Goal: Task Accomplishment & Management: Manage account settings

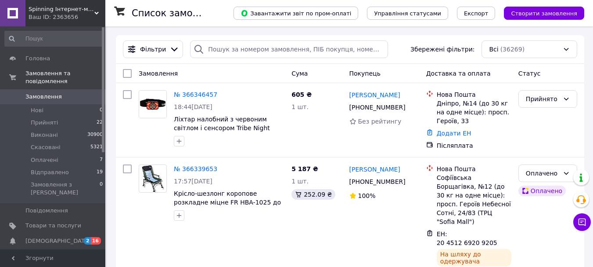
click at [73, 237] on span "[DEMOGRAPHIC_DATA]" at bounding box center [53, 241] width 56 height 8
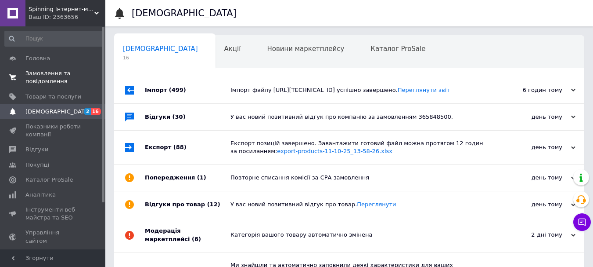
click at [62, 76] on span "Замовлення та повідомлення" at bounding box center [53, 77] width 56 height 16
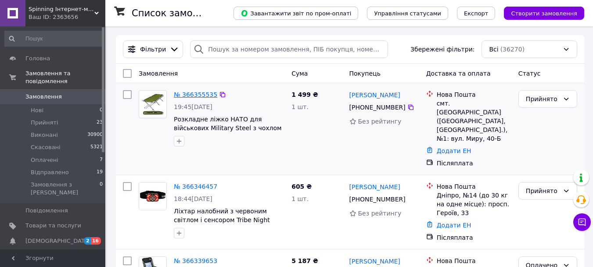
click at [194, 94] on link "№ 366355535" at bounding box center [195, 94] width 43 height 7
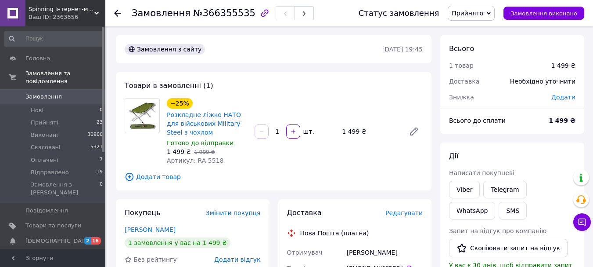
scroll to position [88, 0]
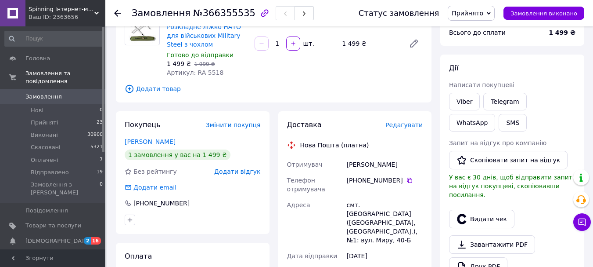
click at [153, 147] on div "Покупець Змінити покупця Тимченко Руслан 1 замовлення у вас на 1 499 ₴ Без рейт…" at bounding box center [193, 172] width 154 height 123
click at [154, 142] on link "Тимченко Руслан" at bounding box center [150, 141] width 51 height 7
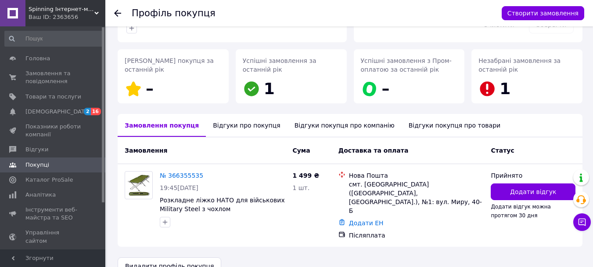
scroll to position [120, 0]
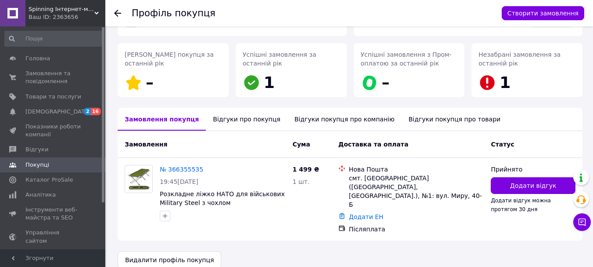
click at [209, 123] on div "Відгуки про покупця" at bounding box center [246, 119] width 81 height 23
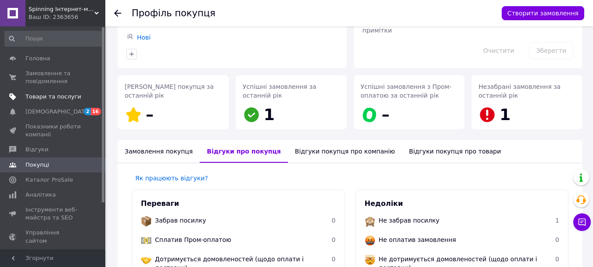
scroll to position [83, 0]
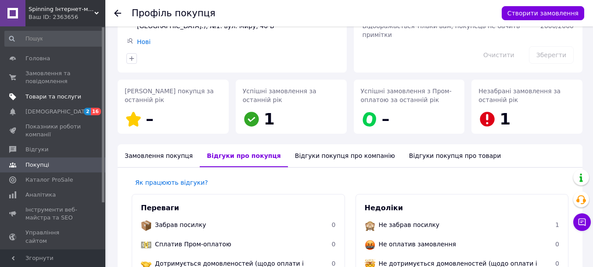
click at [71, 97] on span "Товари та послуги" at bounding box center [53, 97] width 56 height 8
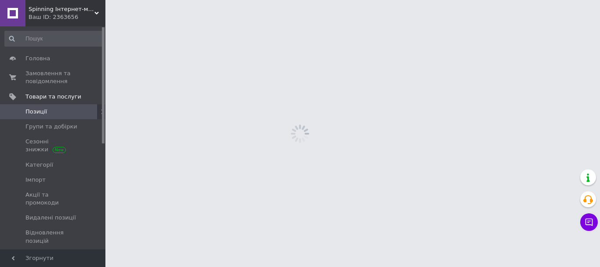
click at [73, 109] on span "Позиції" at bounding box center [53, 112] width 56 height 8
click at [62, 83] on span "Замовлення та повідомлення" at bounding box center [53, 77] width 56 height 16
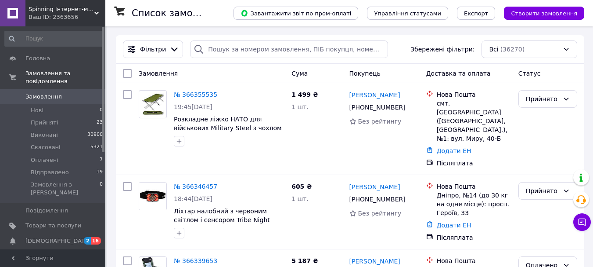
click at [69, 166] on li "Відправлено 19" at bounding box center [54, 172] width 108 height 12
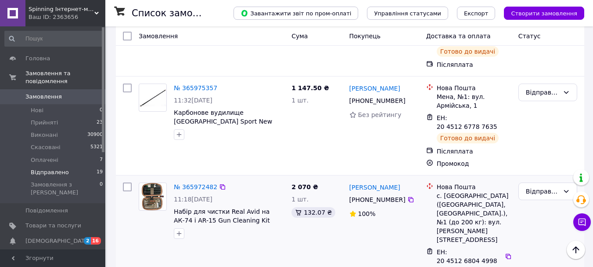
scroll to position [1098, 0]
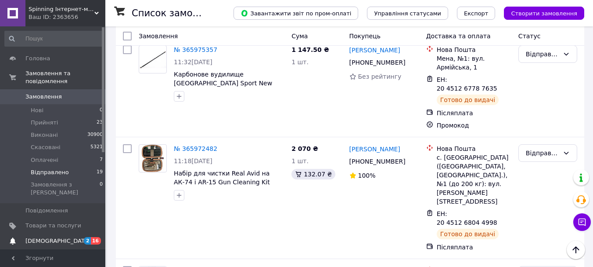
click at [54, 233] on link "Сповіщення 2 16" at bounding box center [54, 240] width 108 height 15
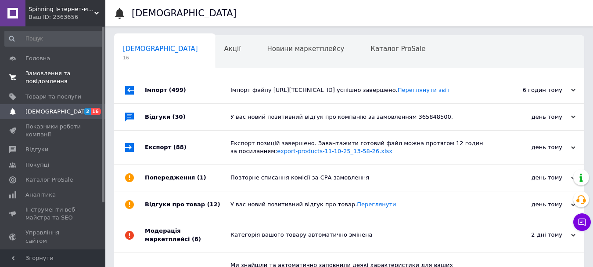
click at [47, 73] on span "Замовлення та повідомлення" at bounding box center [53, 77] width 56 height 16
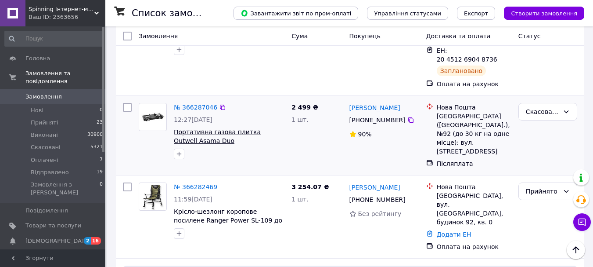
scroll to position [878, 0]
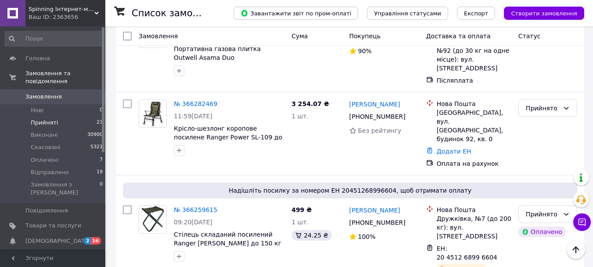
click at [55, 117] on li "Прийняті 23" at bounding box center [54, 122] width 108 height 12
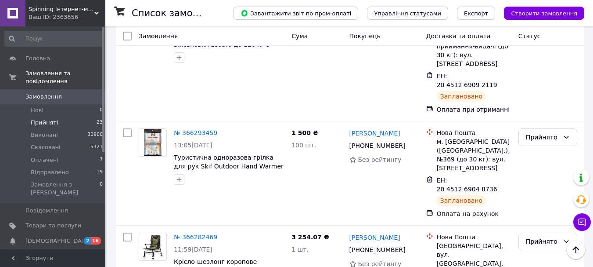
scroll to position [351, 0]
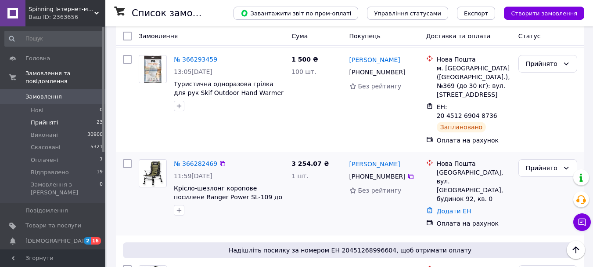
click at [205, 155] on div "№ 366282469 11:59, 12.10.2025 Крiсло-шезлонг коропове посилене Ranger Рower SL-…" at bounding box center [229, 186] width 118 height 63
click at [205, 158] on div "№ 366282469" at bounding box center [195, 163] width 45 height 11
click at [202, 160] on link "№ 366282469" at bounding box center [195, 163] width 43 height 7
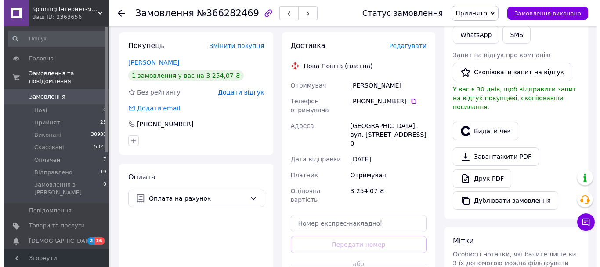
scroll to position [132, 0]
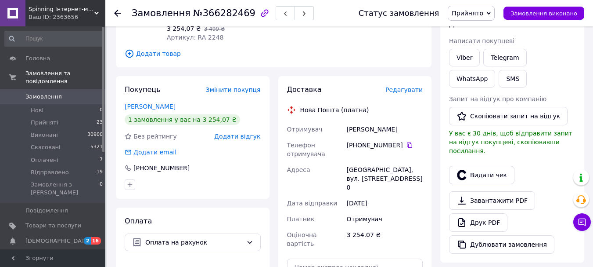
click at [397, 86] on span "Редагувати" at bounding box center [404, 89] width 37 height 7
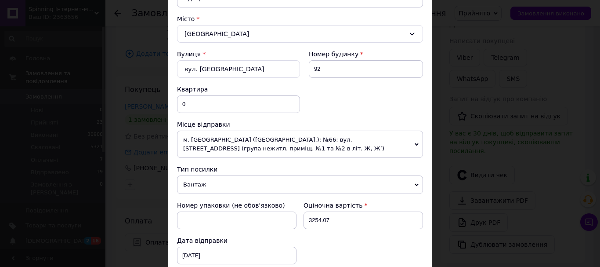
scroll to position [307, 0]
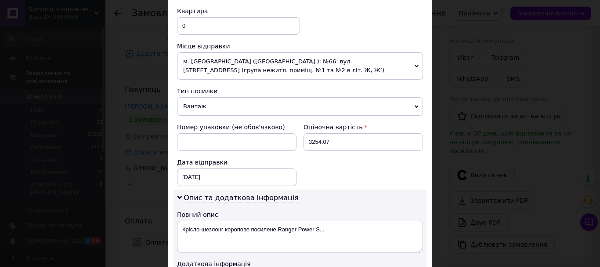
click at [208, 69] on span "м. [GEOGRAPHIC_DATA] ([GEOGRAPHIC_DATA].): №66: вул. [STREET_ADDRESS] (група не…" at bounding box center [300, 65] width 246 height 27
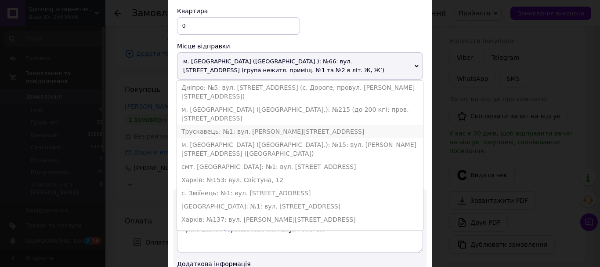
click at [207, 125] on li "Трускавець: №1: вул. [PERSON_NAME][STREET_ADDRESS]" at bounding box center [300, 131] width 246 height 13
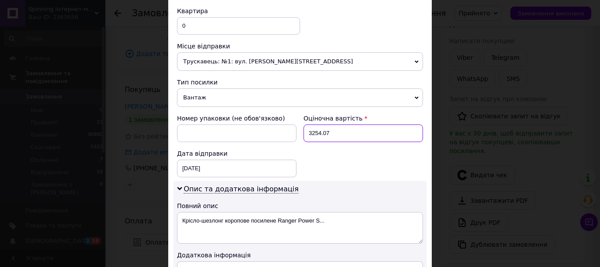
drag, startPoint x: 334, startPoint y: 134, endPoint x: 303, endPoint y: 130, distance: 31.5
click at [303, 130] on input "3254.07" at bounding box center [362, 133] width 119 height 18
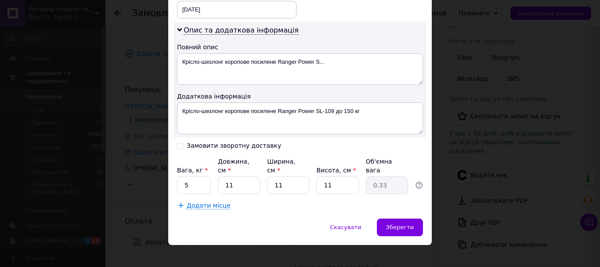
type input "2000"
drag, startPoint x: 231, startPoint y: 175, endPoint x: 215, endPoint y: 175, distance: 16.2
click at [215, 175] on div "Вага, кг * 5 Довжина, см * 11 Ширина, см * 11 Висота, см * 11 Об'ємна вага 0.33" at bounding box center [300, 175] width 246 height 37
type input "8"
type input "0.24"
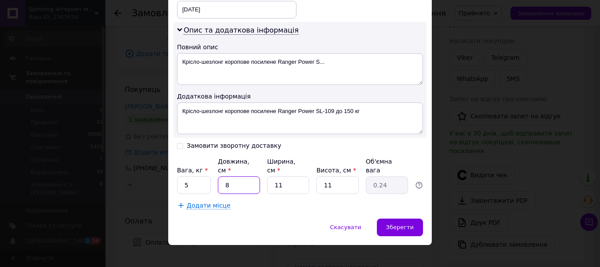
type input "80"
type input "2.42"
click at [231, 176] on input "80" at bounding box center [239, 185] width 42 height 18
type input "80"
drag, startPoint x: 290, startPoint y: 179, endPoint x: 265, endPoint y: 178, distance: 25.5
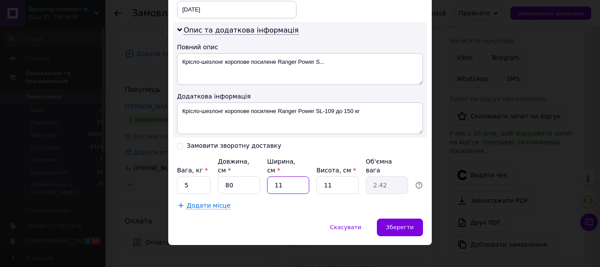
click at [265, 178] on div "Вага, кг * 5 Довжина, см * 80 Ширина, см * 11 Висота, см * 11 Об'ємна вага 2.42" at bounding box center [300, 175] width 246 height 37
type input "4"
type input "0.88"
type input "40"
type input "8.8"
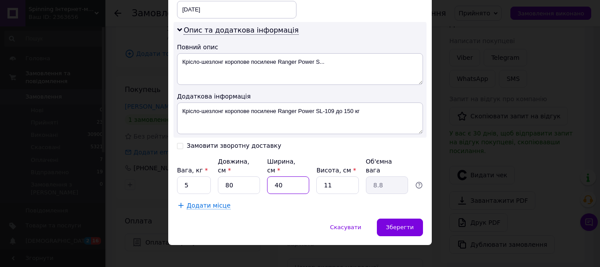
type input "40"
drag, startPoint x: 337, startPoint y: 177, endPoint x: 315, endPoint y: 177, distance: 22.4
click at [316, 177] on input "11" at bounding box center [337, 185] width 42 height 18
type input "3"
type input "2.4"
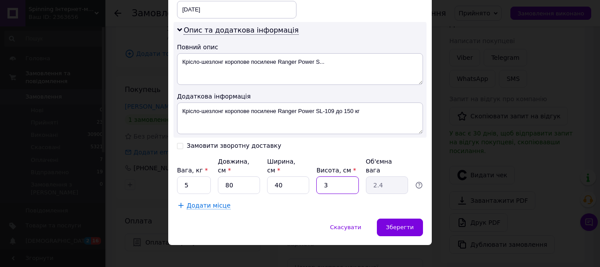
type input "30"
type input "24"
type input "30"
type input "6"
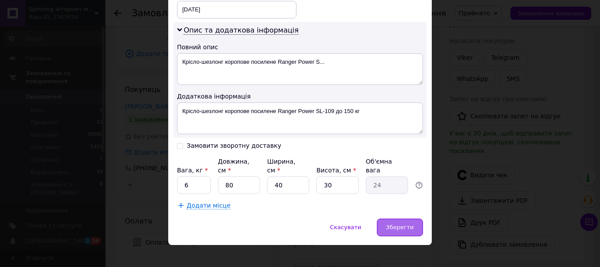
click at [392, 218] on div "Зберегти" at bounding box center [400, 227] width 46 height 18
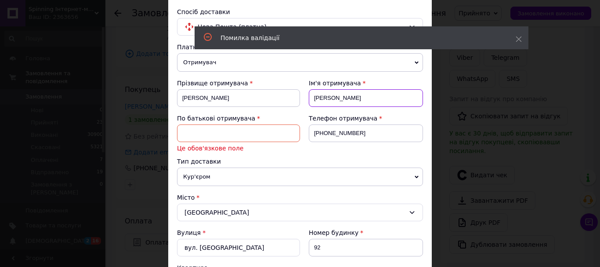
drag, startPoint x: 332, startPoint y: 99, endPoint x: 292, endPoint y: 99, distance: 40.8
click at [292, 99] on div "Прізвище отримувача Цяпа Ім'я отримувача Павло По батькові отримувача Це обов'я…" at bounding box center [300, 118] width 246 height 78
click at [212, 134] on input at bounding box center [238, 133] width 123 height 18
paste input "Павло"
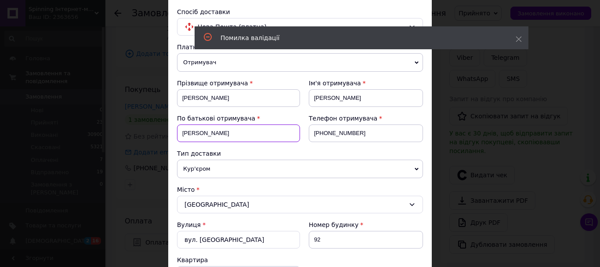
click at [235, 135] on input "Павло" at bounding box center [238, 133] width 123 height 18
click at [235, 131] on input "Павло" at bounding box center [238, 133] width 123 height 18
type input "Павло"
click at [275, 113] on div "Прізвище отримувача Цяпа" at bounding box center [238, 96] width 123 height 35
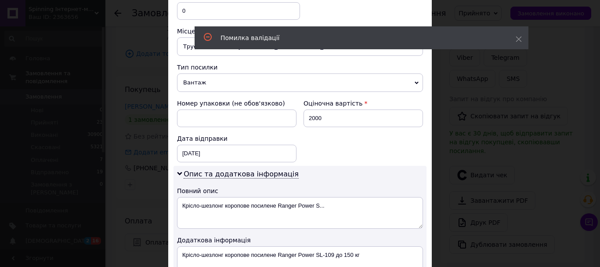
scroll to position [191, 0]
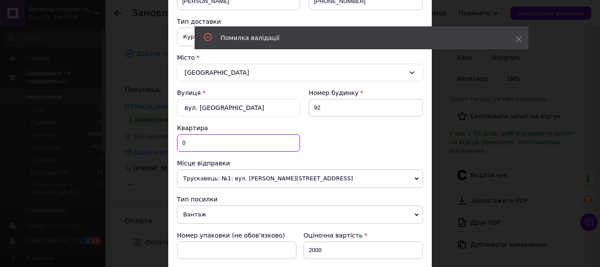
click at [215, 143] on input "0" at bounding box center [238, 143] width 123 height 18
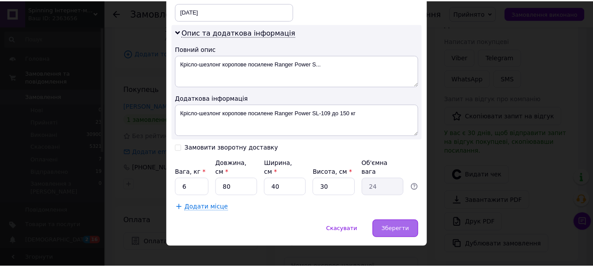
scroll to position [466, 0]
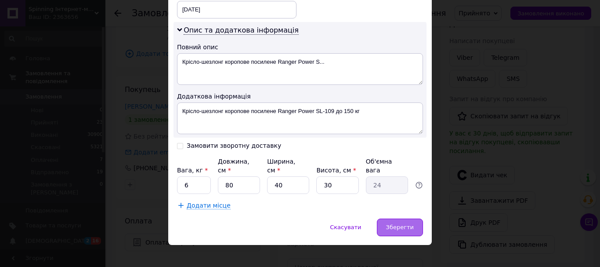
click at [398, 218] on div "Зберегти" at bounding box center [400, 227] width 46 height 18
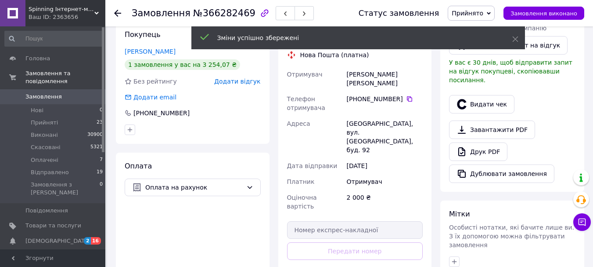
scroll to position [263, 0]
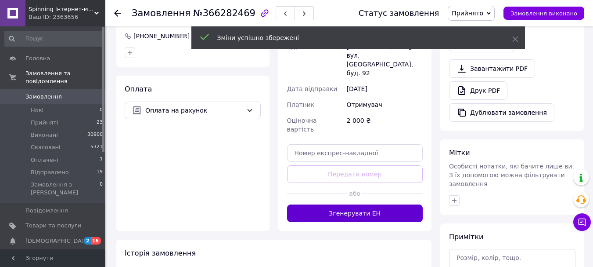
click at [348, 204] on button "Згенерувати ЕН" at bounding box center [355, 213] width 136 height 18
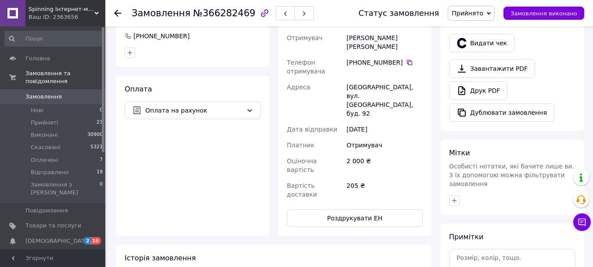
click at [348, 209] on button "Роздрукувати ЕН" at bounding box center [355, 218] width 136 height 18
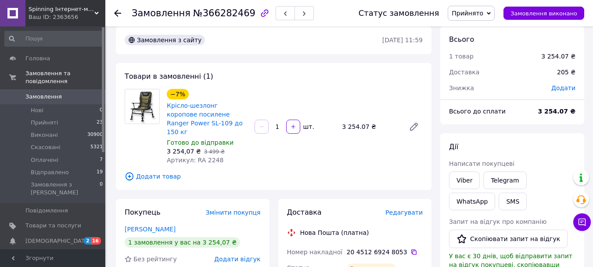
scroll to position [0, 0]
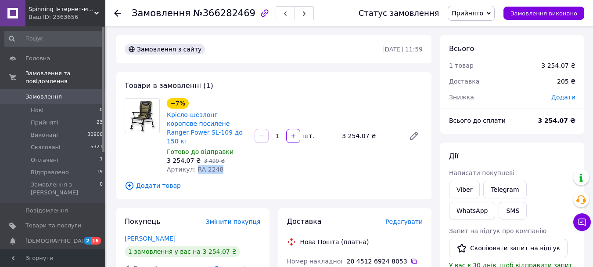
drag, startPoint x: 194, startPoint y: 161, endPoint x: 224, endPoint y: 161, distance: 29.9
click at [224, 165] on div "Артикул: RA 2248" at bounding box center [207, 169] width 81 height 9
copy span "RA 2248"
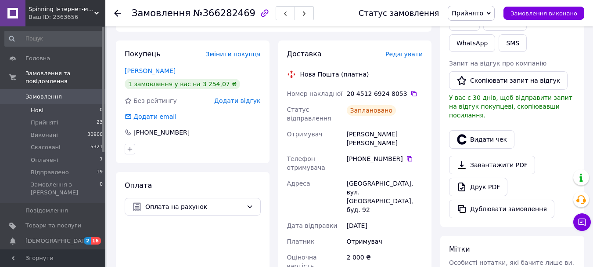
scroll to position [176, 0]
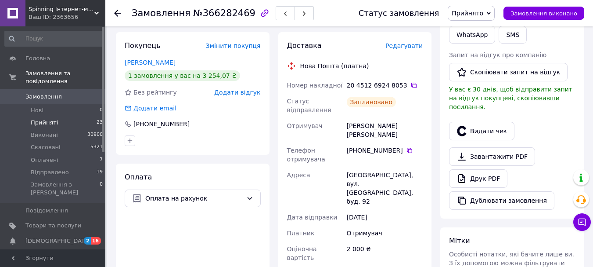
click at [47, 116] on li "Прийняті 23" at bounding box center [54, 122] width 108 height 12
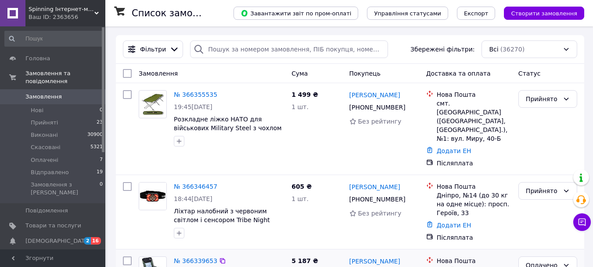
scroll to position [351, 0]
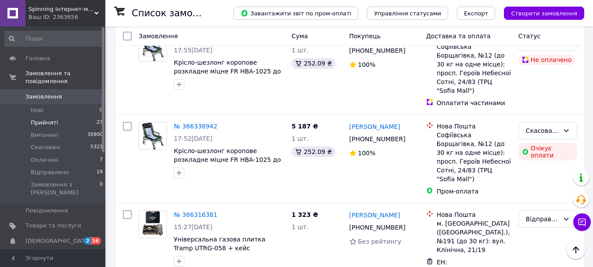
click at [74, 117] on li "Прийняті 23" at bounding box center [54, 122] width 108 height 12
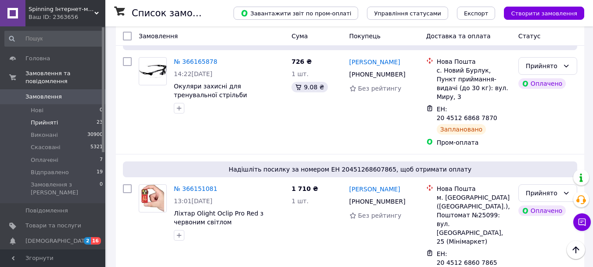
scroll to position [1537, 0]
drag, startPoint x: 188, startPoint y: 136, endPoint x: 184, endPoint y: 143, distance: 7.9
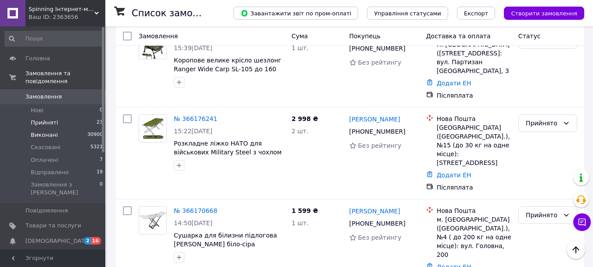
scroll to position [1141, 0]
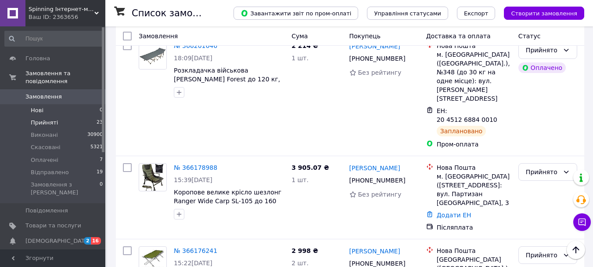
click at [29, 108] on li "Нові 0" at bounding box center [54, 110] width 108 height 12
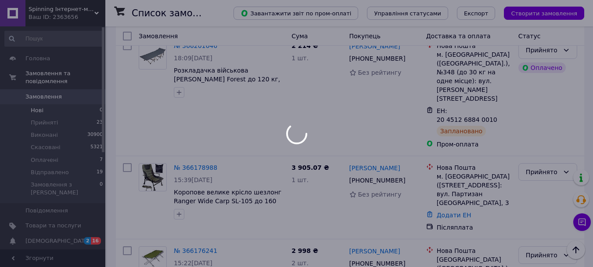
click at [31, 111] on div at bounding box center [296, 133] width 593 height 267
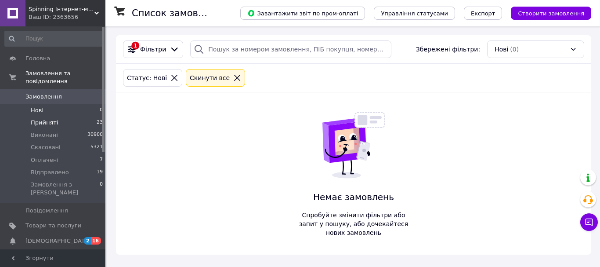
click at [38, 119] on span "Прийняті" at bounding box center [44, 123] width 27 height 8
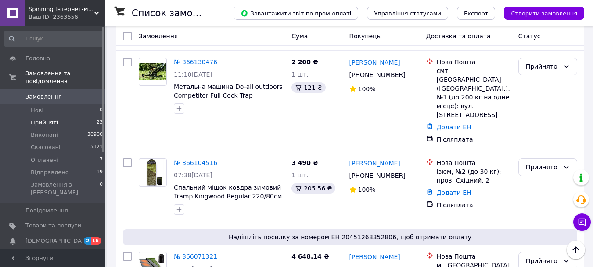
scroll to position [2095, 0]
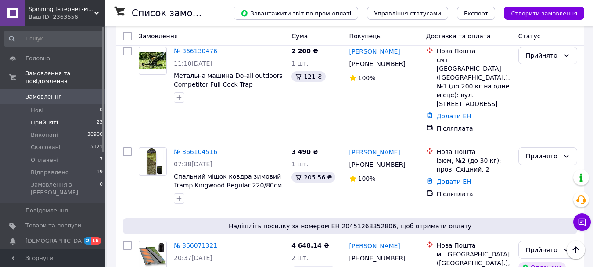
click at [81, 237] on span "Сповіщення 2 16" at bounding box center [52, 241] width 105 height 8
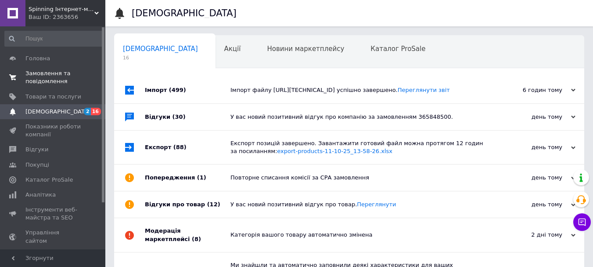
click at [65, 78] on span "Замовлення та повідомлення" at bounding box center [53, 77] width 56 height 16
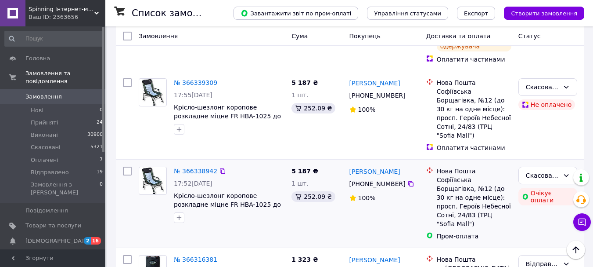
scroll to position [483, 0]
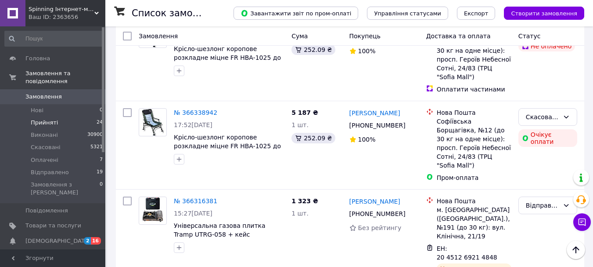
click at [30, 116] on li "Прийняті 24" at bounding box center [54, 122] width 108 height 12
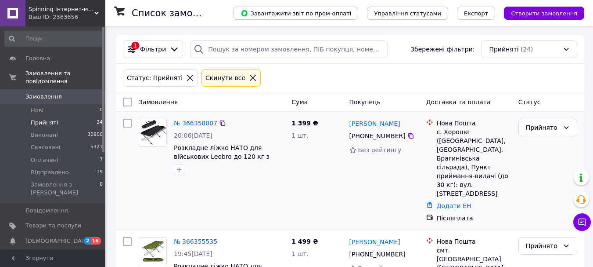
click at [199, 121] on link "№ 366358807" at bounding box center [195, 122] width 43 height 7
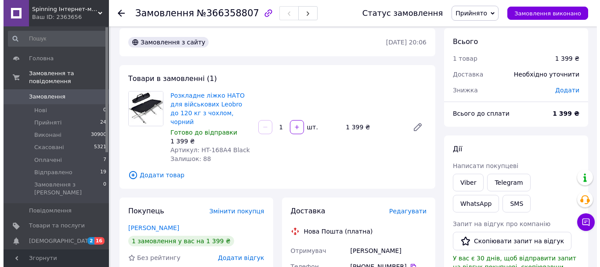
scroll to position [132, 0]
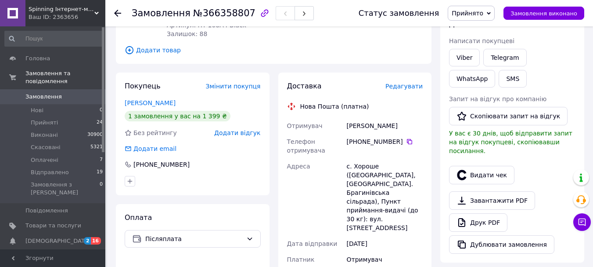
click at [401, 83] on span "Редагувати" at bounding box center [404, 86] width 37 height 7
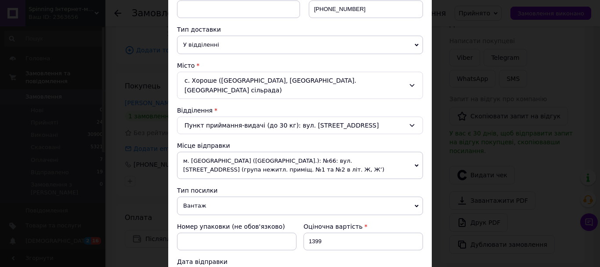
scroll to position [263, 0]
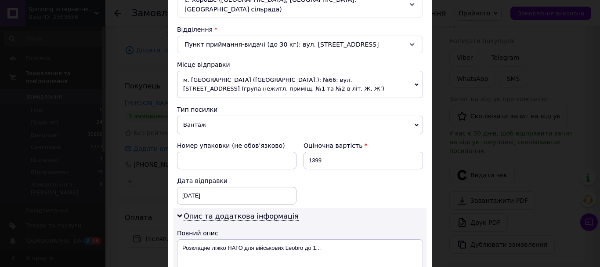
click at [247, 82] on span "м. [GEOGRAPHIC_DATA] ([GEOGRAPHIC_DATA].): №66: вул. [STREET_ADDRESS] (група не…" at bounding box center [300, 84] width 246 height 27
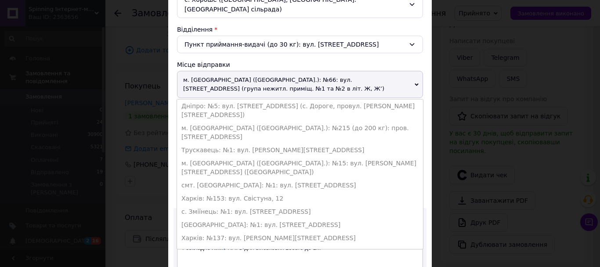
click at [200, 205] on li "с. Зміїнець: №1: вул. [STREET_ADDRESS]" at bounding box center [300, 211] width 246 height 13
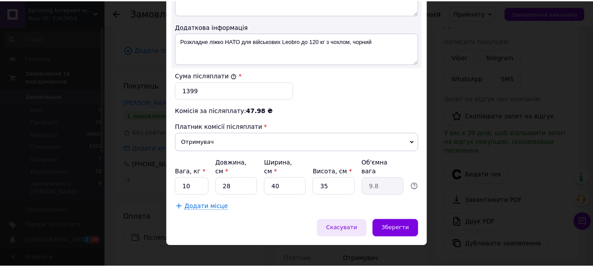
scroll to position [512, 0]
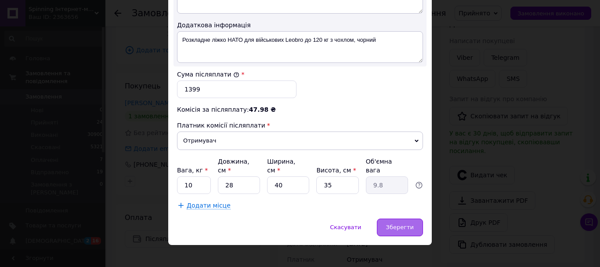
click at [382, 218] on div "Зберегти" at bounding box center [400, 227] width 46 height 18
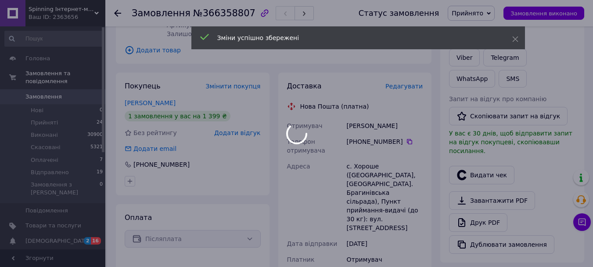
scroll to position [307, 0]
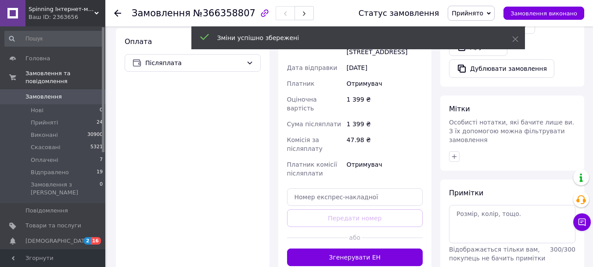
drag, startPoint x: 322, startPoint y: 223, endPoint x: 317, endPoint y: 209, distance: 14.9
click at [321, 248] on button "Згенерувати ЕН" at bounding box center [355, 257] width 136 height 18
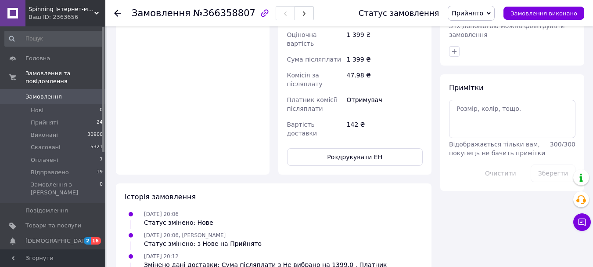
scroll to position [471, 0]
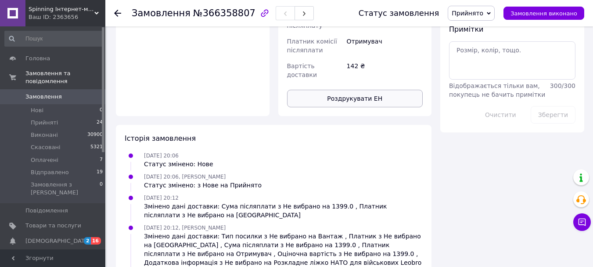
click at [342, 90] on button "Роздрукувати ЕН" at bounding box center [355, 99] width 136 height 18
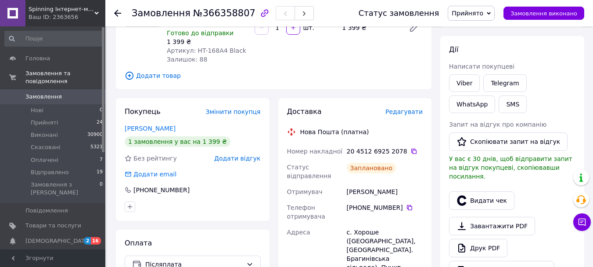
scroll to position [0, 0]
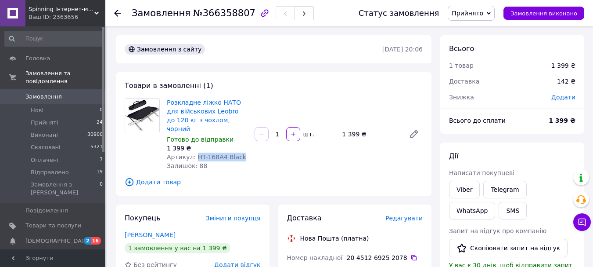
drag, startPoint x: 227, startPoint y: 146, endPoint x: 256, endPoint y: 147, distance: 28.5
click at [255, 147] on div "Розкладне ліжко НАТО для військових Leobro до 120 кг з чохлом, чорний Готово до…" at bounding box center [294, 134] width 263 height 76
copy span "HT-168A4 Black"
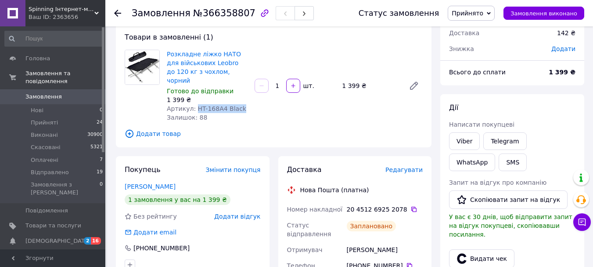
scroll to position [132, 0]
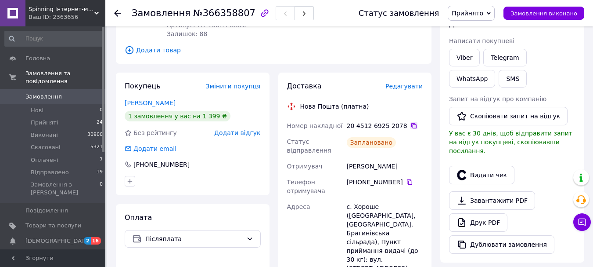
click at [411, 122] on icon at bounding box center [414, 125] width 7 height 7
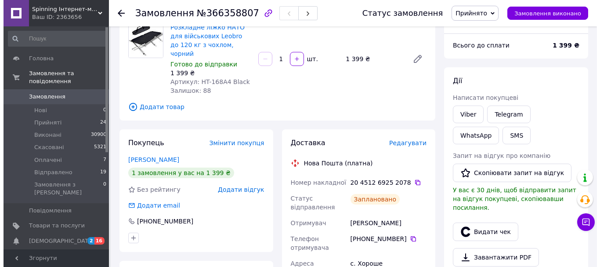
scroll to position [0, 0]
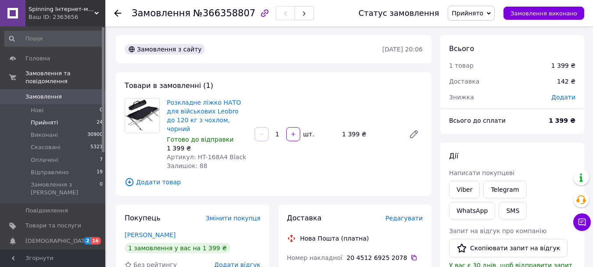
click at [31, 119] on span "Прийняті" at bounding box center [44, 123] width 27 height 8
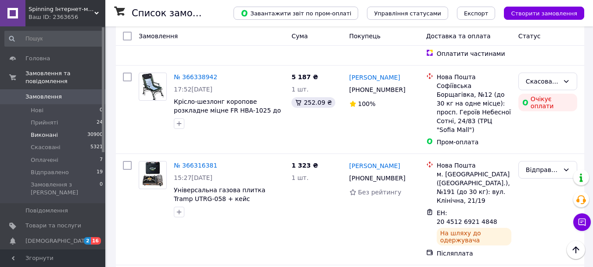
scroll to position [571, 0]
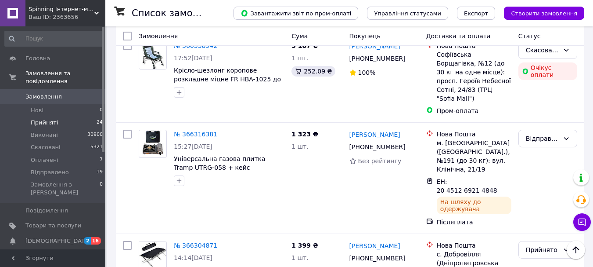
click at [40, 119] on span "Прийняті" at bounding box center [44, 123] width 27 height 8
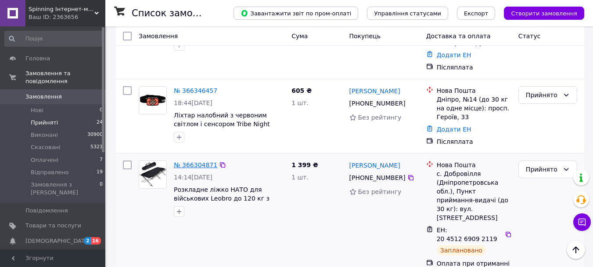
click at [201, 161] on link "№ 366304871" at bounding box center [195, 164] width 43 height 7
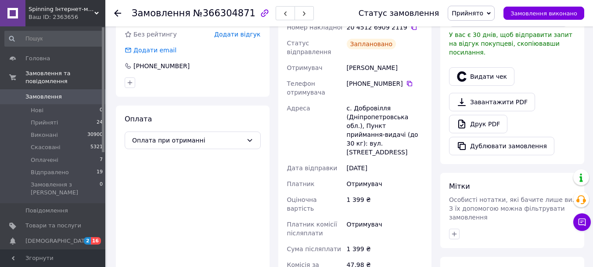
scroll to position [351, 0]
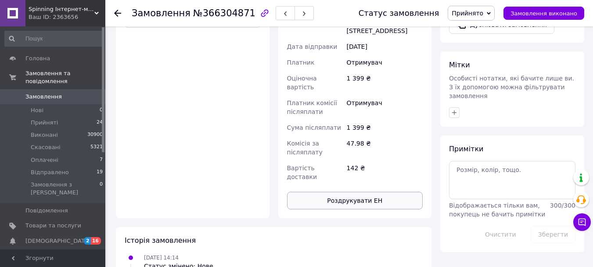
click at [359, 191] on button "Роздрукувати ЕН" at bounding box center [355, 200] width 136 height 18
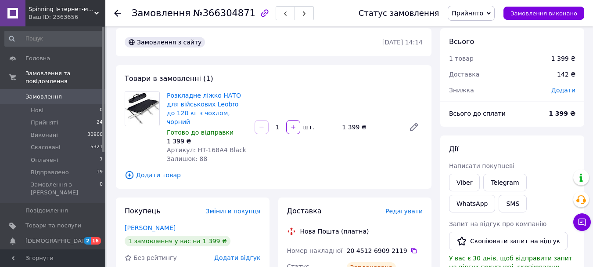
scroll to position [0, 0]
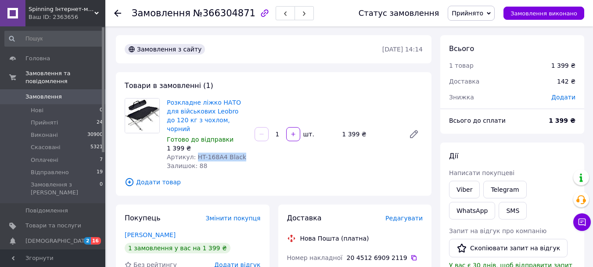
drag, startPoint x: 194, startPoint y: 146, endPoint x: 239, endPoint y: 149, distance: 45.4
click at [239, 152] on div "Артикул: HT-168A4 Black" at bounding box center [207, 156] width 81 height 9
copy span "HT-168A4 Black"
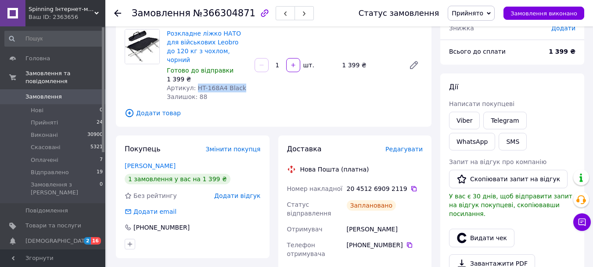
scroll to position [132, 0]
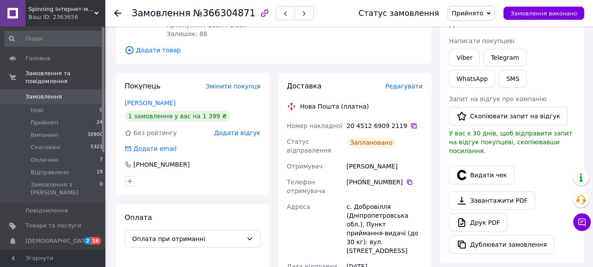
click at [411, 122] on icon at bounding box center [414, 125] width 7 height 7
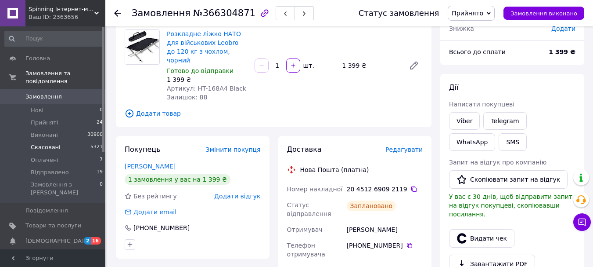
scroll to position [0, 0]
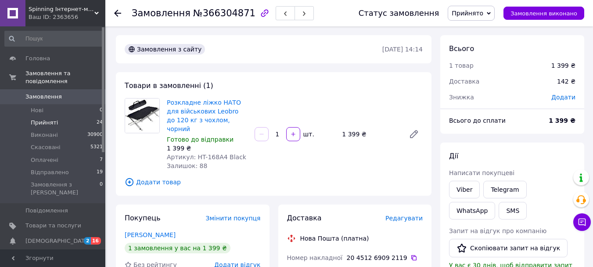
click at [39, 119] on span "Прийняті" at bounding box center [44, 123] width 27 height 8
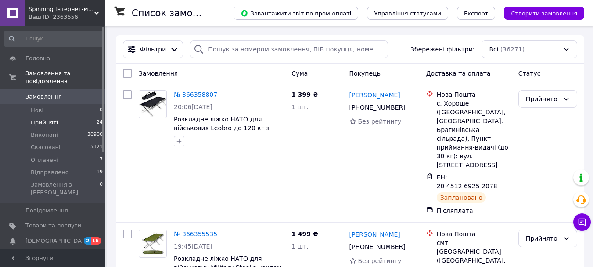
click at [36, 119] on span "Прийняті" at bounding box center [44, 123] width 27 height 8
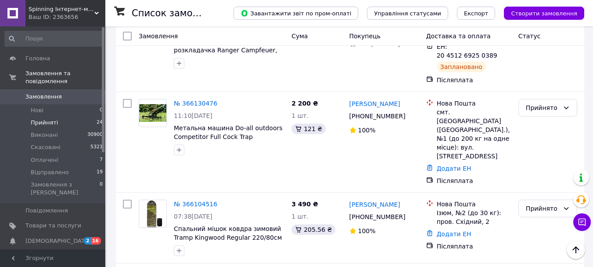
scroll to position [2107, 0]
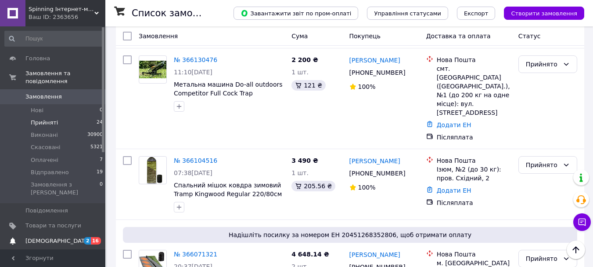
click at [74, 237] on span "[DEMOGRAPHIC_DATA]" at bounding box center [53, 241] width 56 height 8
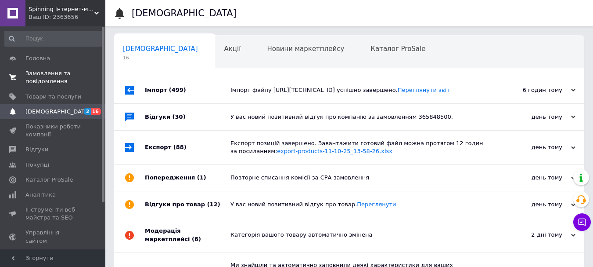
click at [70, 84] on span "Замовлення та повідомлення" at bounding box center [53, 77] width 56 height 16
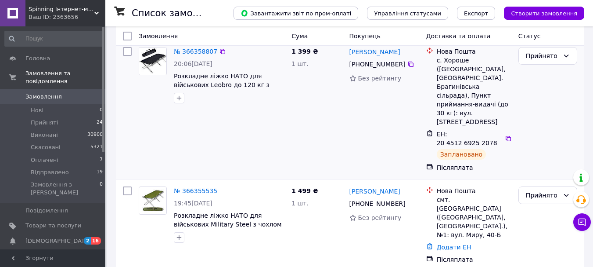
scroll to position [132, 0]
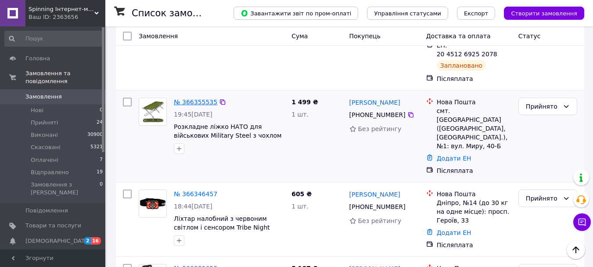
click at [190, 98] on link "№ 366355535" at bounding box center [195, 101] width 43 height 7
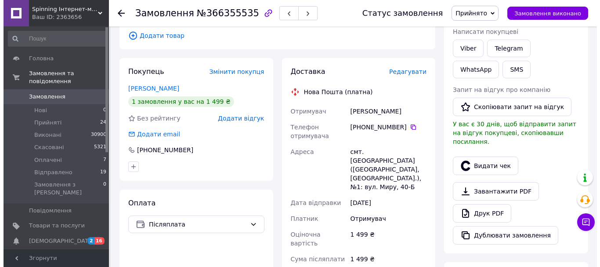
scroll to position [135, 0]
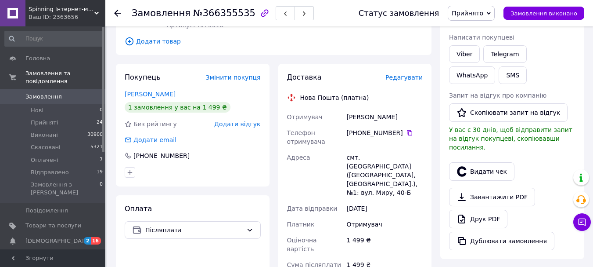
click at [405, 75] on span "Редагувати" at bounding box center [404, 77] width 37 height 7
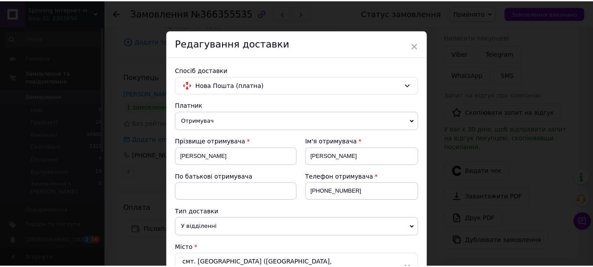
scroll to position [0, 0]
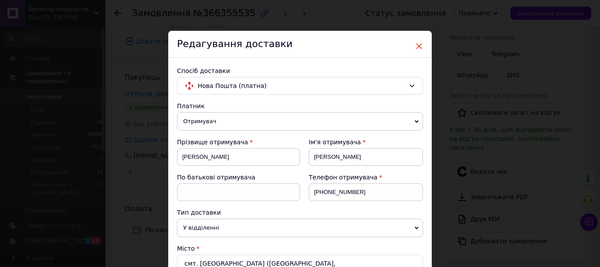
click at [415, 46] on span "×" at bounding box center [419, 46] width 8 height 15
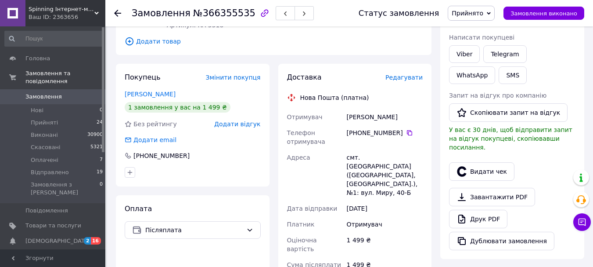
scroll to position [132, 0]
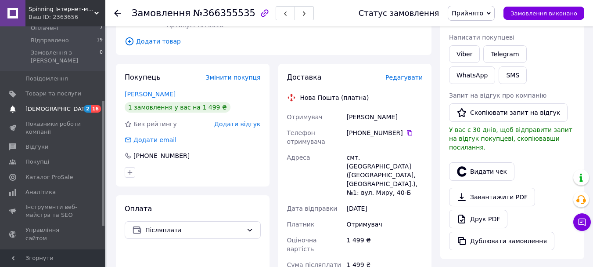
click at [72, 101] on link "Сповіщення 2 16" at bounding box center [54, 108] width 108 height 15
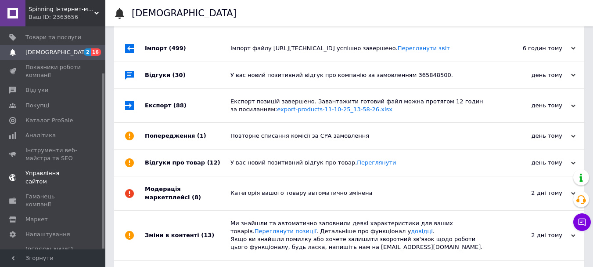
scroll to position [44, 0]
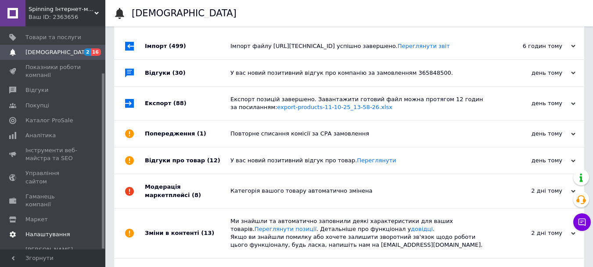
click at [53, 227] on link "Налаштування" at bounding box center [54, 234] width 108 height 15
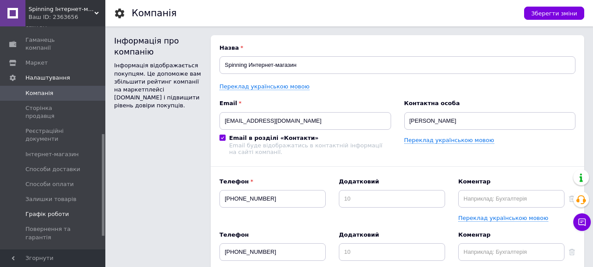
scroll to position [235, 0]
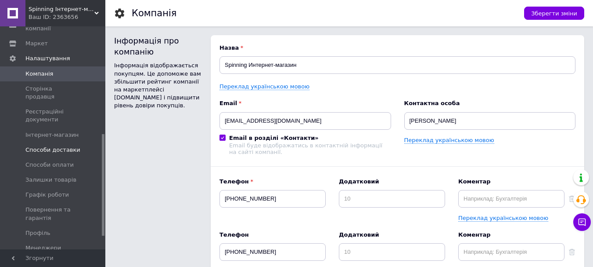
click at [65, 146] on span "Способи доставки" at bounding box center [52, 150] width 55 height 8
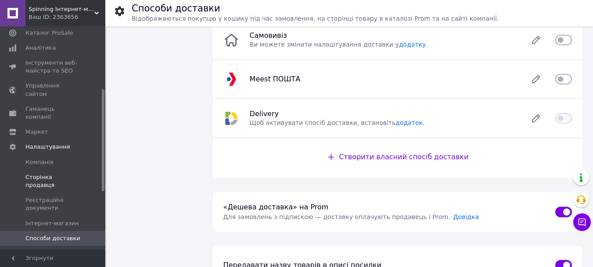
scroll to position [131, 0]
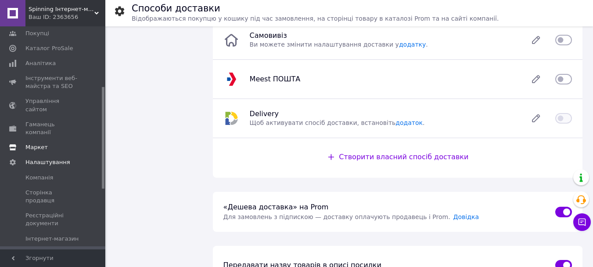
click at [50, 143] on span "Маркет" at bounding box center [53, 147] width 56 height 8
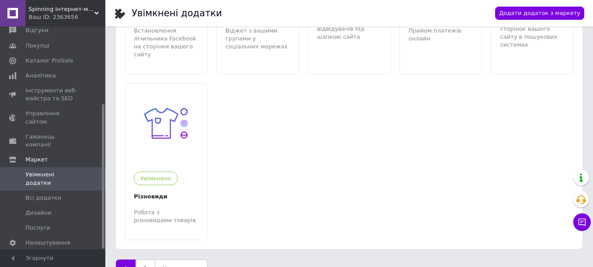
scroll to position [709, 0]
click at [173, 259] on link "Наступна" at bounding box center [181, 268] width 53 height 18
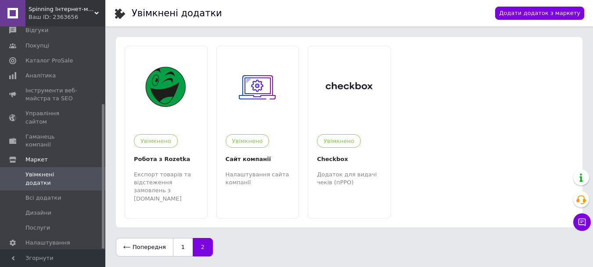
scroll to position [0, 0]
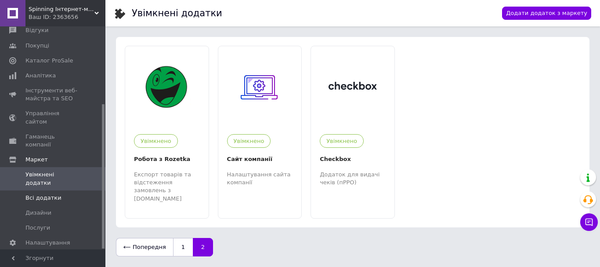
click at [55, 190] on link "Всі додатки" at bounding box center [54, 197] width 108 height 15
click at [178, 241] on link "1" at bounding box center [183, 247] width 20 height 18
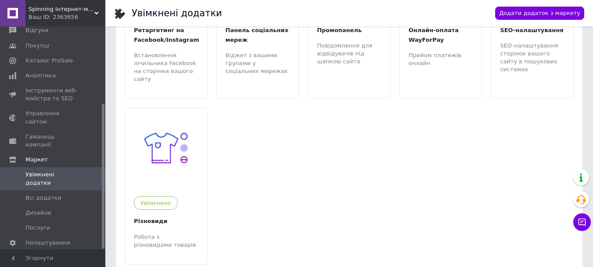
scroll to position [709, 0]
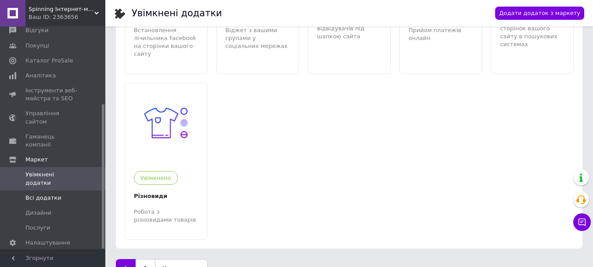
click at [41, 190] on link "Всі додатки" at bounding box center [54, 197] width 108 height 15
click at [54, 224] on span "Послуги" at bounding box center [53, 228] width 56 height 8
click at [44, 238] on span "Налаштування" at bounding box center [47, 242] width 45 height 8
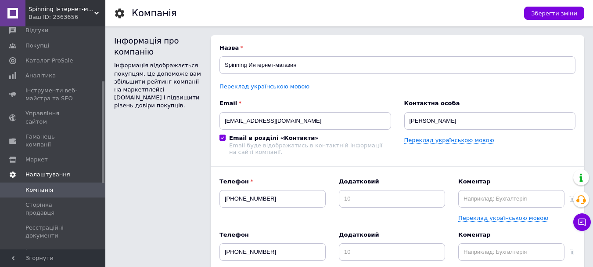
scroll to position [207, 0]
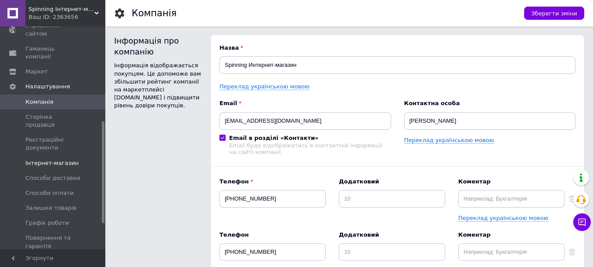
click at [65, 155] on link "Інтернет-магазин" at bounding box center [54, 162] width 108 height 15
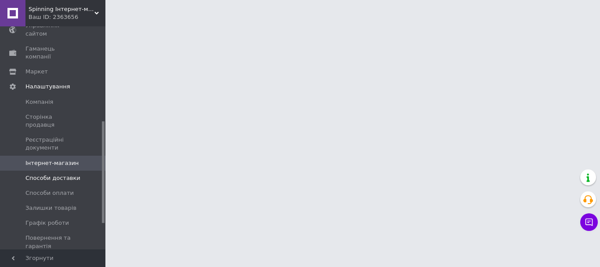
click at [65, 174] on span "Способи доставки" at bounding box center [52, 178] width 55 height 8
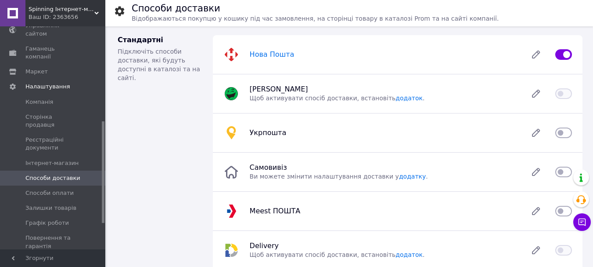
click at [279, 52] on span "Нова Пошта" at bounding box center [272, 54] width 45 height 8
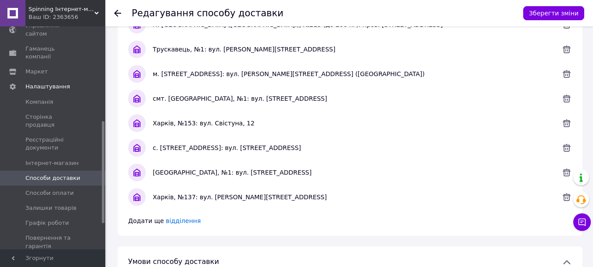
scroll to position [395, 0]
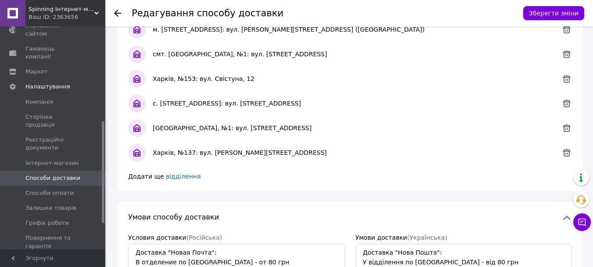
click at [182, 173] on span "відділення" at bounding box center [183, 176] width 35 height 7
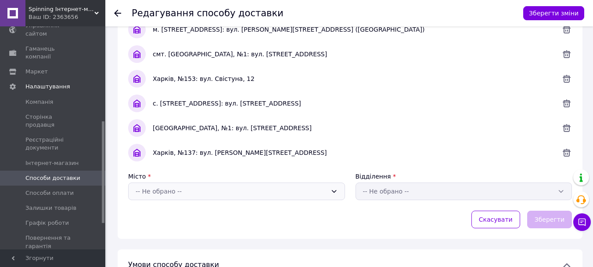
click at [193, 196] on div "-- Не обрано --" at bounding box center [236, 191] width 217 height 18
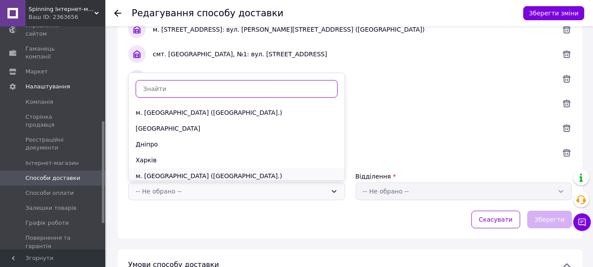
type input "c"
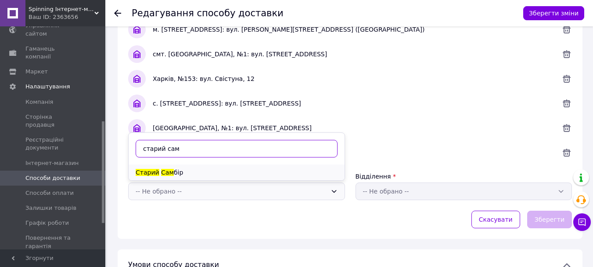
type input "старий сам"
click at [191, 174] on div "Старий Сам бір" at bounding box center [237, 172] width 216 height 16
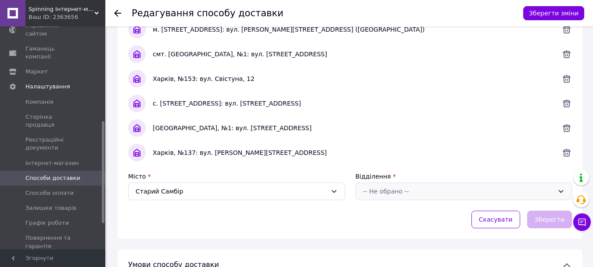
click at [369, 198] on div "-- Не обрано --" at bounding box center [464, 191] width 217 height 18
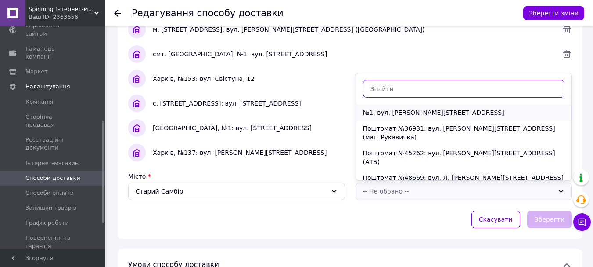
click at [410, 114] on li "№1: вул. Вітовського, 39" at bounding box center [464, 113] width 216 height 16
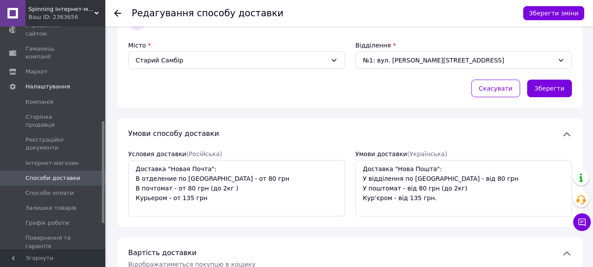
scroll to position [527, 0]
click at [542, 91] on button "Зберегти" at bounding box center [549, 88] width 45 height 18
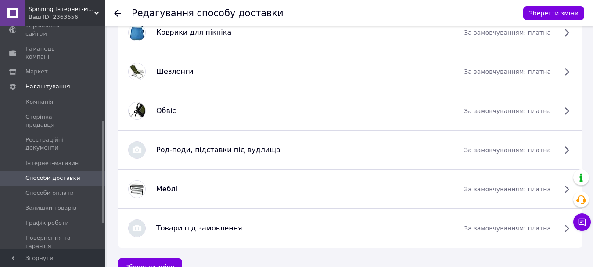
scroll to position [2172, 0]
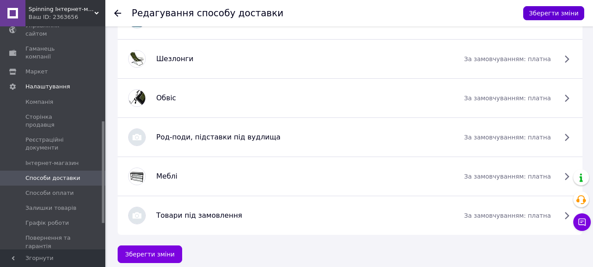
click at [556, 7] on button "Зберегти зміни" at bounding box center [553, 13] width 61 height 14
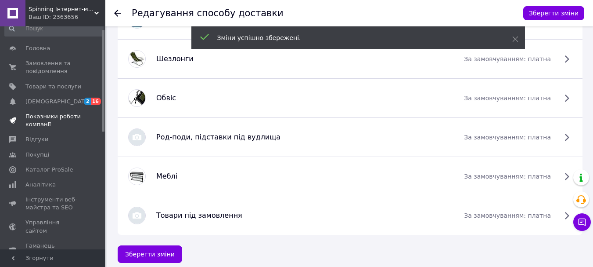
scroll to position [0, 0]
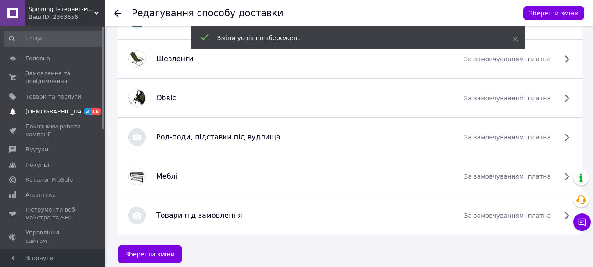
click at [73, 111] on span "[DEMOGRAPHIC_DATA]" at bounding box center [53, 112] width 56 height 8
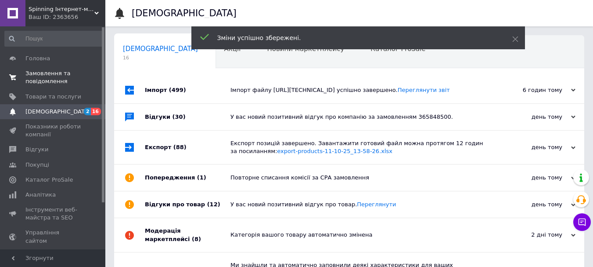
click at [62, 76] on span "Замовлення та повідомлення" at bounding box center [53, 77] width 56 height 16
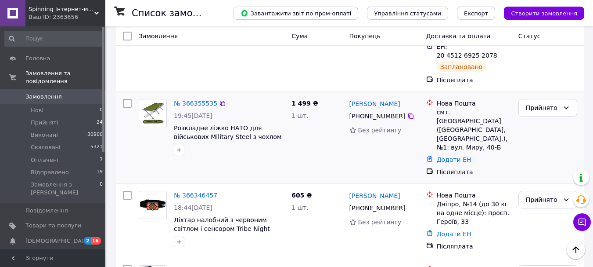
scroll to position [88, 0]
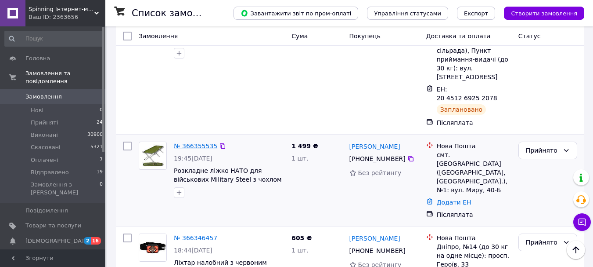
click at [190, 142] on link "№ 366355535" at bounding box center [195, 145] width 43 height 7
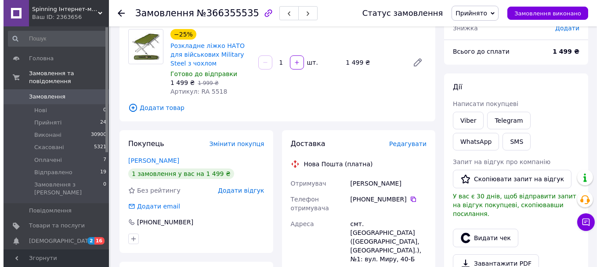
scroll to position [88, 0]
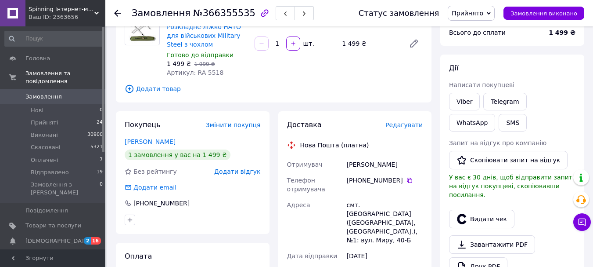
click at [408, 121] on span "Редагувати" at bounding box center [404, 124] width 37 height 7
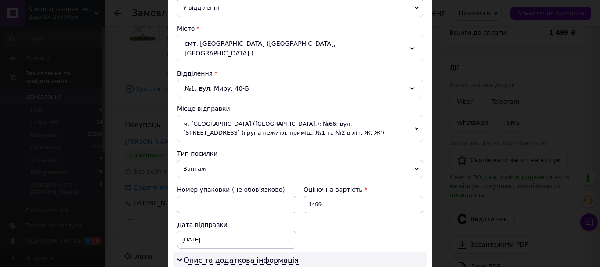
click at [259, 119] on span "м. [GEOGRAPHIC_DATA] ([GEOGRAPHIC_DATA].): №66: вул. [STREET_ADDRESS] (група не…" at bounding box center [300, 128] width 246 height 27
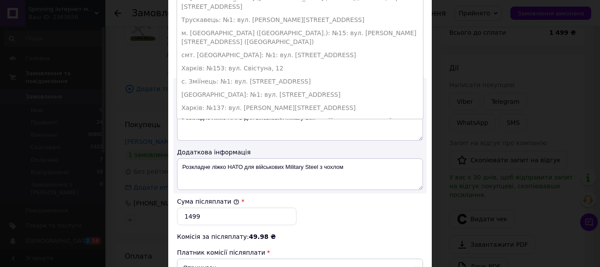
scroll to position [395, 0]
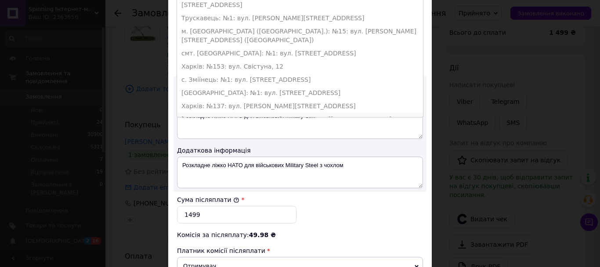
click at [232, 112] on li "Старий Самбір: №1: вул. Вітовського, 39" at bounding box center [300, 118] width 246 height 13
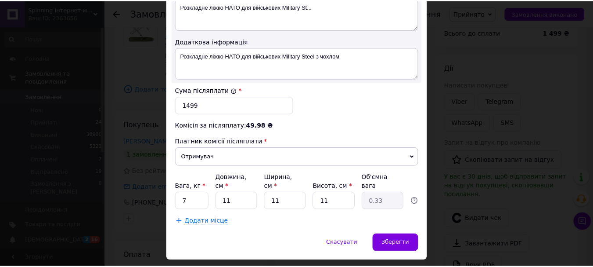
scroll to position [502, 0]
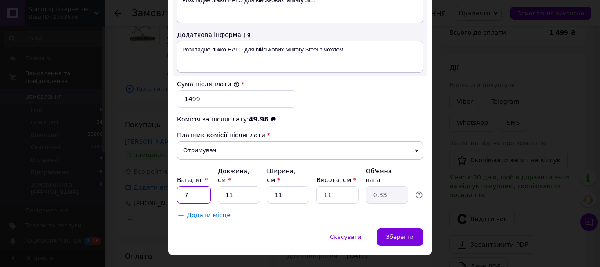
drag, startPoint x: 198, startPoint y: 176, endPoint x: 182, endPoint y: 176, distance: 15.8
click at [182, 186] on input "7" at bounding box center [194, 195] width 34 height 18
type input "10"
drag, startPoint x: 242, startPoint y: 178, endPoint x: 216, endPoint y: 173, distance: 26.3
click at [218, 186] on input "11" at bounding box center [239, 195] width 42 height 18
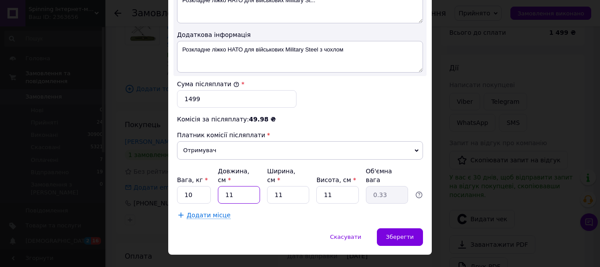
type input "1"
type input "0.1"
type input "10"
type input "0.3"
type input "100"
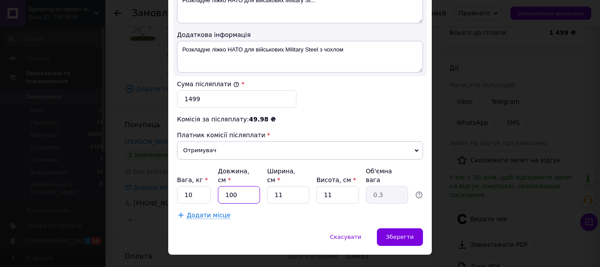
type input "3.03"
type input "100"
drag, startPoint x: 288, startPoint y: 179, endPoint x: 263, endPoint y: 175, distance: 25.7
click at [263, 175] on div "Вага, кг * 10 Довжина, см * 100 Ширина, см * 11 Висота, см * 11 Об'ємна вага 3.…" at bounding box center [300, 184] width 246 height 37
type input "2"
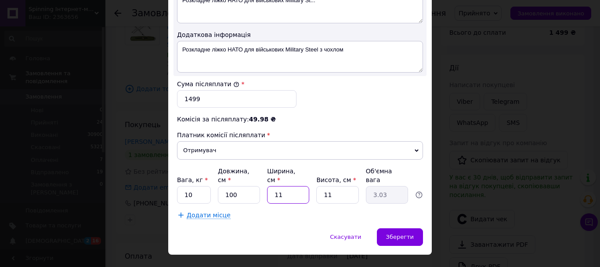
type input "0.55"
type input "20"
type input "5.5"
type input "20"
click at [387, 228] on div "Зберегти" at bounding box center [400, 237] width 46 height 18
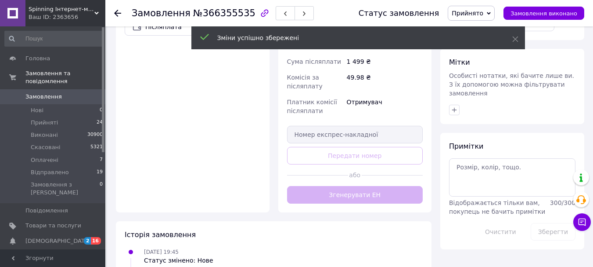
scroll to position [351, 0]
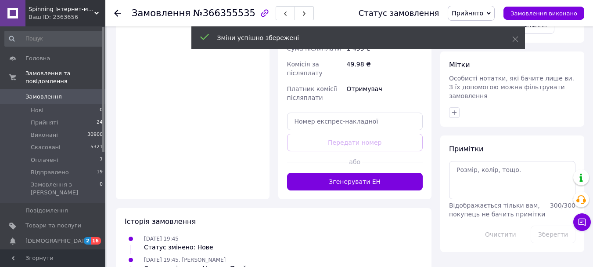
click at [320, 173] on button "Згенерувати ЕН" at bounding box center [355, 182] width 136 height 18
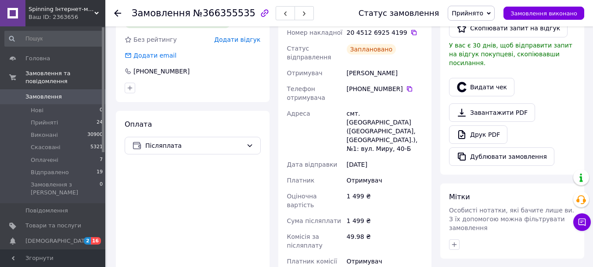
scroll to position [307, 0]
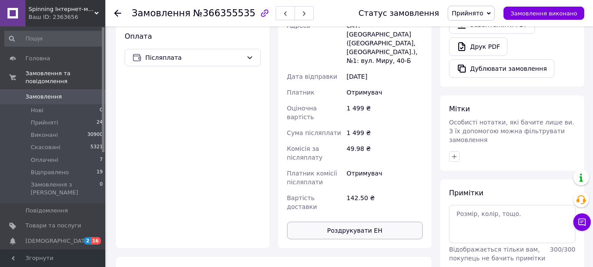
click at [339, 221] on button "Роздрукувати ЕН" at bounding box center [355, 230] width 136 height 18
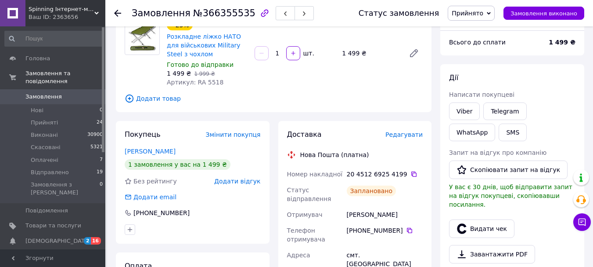
scroll to position [0, 0]
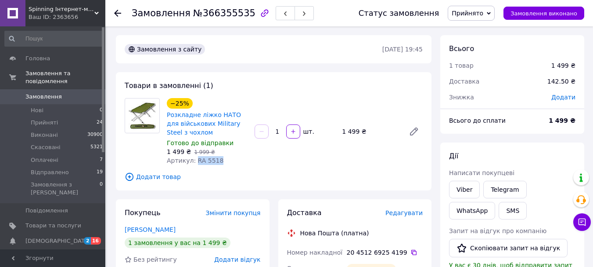
drag, startPoint x: 193, startPoint y: 160, endPoint x: 225, endPoint y: 160, distance: 31.6
click at [225, 160] on div "Артикул: RA 5518" at bounding box center [207, 160] width 81 height 9
copy span "RA 5518"
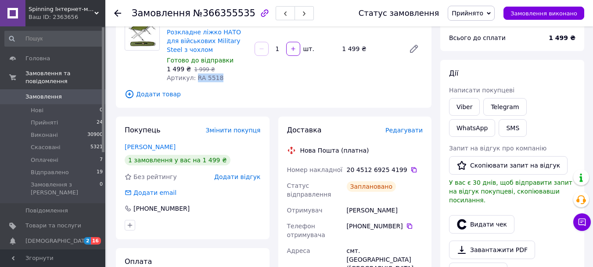
scroll to position [176, 0]
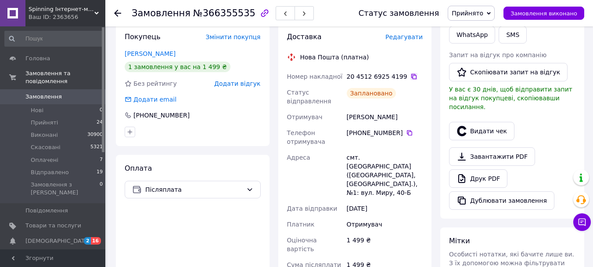
click at [411, 75] on icon at bounding box center [413, 76] width 5 height 5
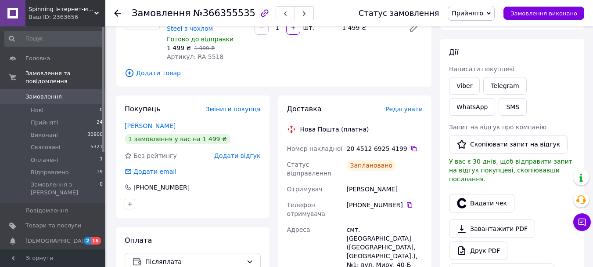
scroll to position [0, 0]
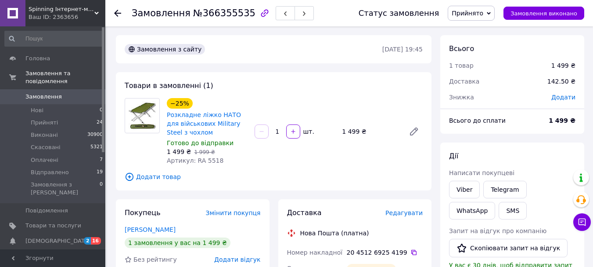
click at [114, 7] on div at bounding box center [123, 13] width 18 height 26
click at [114, 7] on div "Замовлення №366355535 Статус замовлення Прийнято Виконано Скасовано Оплачено Ві…" at bounding box center [349, 13] width 488 height 26
click at [115, 12] on use at bounding box center [117, 13] width 7 height 7
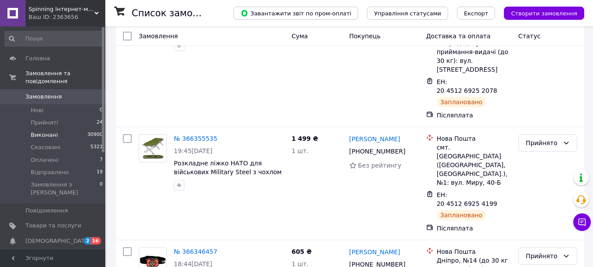
scroll to position [132, 0]
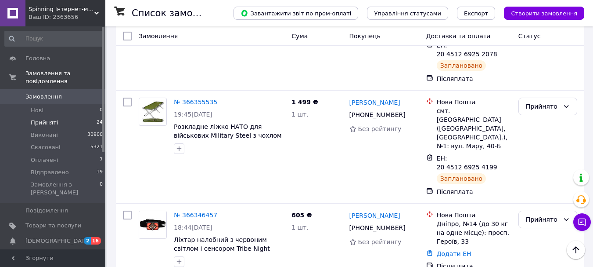
click at [37, 119] on span "Прийняті" at bounding box center [44, 123] width 27 height 8
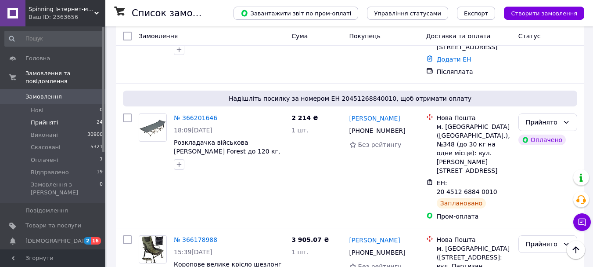
scroll to position [1230, 0]
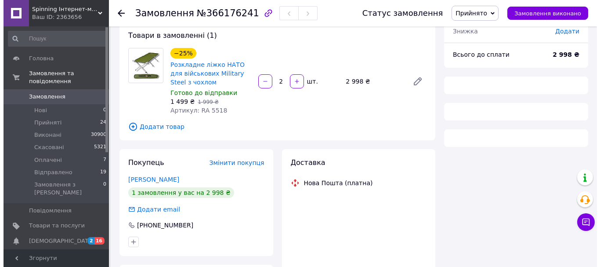
scroll to position [132, 0]
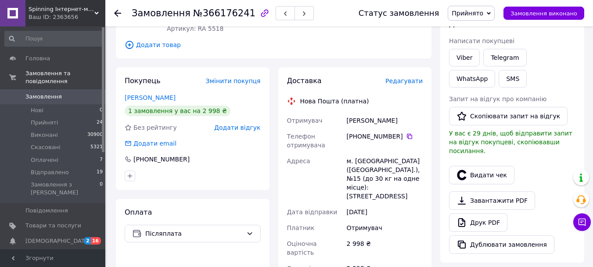
click at [405, 79] on span "Редагувати" at bounding box center [404, 80] width 37 height 7
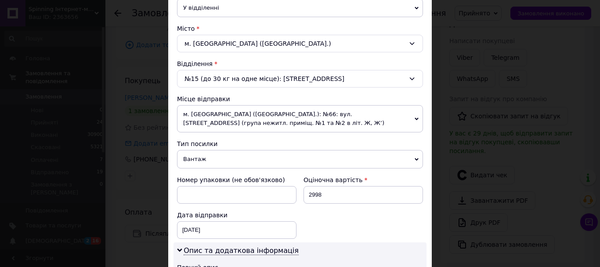
click at [250, 119] on span "м. [GEOGRAPHIC_DATA] ([GEOGRAPHIC_DATA].): №66: вул. [STREET_ADDRESS] (група не…" at bounding box center [300, 118] width 246 height 27
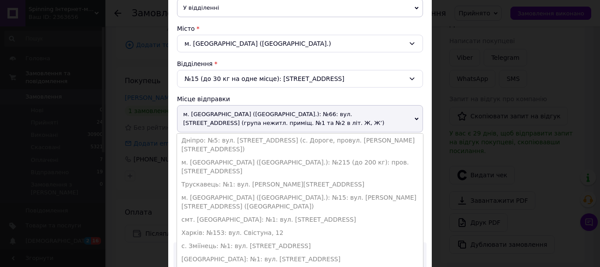
scroll to position [307, 0]
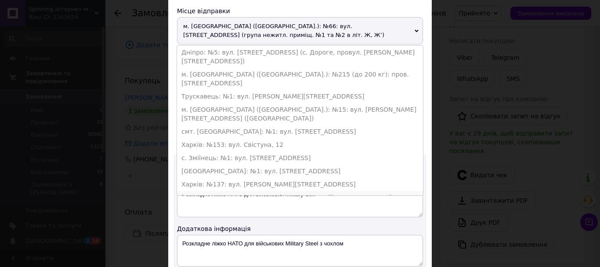
click at [228, 191] on li "Старий Самбір: №1: вул. Вітовського, 39" at bounding box center [300, 197] width 246 height 13
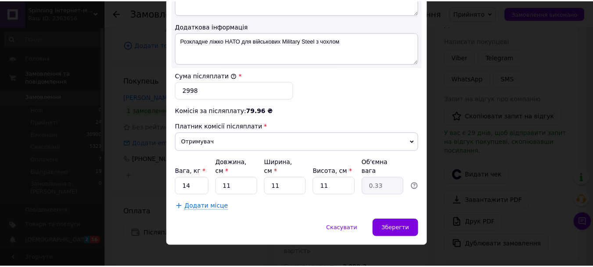
scroll to position [502, 0]
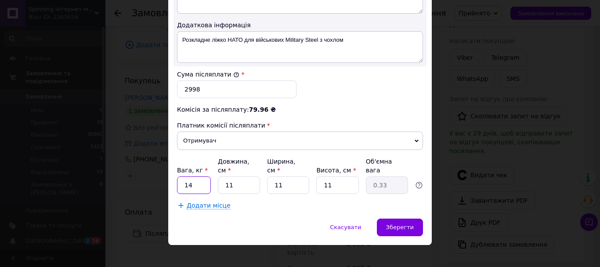
drag, startPoint x: 193, startPoint y: 177, endPoint x: 180, endPoint y: 175, distance: 12.4
click at [180, 176] on input "14" at bounding box center [194, 185] width 34 height 18
click at [226, 177] on input "11" at bounding box center [239, 185] width 42 height 18
drag, startPoint x: 231, startPoint y: 176, endPoint x: 211, endPoint y: 175, distance: 20.7
click at [211, 175] on div "Вага, кг * 14 Довжина, см * 11 Ширина, см * 11 Висота, см * 11 Об'ємна вага 0.33" at bounding box center [300, 175] width 246 height 37
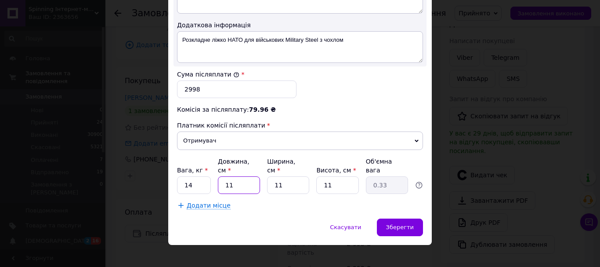
type input "1"
type input "0.1"
type input "12"
type input "0.36"
type input "120"
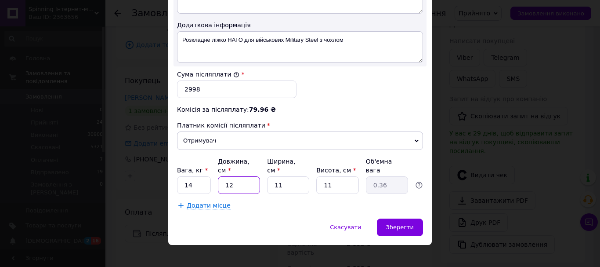
type input "3.63"
type input "120"
drag, startPoint x: 288, startPoint y: 178, endPoint x: 266, endPoint y: 178, distance: 21.5
click at [267, 178] on input "11" at bounding box center [288, 185] width 42 height 18
type input "2"
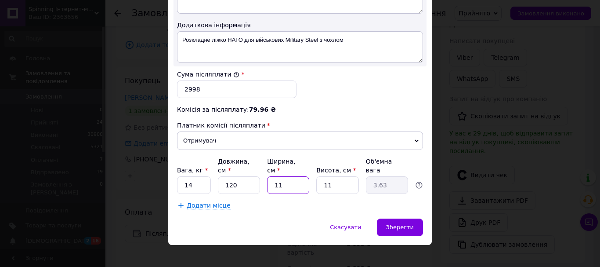
type input "0.66"
type input "22"
type input "7.26"
type input "22"
drag, startPoint x: 319, startPoint y: 177, endPoint x: 307, endPoint y: 174, distance: 11.6
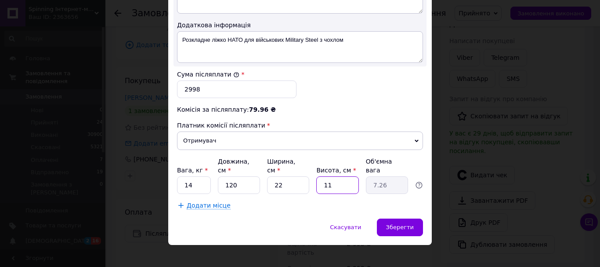
click at [307, 174] on div "Вага, кг * 14 Довжина, см * 120 Ширина, см * 22 Висота, см * 11 Об'ємна вага 7.…" at bounding box center [300, 175] width 246 height 37
type input "2"
type input "1.32"
type input "22"
type input "14.52"
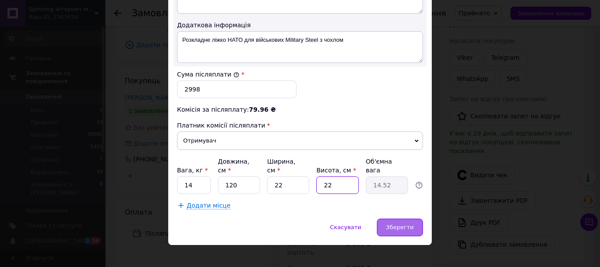
type input "22"
click at [397, 224] on span "Зберегти" at bounding box center [400, 227] width 28 height 7
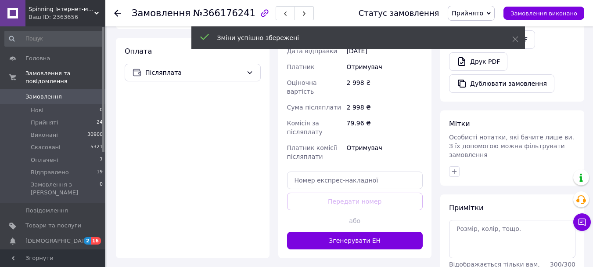
scroll to position [351, 0]
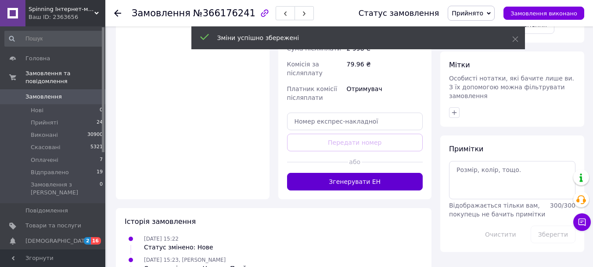
click at [346, 181] on button "Згенерувати ЕН" at bounding box center [355, 182] width 136 height 18
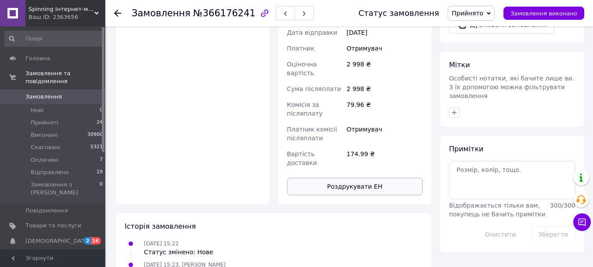
click at [361, 177] on button "Роздрукувати ЕН" at bounding box center [355, 186] width 136 height 18
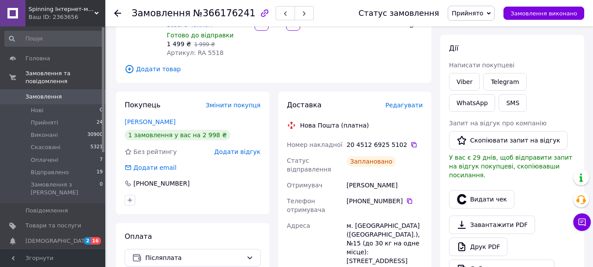
scroll to position [0, 0]
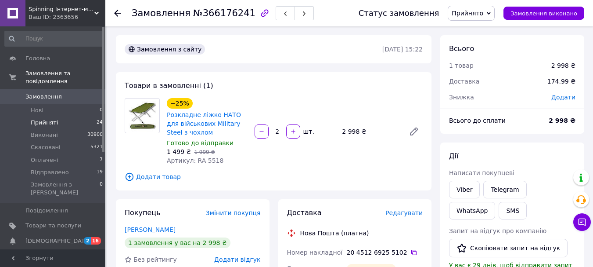
click at [44, 116] on li "Прийняті 24" at bounding box center [54, 122] width 108 height 12
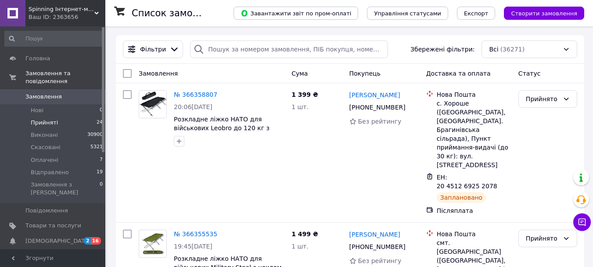
click at [43, 119] on span "Прийняті" at bounding box center [44, 123] width 27 height 8
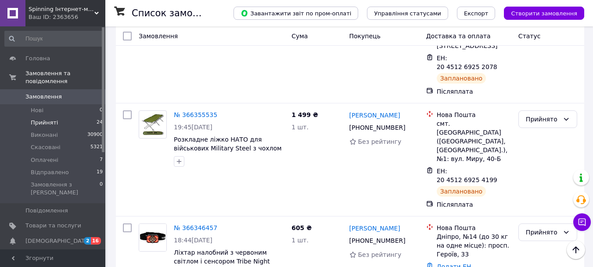
scroll to position [200, 0]
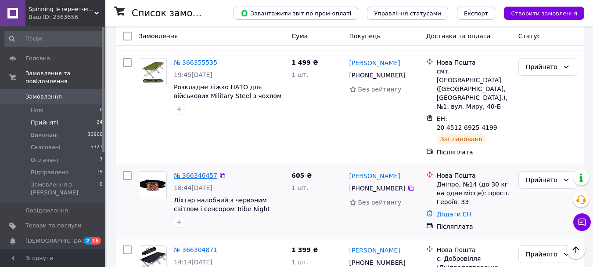
click at [206, 172] on link "№ 366346457" at bounding box center [195, 175] width 43 height 7
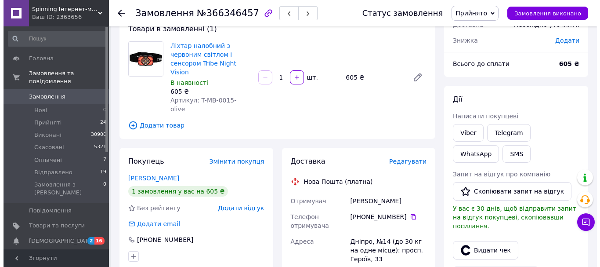
scroll to position [132, 0]
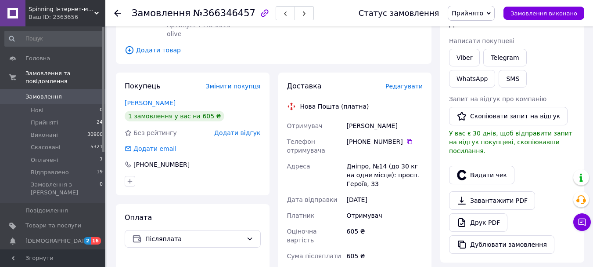
click at [400, 83] on span "Редагувати" at bounding box center [404, 86] width 37 height 7
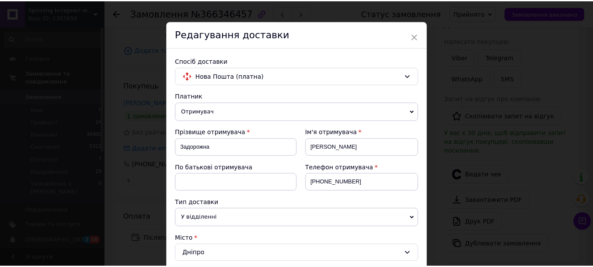
scroll to position [0, 0]
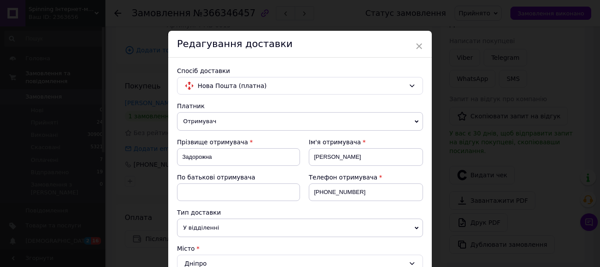
click at [412, 48] on div "Редагування доставки" at bounding box center [299, 44] width 263 height 27
click at [417, 45] on span "×" at bounding box center [419, 46] width 8 height 15
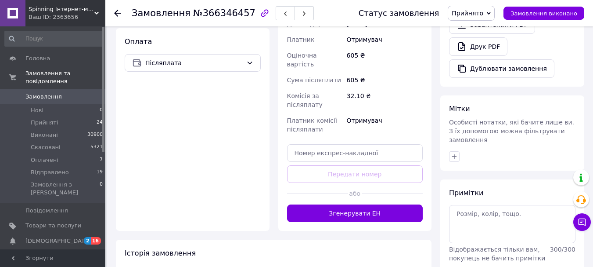
scroll to position [336, 0]
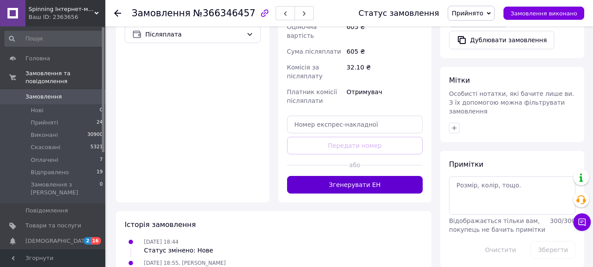
click at [349, 176] on button "Згенерувати ЕН" at bounding box center [355, 185] width 136 height 18
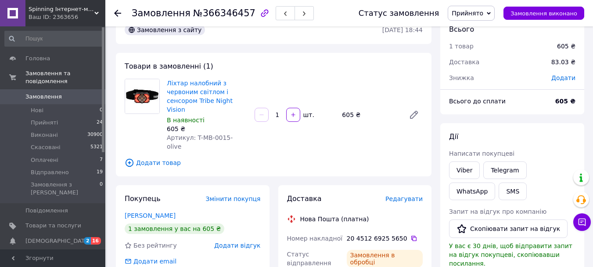
scroll to position [0, 0]
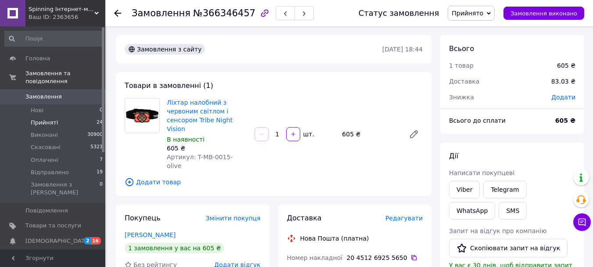
click at [64, 116] on li "Прийняті 24" at bounding box center [54, 122] width 108 height 12
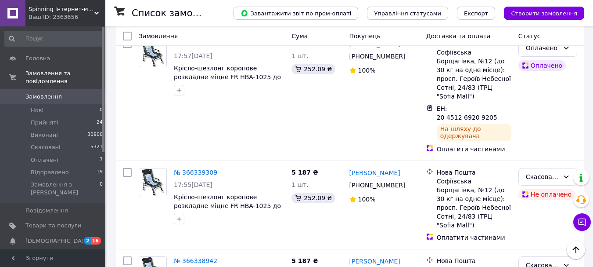
scroll to position [439, 0]
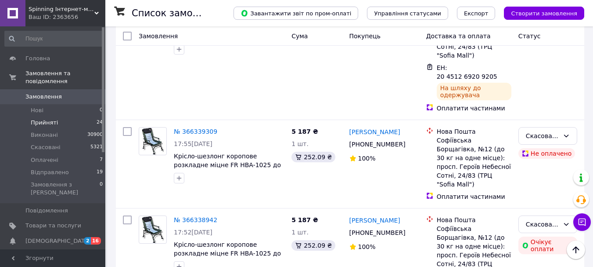
click at [47, 119] on span "Прийняті" at bounding box center [44, 123] width 27 height 8
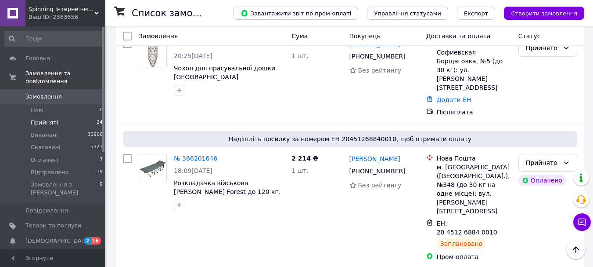
scroll to position [1317, 0]
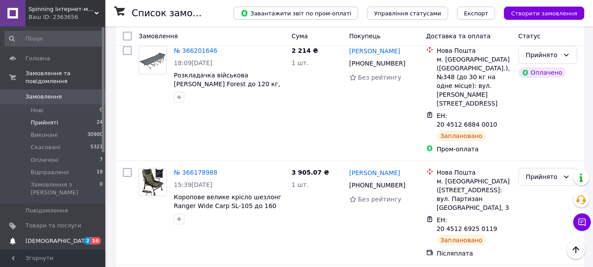
click at [87, 237] on span "2" at bounding box center [87, 240] width 7 height 7
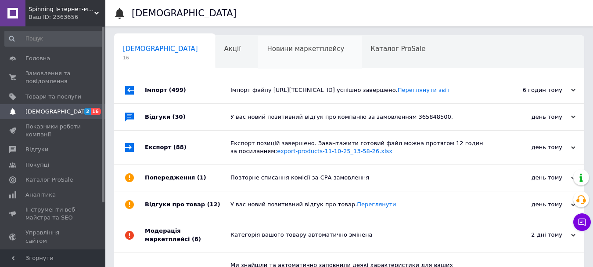
drag, startPoint x: 297, startPoint y: 71, endPoint x: 298, endPoint y: 65, distance: 6.3
click at [297, 69] on div "Сповіщення 16 Акції 0 Новини маркетплейсу 0 Каталог ProSale 0 Навчання та заход…" at bounding box center [349, 199] width 470 height 328
click at [371, 50] on span "Каталог ProSale" at bounding box center [398, 49] width 55 height 8
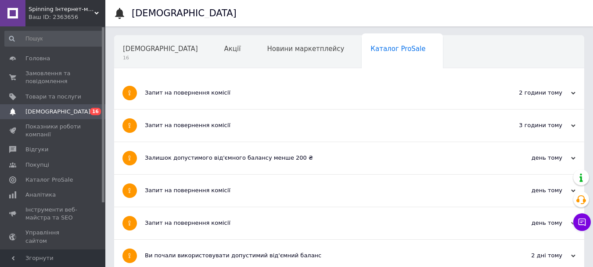
click at [193, 78] on span "Навчання та заходи" at bounding box center [158, 82] width 70 height 8
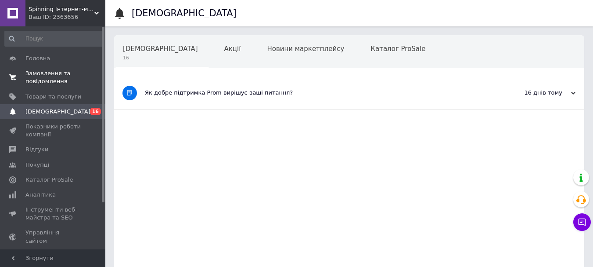
click at [47, 82] on span "Замовлення та повідомлення" at bounding box center [53, 77] width 56 height 16
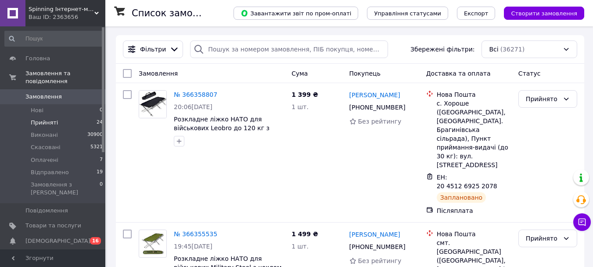
click at [53, 119] on span "Прийняті" at bounding box center [44, 123] width 27 height 8
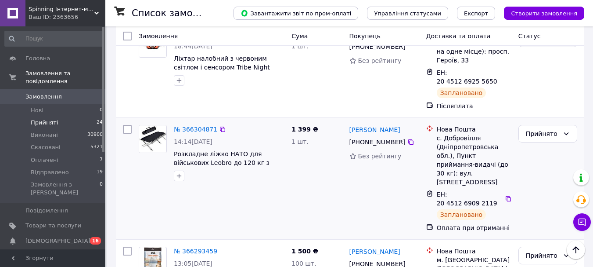
scroll to position [395, 0]
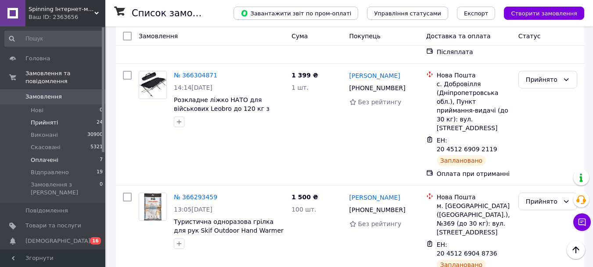
click at [48, 156] on span "Оплачені" at bounding box center [45, 160] width 28 height 8
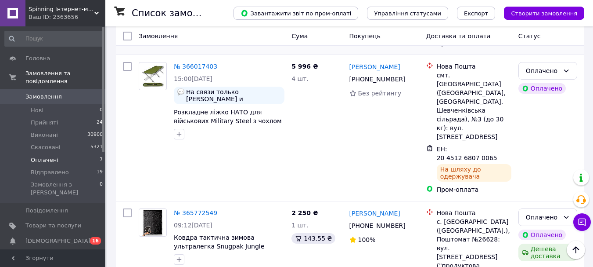
scroll to position [531, 0]
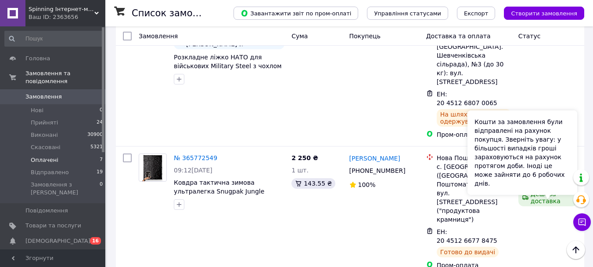
click at [544, 193] on div "Кошти за замовлення були відправлені на рахунок покупця. Зверніть увагу: у біль…" at bounding box center [523, 152] width 110 height 84
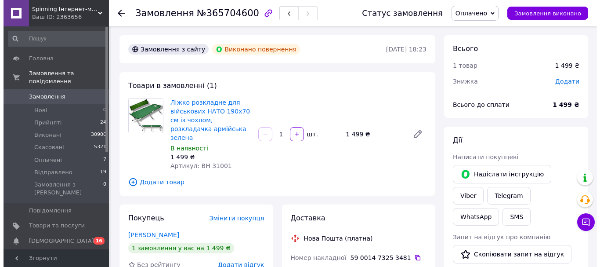
scroll to position [119, 0]
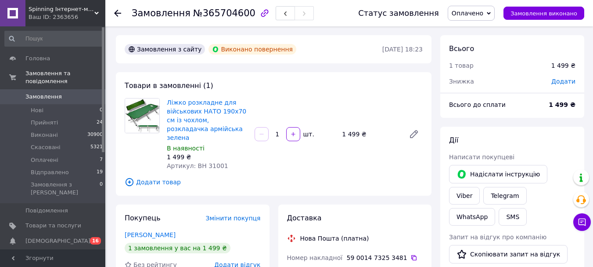
click at [495, 15] on span "Оплачено" at bounding box center [471, 13] width 47 height 15
click at [477, 55] on li "Скасовано" at bounding box center [471, 56] width 47 height 13
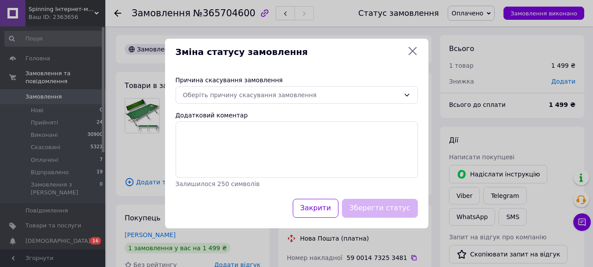
scroll to position [111, 0]
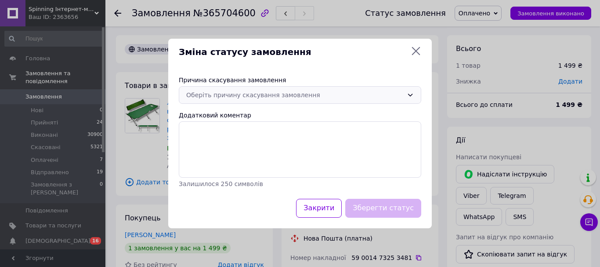
click at [288, 95] on div "Оберіть причину скасування замовлення" at bounding box center [294, 95] width 217 height 10
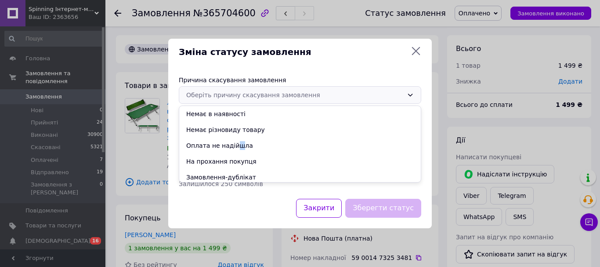
drag, startPoint x: 235, startPoint y: 141, endPoint x: 249, endPoint y: 154, distance: 18.7
click at [233, 143] on li "Оплата не надійшла" at bounding box center [300, 145] width 242 height 16
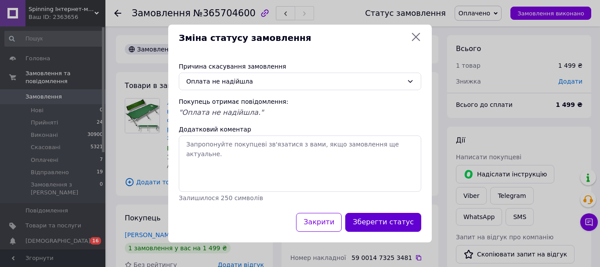
click at [390, 226] on button "Зберегти статус" at bounding box center [383, 222] width 76 height 19
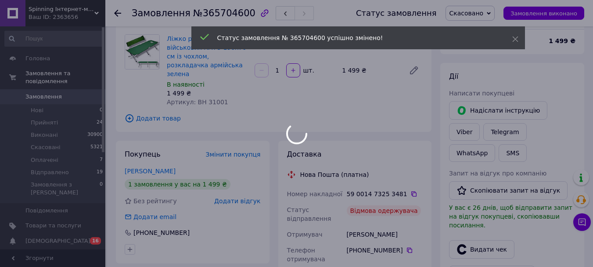
scroll to position [132, 0]
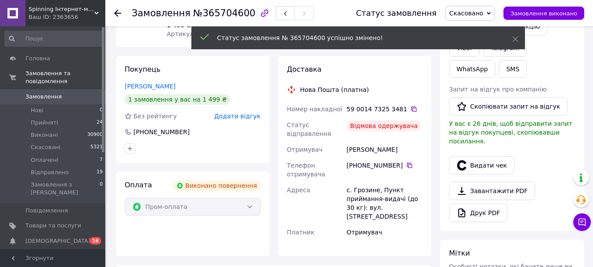
click at [154, 83] on div "Покупець Корнєєв Артем 1 замовлення у вас на 1 499 ₴ Без рейтингу Додати відгук…" at bounding box center [193, 109] width 154 height 107
click at [155, 83] on link "Корнєєв Артем" at bounding box center [150, 86] width 51 height 7
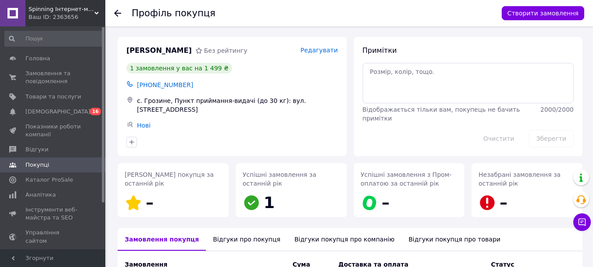
scroll to position [124, 0]
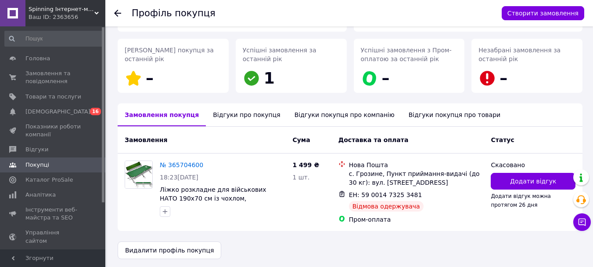
click at [234, 119] on div "Відгуки про покупця" at bounding box center [246, 114] width 81 height 23
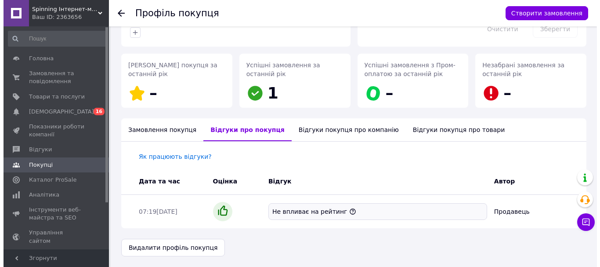
scroll to position [107, 0]
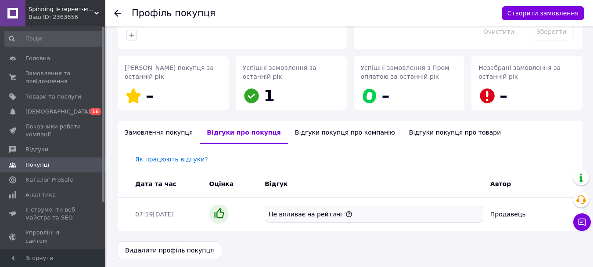
click at [152, 132] on div "Замовлення покупця" at bounding box center [159, 132] width 82 height 23
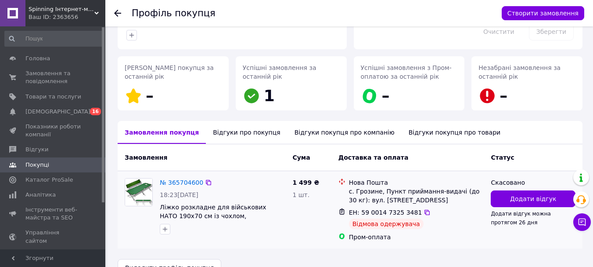
click at [472, 200] on div "с. Грозине, Пункт приймання-видачі (до 30 кг): вул. Шкільна, 2" at bounding box center [416, 196] width 135 height 18
click at [500, 192] on button "Додати відгук" at bounding box center [533, 198] width 85 height 17
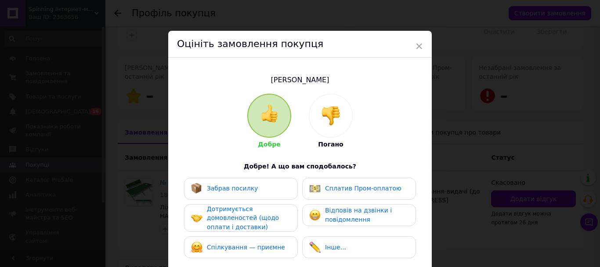
click at [340, 127] on div at bounding box center [330, 115] width 43 height 43
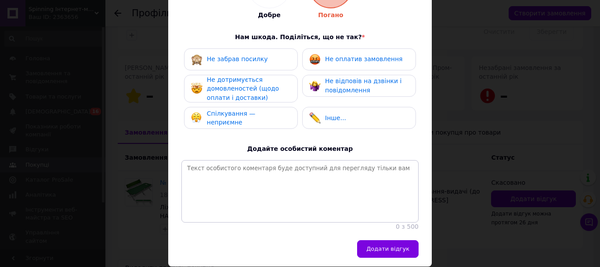
scroll to position [132, 0]
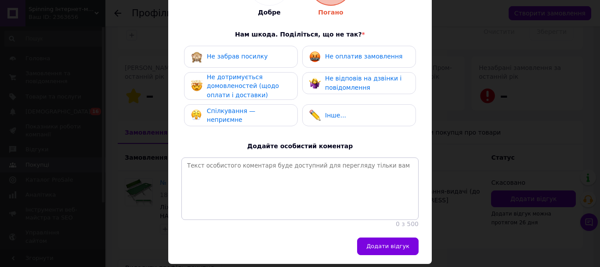
click at [256, 54] on span "Не забрав посилку" at bounding box center [237, 56] width 61 height 7
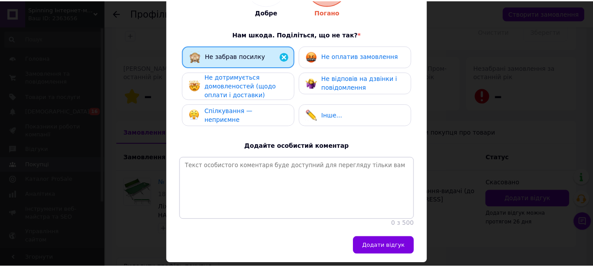
scroll to position [165, 0]
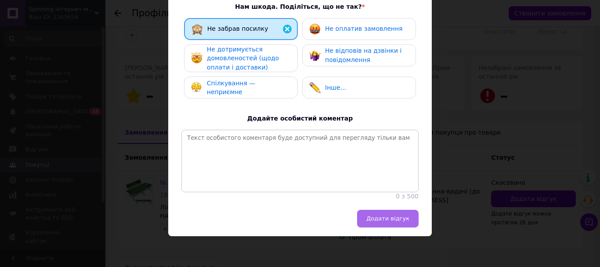
click at [384, 226] on button "Додати відгук" at bounding box center [387, 218] width 61 height 18
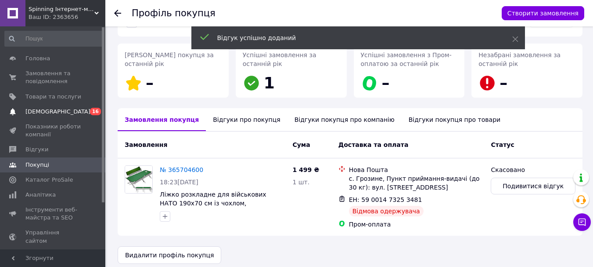
scroll to position [124, 0]
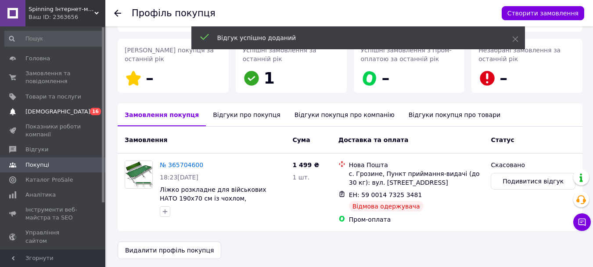
click at [85, 111] on span "0 16" at bounding box center [93, 112] width 24 height 8
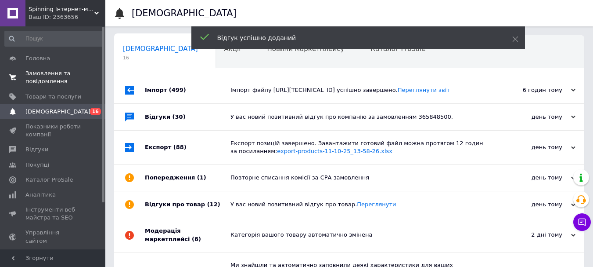
click at [68, 73] on span "Замовлення та повідомлення" at bounding box center [53, 77] width 56 height 16
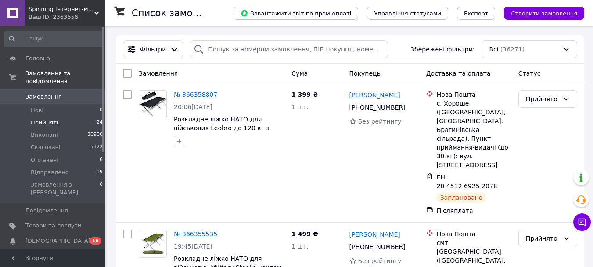
click at [53, 119] on span "Прийняті" at bounding box center [44, 123] width 27 height 8
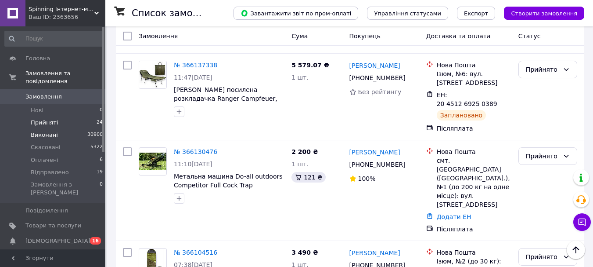
scroll to position [1969, 0]
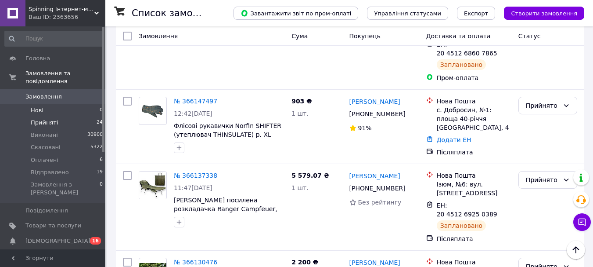
click at [44, 104] on li "Нові 0" at bounding box center [54, 110] width 108 height 12
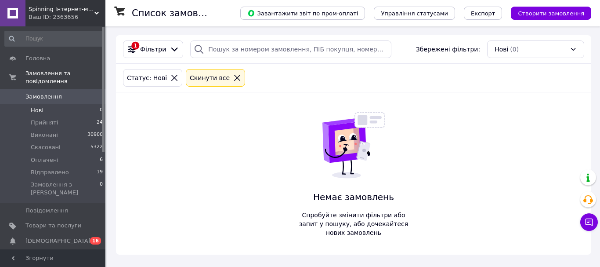
click at [47, 119] on span "Прийняті" at bounding box center [44, 123] width 27 height 8
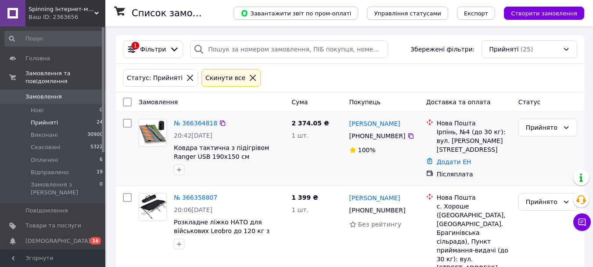
click at [188, 130] on div "№ 366364818 20:42, 12.10.2025 Ковдра тактична з підігрівом Ranger USB 190х150 с…" at bounding box center [229, 146] width 118 height 63
click at [196, 127] on div "№ 366364818" at bounding box center [195, 123] width 45 height 11
click at [195, 123] on link "№ 366364818" at bounding box center [195, 122] width 43 height 7
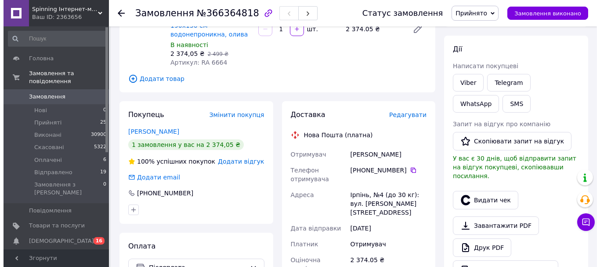
scroll to position [176, 0]
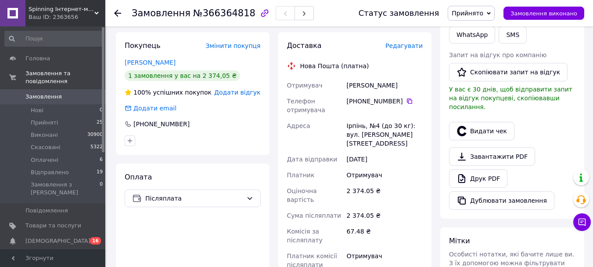
click at [406, 47] on span "Редагувати" at bounding box center [404, 45] width 37 height 7
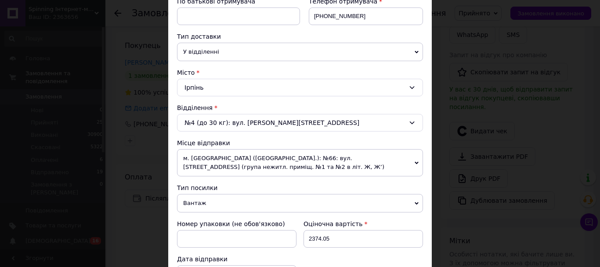
click at [230, 164] on span "м. [GEOGRAPHIC_DATA] ([GEOGRAPHIC_DATA].): №66: вул. [STREET_ADDRESS] (група не…" at bounding box center [300, 162] width 246 height 27
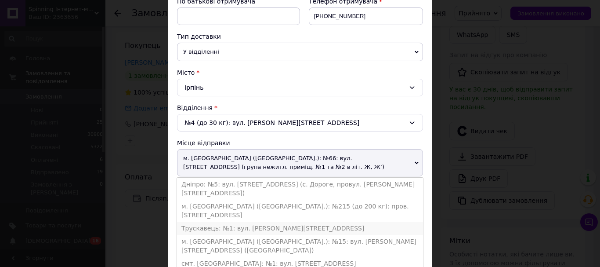
click at [212, 221] on li "Трускавець: №1: вул. [PERSON_NAME][STREET_ADDRESS]" at bounding box center [300, 227] width 246 height 13
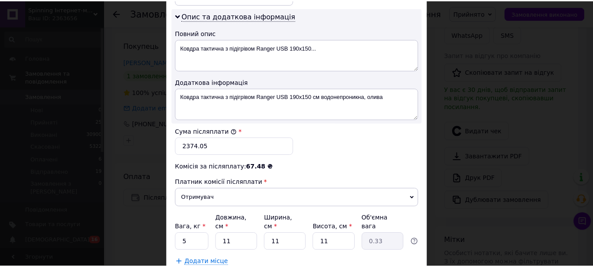
scroll to position [502, 0]
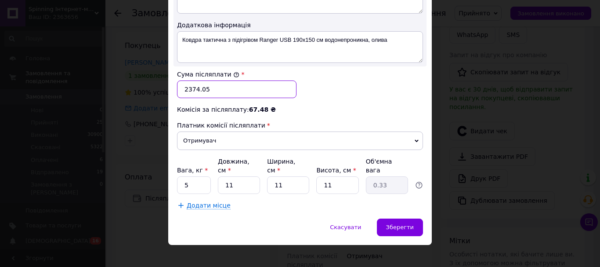
drag, startPoint x: 216, startPoint y: 94, endPoint x: 204, endPoint y: 87, distance: 14.2
click at [204, 87] on input "2374.05" at bounding box center [236, 89] width 119 height 18
type input "2374"
drag, startPoint x: 232, startPoint y: 177, endPoint x: 219, endPoint y: 175, distance: 13.8
click at [219, 176] on input "11" at bounding box center [239, 185] width 42 height 18
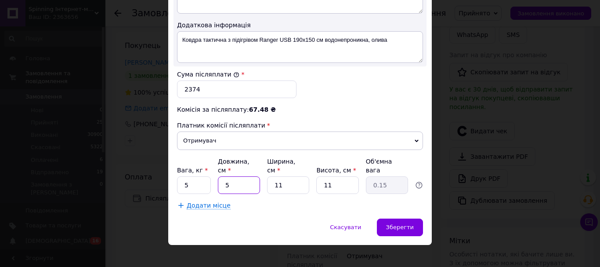
type input "5"
type input "0.15"
type input "55"
type input "1.66"
type input "55"
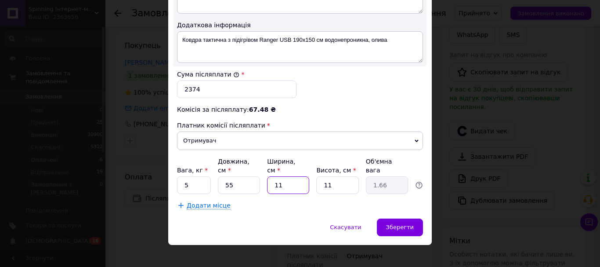
type input "5"
type input "0.76"
drag, startPoint x: 277, startPoint y: 178, endPoint x: 270, endPoint y: 177, distance: 6.7
click at [270, 177] on input "5" at bounding box center [288, 185] width 42 height 18
type input "55"
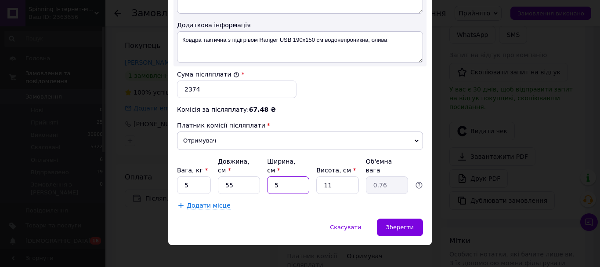
type input "8.32"
type input "55"
drag, startPoint x: 180, startPoint y: 173, endPoint x: 176, endPoint y: 175, distance: 4.6
click at [177, 176] on input "5" at bounding box center [194, 185] width 34 height 18
type input "10"
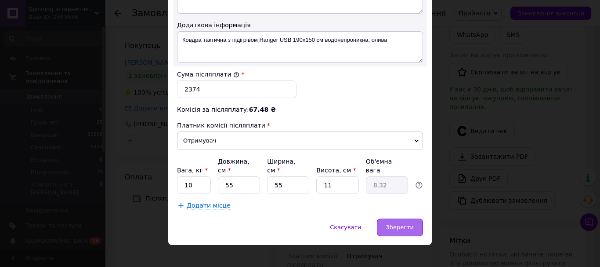
click at [400, 218] on div "Зберегти" at bounding box center [400, 227] width 46 height 18
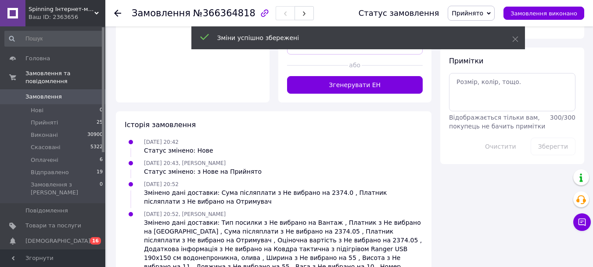
click at [335, 76] on button "Згенерувати ЕН" at bounding box center [355, 85] width 136 height 18
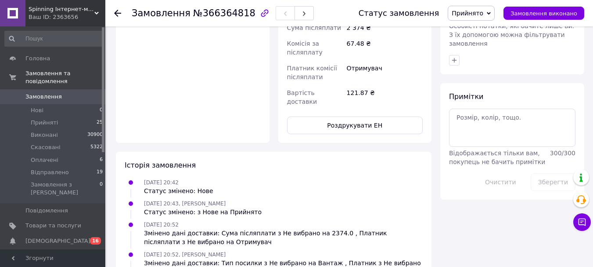
scroll to position [360, 0]
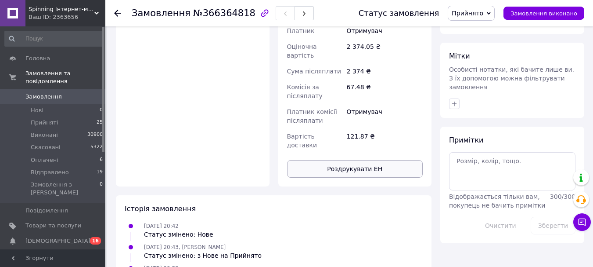
click at [343, 160] on button "Роздрукувати ЕН" at bounding box center [355, 169] width 136 height 18
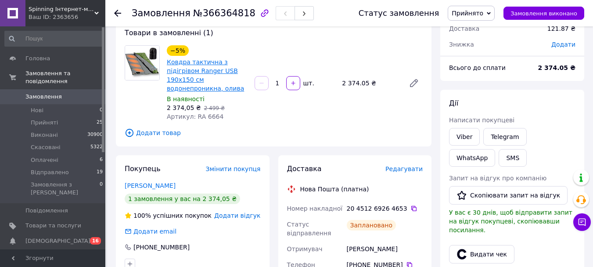
scroll to position [0, 0]
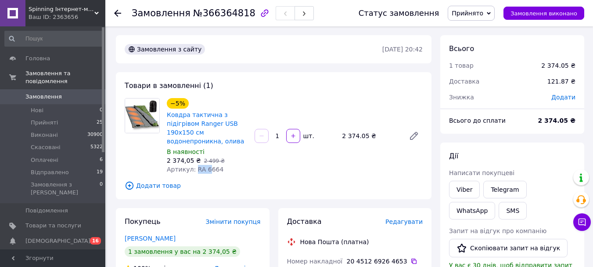
drag, startPoint x: 192, startPoint y: 169, endPoint x: 223, endPoint y: 171, distance: 30.4
click at [223, 171] on div "Артикул: RA 6664" at bounding box center [207, 169] width 81 height 9
click at [220, 171] on div "Артикул: RA 6664" at bounding box center [207, 169] width 81 height 9
click at [209, 166] on span "Артикул: RA 6664" at bounding box center [195, 169] width 57 height 7
click at [211, 169] on span "Артикул: RA 6664" at bounding box center [195, 169] width 57 height 7
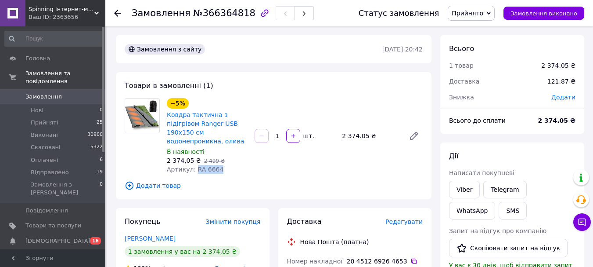
drag, startPoint x: 218, startPoint y: 170, endPoint x: 194, endPoint y: 170, distance: 23.7
click at [194, 170] on div "Артикул: RA 6664" at bounding box center [207, 169] width 81 height 9
copy span "RA 6664"
click at [83, 237] on span "0 16" at bounding box center [93, 241] width 24 height 8
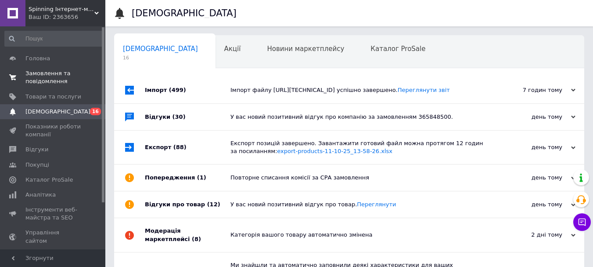
click at [40, 84] on span "Замовлення та повідомлення" at bounding box center [53, 77] width 56 height 16
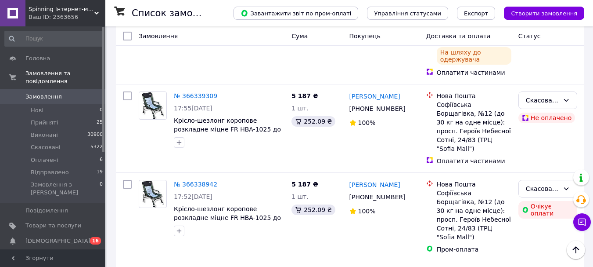
scroll to position [571, 0]
click at [61, 116] on li "Прийняті 25" at bounding box center [54, 122] width 108 height 12
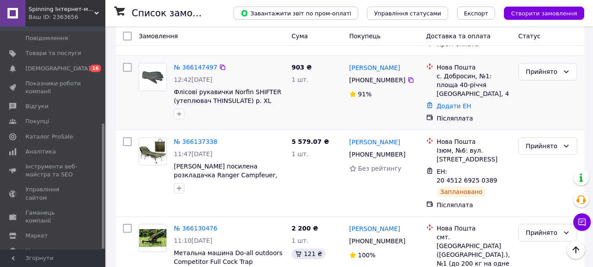
scroll to position [1976, 0]
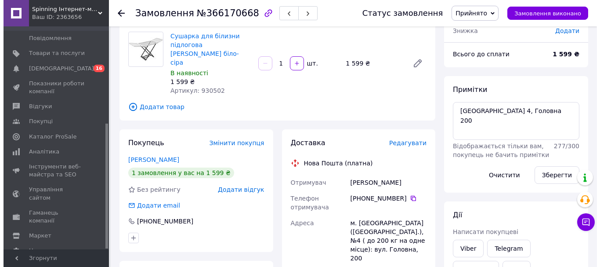
scroll to position [132, 0]
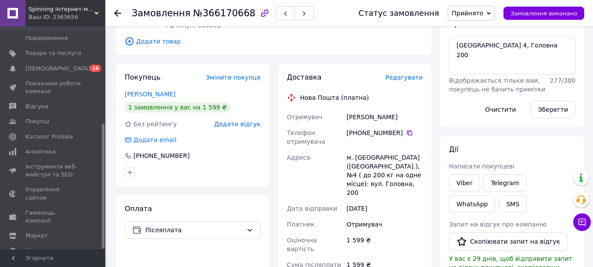
click at [401, 74] on span "Редагувати" at bounding box center [404, 77] width 37 height 7
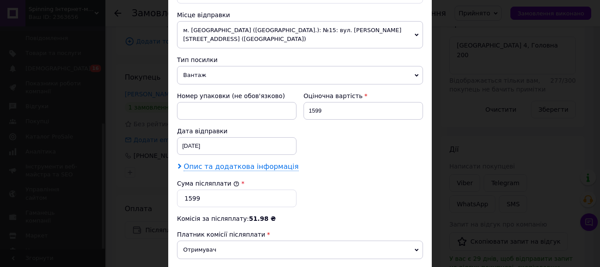
scroll to position [351, 0]
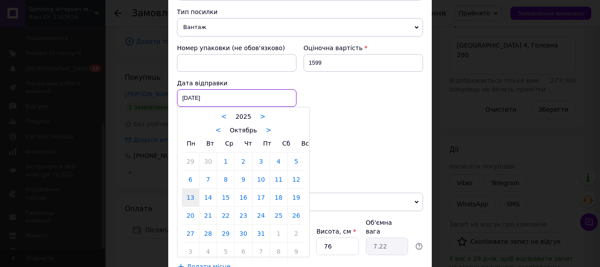
click at [242, 90] on div "13.10.2025 < 2025 > < Октябрь > Пн Вт Ср Чт Пт Сб Вс 29 30 1 2 3 4 5 6 7 8 9 10…" at bounding box center [236, 98] width 119 height 18
click at [400, 125] on div at bounding box center [300, 133] width 600 height 267
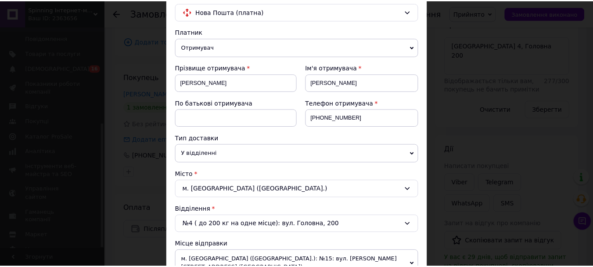
scroll to position [0, 0]
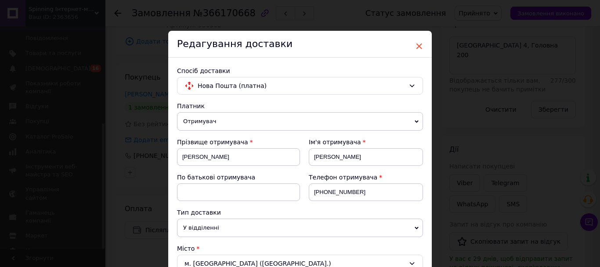
drag, startPoint x: 423, startPoint y: 47, endPoint x: 419, endPoint y: 44, distance: 5.1
click at [418, 44] on span "×" at bounding box center [419, 46] width 8 height 15
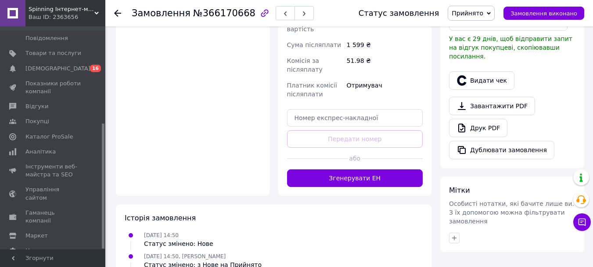
click at [328, 169] on button "Згенерувати ЕН" at bounding box center [355, 178] width 136 height 18
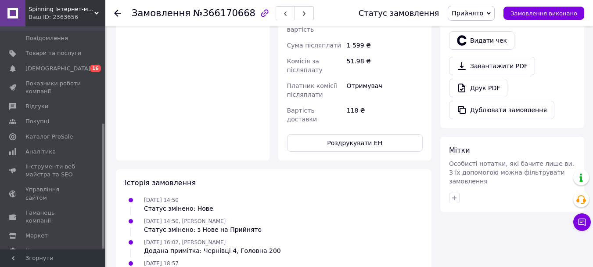
scroll to position [395, 0]
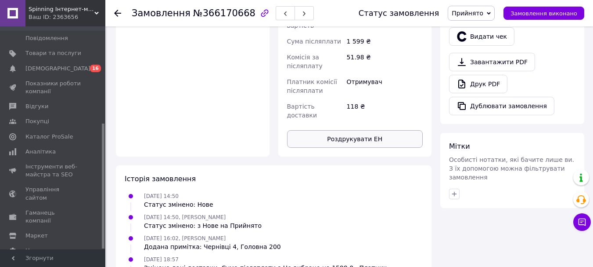
click at [343, 130] on button "Роздрукувати ЕН" at bounding box center [355, 139] width 136 height 18
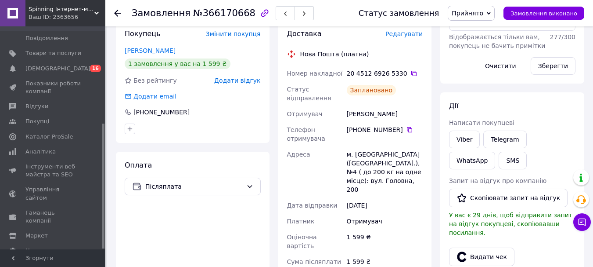
scroll to position [0, 0]
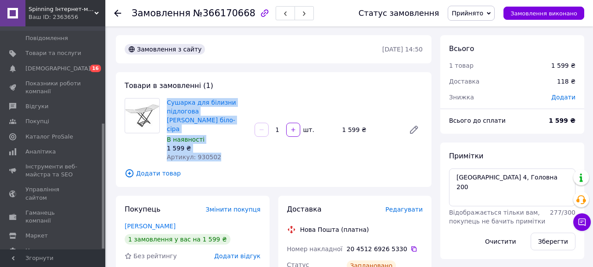
drag, startPoint x: 165, startPoint y: 101, endPoint x: 223, endPoint y: 145, distance: 72.7
click at [223, 145] on div "Сушарка для білизни підлогова Colombo Marino біло-сіра В наявності 1 599 ₴ Арти…" at bounding box center [207, 129] width 88 height 67
copy div "Сушарка для білизни підлогова Colombo Marino біло-сіра В наявності 1 599 ₴ Арти…"
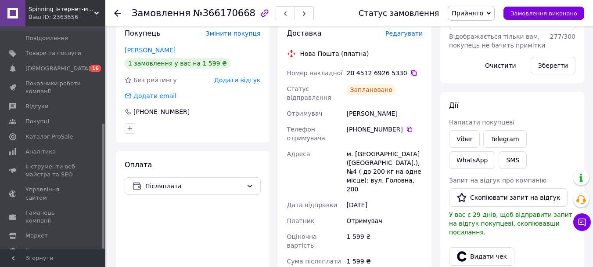
click at [411, 69] on icon at bounding box center [414, 72] width 7 height 7
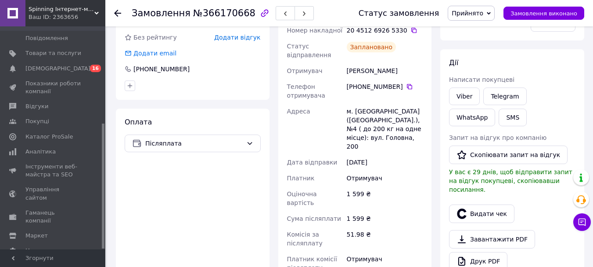
scroll to position [394, 0]
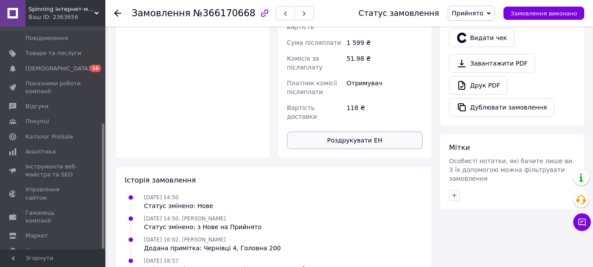
click at [355, 131] on button "Роздрукувати ЕН" at bounding box center [355, 140] width 136 height 18
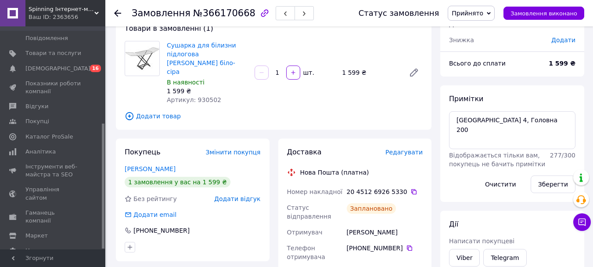
scroll to position [0, 0]
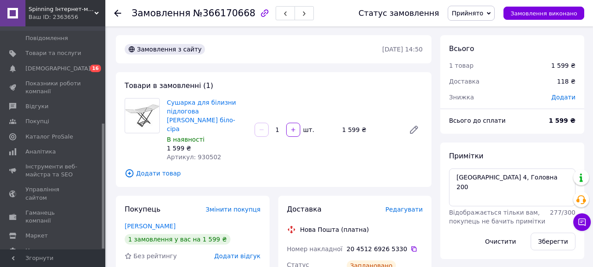
click at [119, 13] on use at bounding box center [117, 13] width 7 height 7
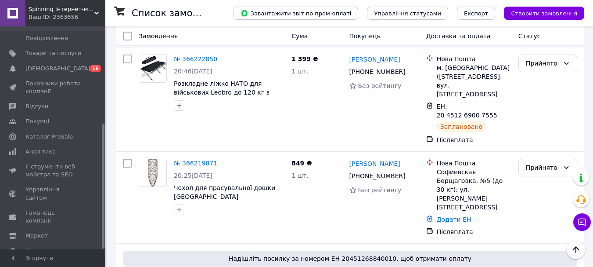
scroll to position [1098, 0]
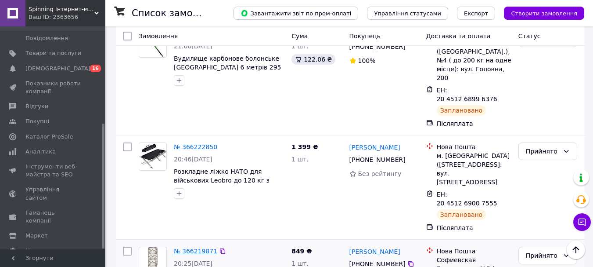
click at [196, 247] on link "№ 366219871" at bounding box center [195, 250] width 43 height 7
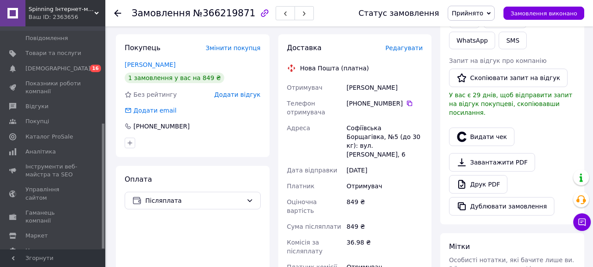
scroll to position [81, 0]
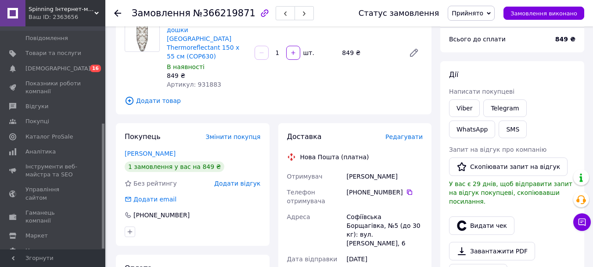
click at [401, 133] on span "Редагувати" at bounding box center [404, 136] width 37 height 7
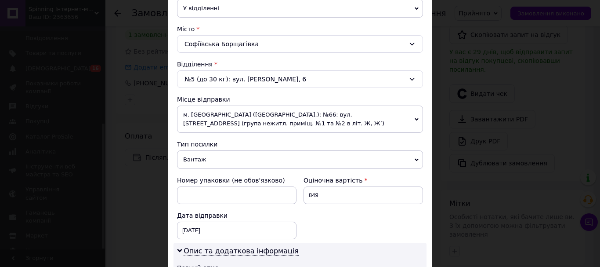
scroll to position [220, 0]
click at [239, 112] on span "м. [GEOGRAPHIC_DATA] ([GEOGRAPHIC_DATA].): №66: вул. [STREET_ADDRESS] (група не…" at bounding box center [300, 118] width 246 height 27
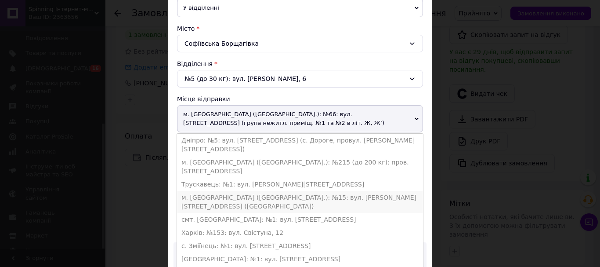
click at [242, 191] on li "м. [GEOGRAPHIC_DATA] ([GEOGRAPHIC_DATA].): №15: вул. [PERSON_NAME][STREET_ADDRE…" at bounding box center [300, 202] width 246 height 22
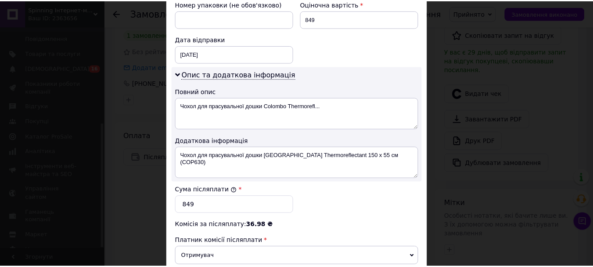
scroll to position [502, 0]
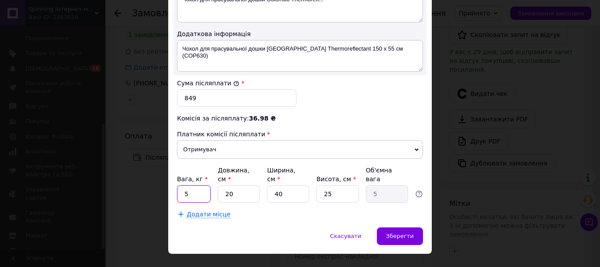
drag, startPoint x: 196, startPoint y: 179, endPoint x: 175, endPoint y: 171, distance: 22.7
type input "2"
type input "0.25"
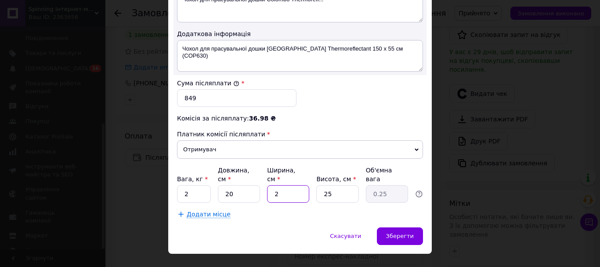
click at [265, 174] on div "Вага, кг * 2 Довжина, см * 20 Ширина, см * 2 Висота, см * 25 Об'ємна вага 0.25" at bounding box center [300, 184] width 246 height 37
type input "22"
type input "2.75"
type input "22"
drag, startPoint x: 317, startPoint y: 175, endPoint x: 310, endPoint y: 174, distance: 6.6
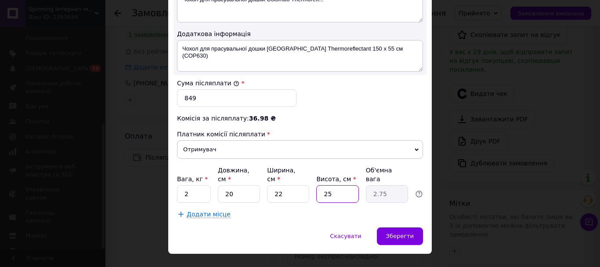
click at [310, 174] on div "Вага, кг * 2 Довжина, см * 20 Ширина, см * 22 Висота, см * 25 Об'ємна вага 2.75" at bounding box center [300, 184] width 246 height 37
type input "1"
type input "0.11"
type input "11"
type input "1.21"
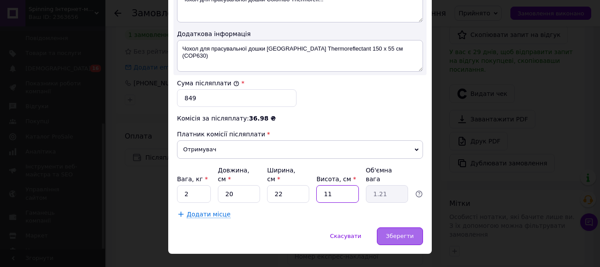
type input "11"
click at [393, 232] on span "Зберегти" at bounding box center [400, 235] width 28 height 7
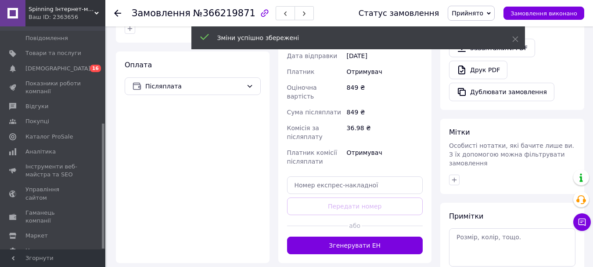
scroll to position [389, 0]
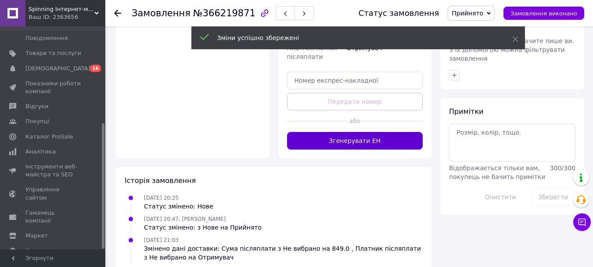
click at [341, 132] on button "Згенерувати ЕН" at bounding box center [355, 141] width 136 height 18
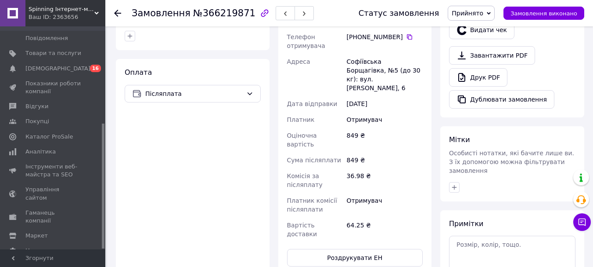
scroll to position [345, 0]
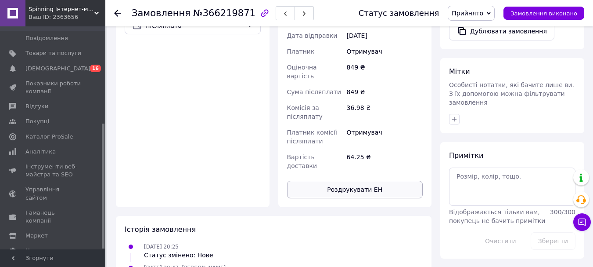
click at [333, 180] on button "Роздрукувати ЕН" at bounding box center [355, 189] width 136 height 18
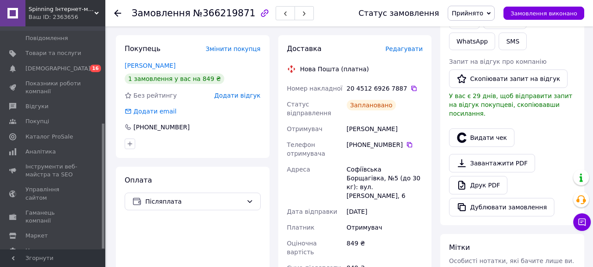
scroll to position [37, 0]
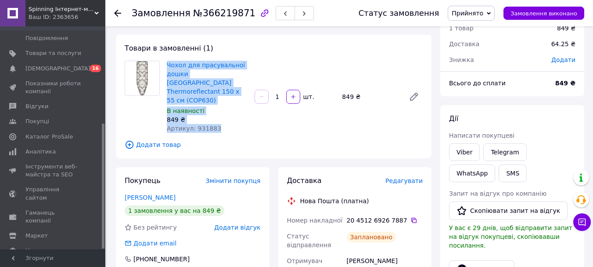
drag, startPoint x: 166, startPoint y: 61, endPoint x: 225, endPoint y: 119, distance: 83.2
click at [225, 119] on div "Чохол для прасувальної дошки Colombo Thermoreflectant 150 x 55 см (COP630) В на…" at bounding box center [207, 97] width 88 height 76
copy div "Чохол для прасувальної дошки Colombo Thermoreflectant 150 x 55 см (COP630) В на…"
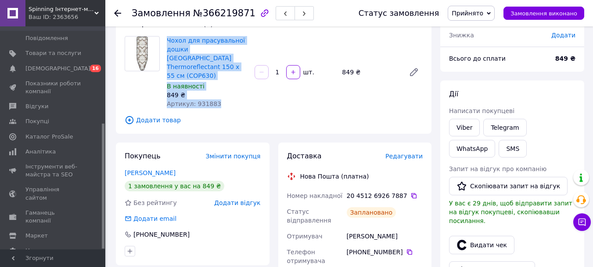
scroll to position [81, 0]
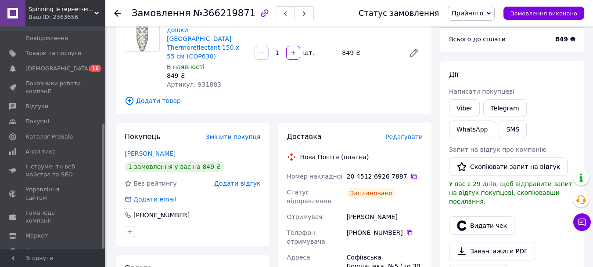
click at [411, 173] on icon at bounding box center [414, 176] width 7 height 7
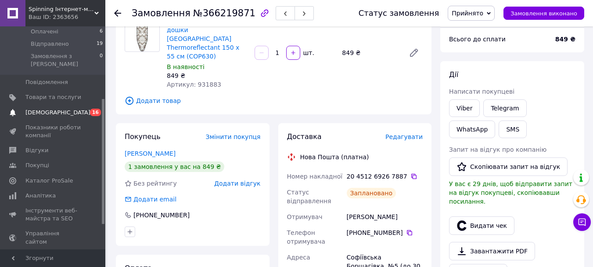
click at [60, 108] on span "[DEMOGRAPHIC_DATA]" at bounding box center [53, 112] width 56 height 8
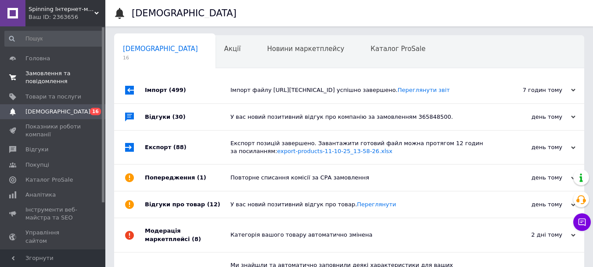
click at [45, 80] on span "Замовлення та повідомлення" at bounding box center [53, 77] width 56 height 16
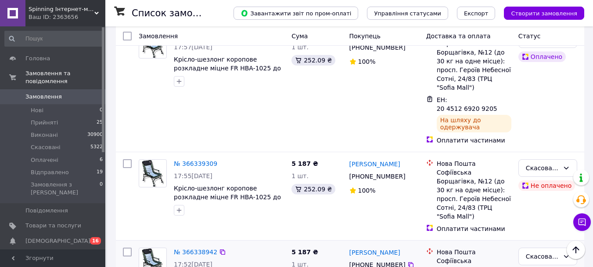
scroll to position [571, 0]
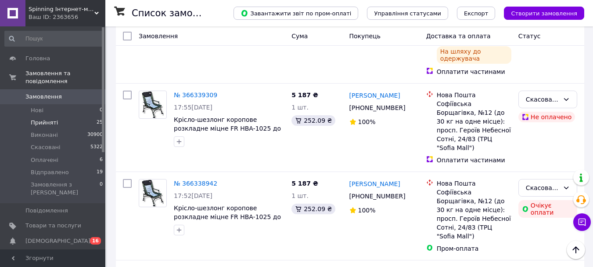
click at [49, 119] on span "Прийняті" at bounding box center [44, 123] width 27 height 8
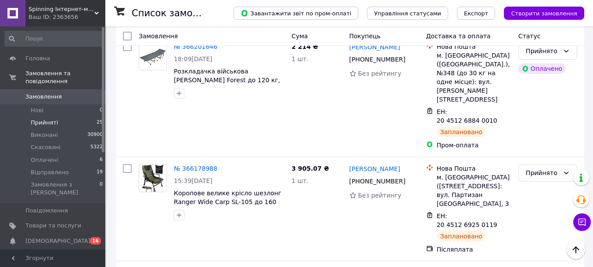
scroll to position [1449, 0]
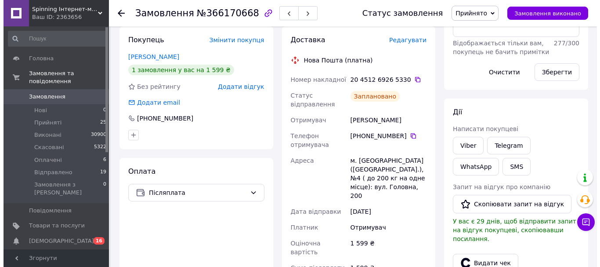
scroll to position [81, 0]
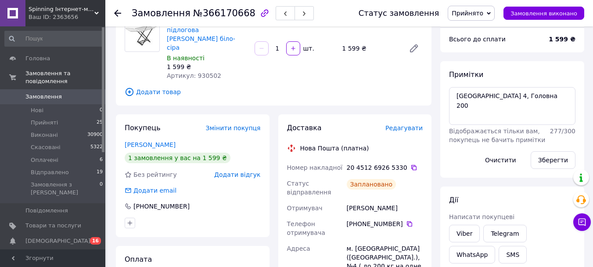
click at [396, 124] on span "Редагувати" at bounding box center [404, 127] width 37 height 7
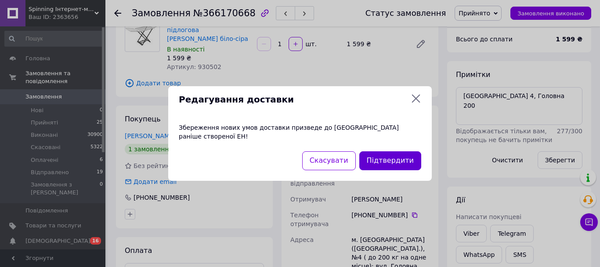
click at [378, 153] on button "Підтвердити" at bounding box center [390, 160] width 62 height 19
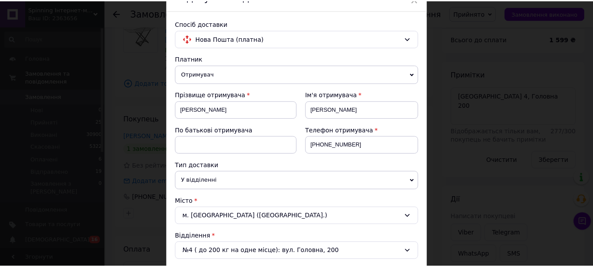
scroll to position [0, 0]
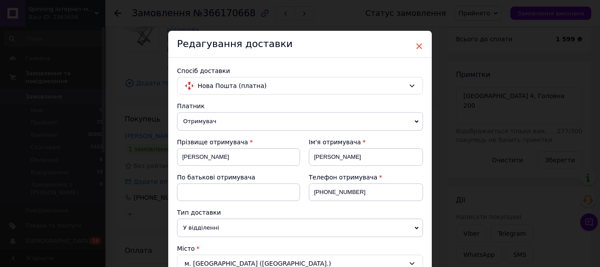
click at [416, 46] on span "×" at bounding box center [419, 46] width 8 height 15
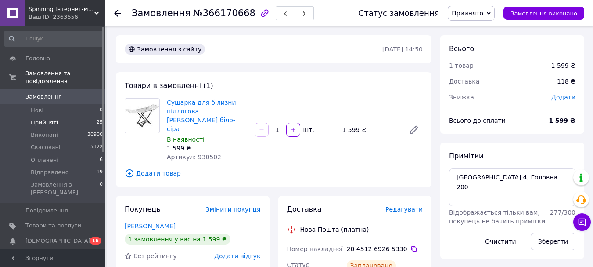
click at [74, 118] on li "Прийняті 25" at bounding box center [54, 122] width 108 height 12
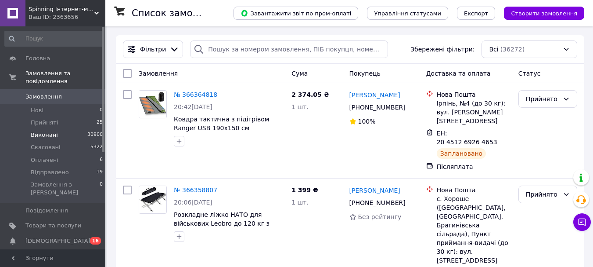
click at [47, 131] on span "Виконані" at bounding box center [44, 135] width 27 height 8
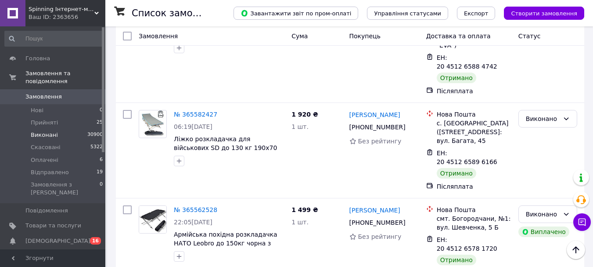
scroll to position [4742, 0]
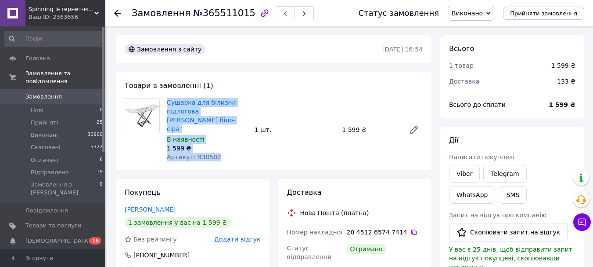
drag, startPoint x: 168, startPoint y: 101, endPoint x: 220, endPoint y: 145, distance: 68.2
click at [220, 145] on div "Сушарка для білизни підлогова Colombo Marino біло-сіра В наявності 1 599 ₴ Арти…" at bounding box center [207, 129] width 88 height 67
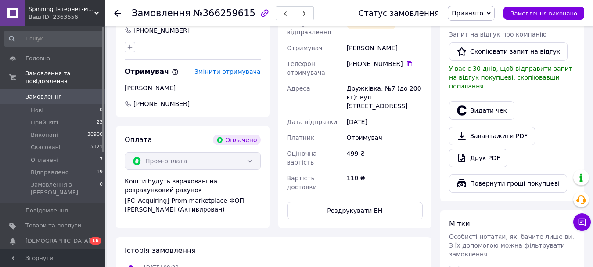
scroll to position [351, 0]
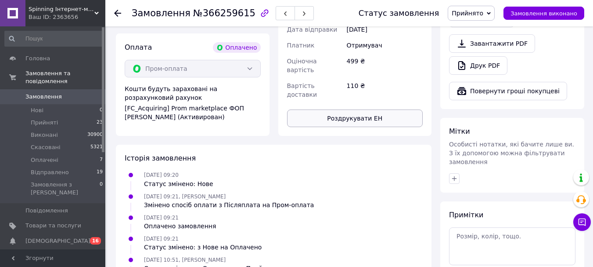
click at [333, 109] on button "Роздрукувати ЕН" at bounding box center [355, 118] width 136 height 18
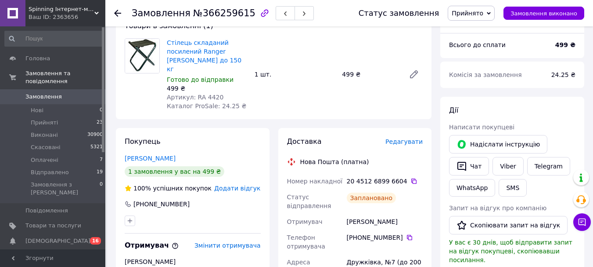
scroll to position [88, 0]
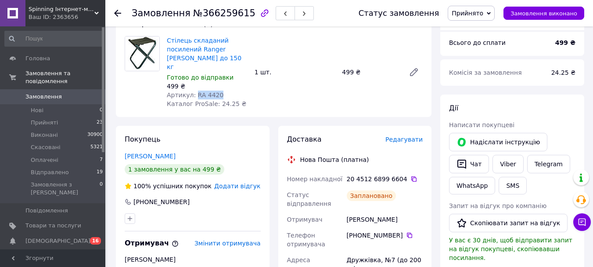
drag, startPoint x: 193, startPoint y: 84, endPoint x: 220, endPoint y: 85, distance: 27.7
click at [220, 90] on div "Артикул: RA 4420" at bounding box center [207, 94] width 81 height 9
copy span "RA 4420"
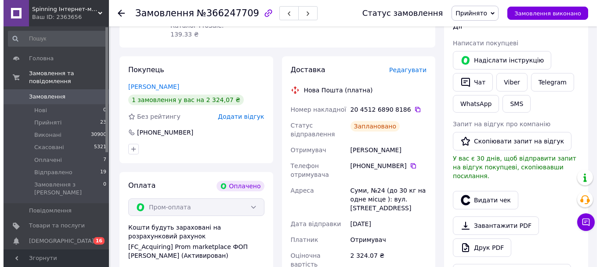
scroll to position [176, 0]
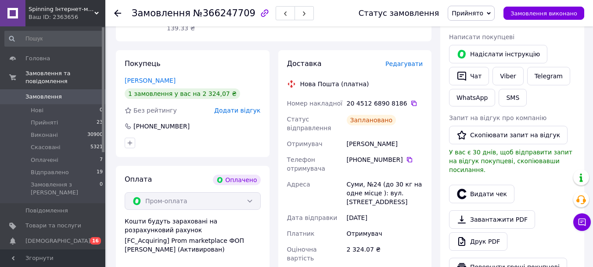
click at [407, 60] on span "Редагувати" at bounding box center [404, 63] width 37 height 7
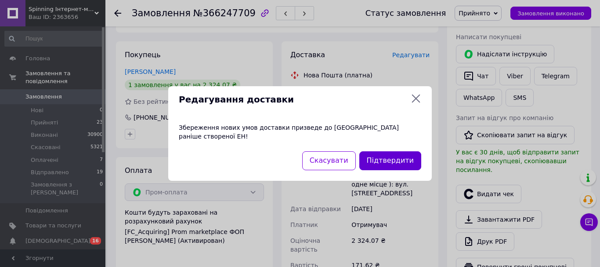
click at [384, 153] on button "Підтвердити" at bounding box center [390, 160] width 62 height 19
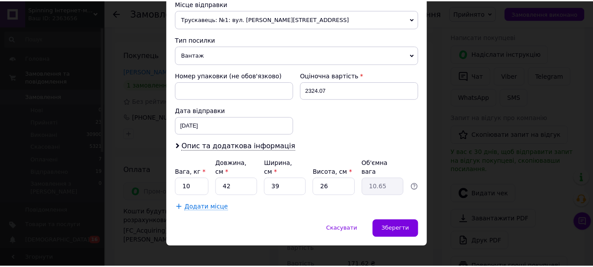
scroll to position [317, 0]
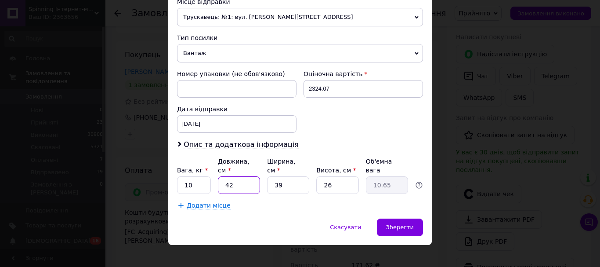
click at [223, 176] on input "42" at bounding box center [239, 185] width 42 height 18
drag, startPoint x: 230, startPoint y: 172, endPoint x: 220, endPoint y: 175, distance: 10.6
click at [220, 176] on input "42" at bounding box center [239, 185] width 42 height 18
type input "4"
type input "1.01"
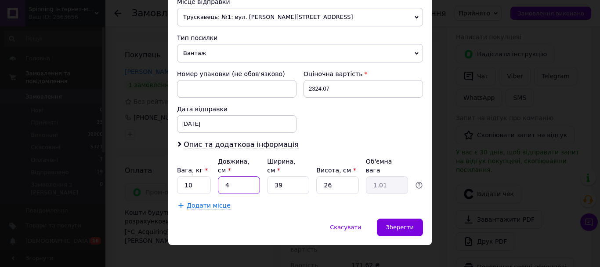
type input "40"
type input "10.14"
type input "40"
drag, startPoint x: 284, startPoint y: 181, endPoint x: 267, endPoint y: 179, distance: 16.9
click at [267, 179] on input "39" at bounding box center [288, 185] width 42 height 18
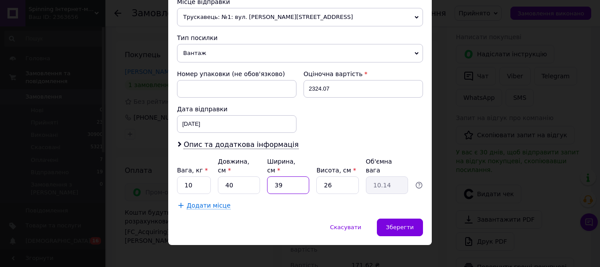
type input "3"
type input "0.78"
type input "33"
type input "8.58"
type input "33"
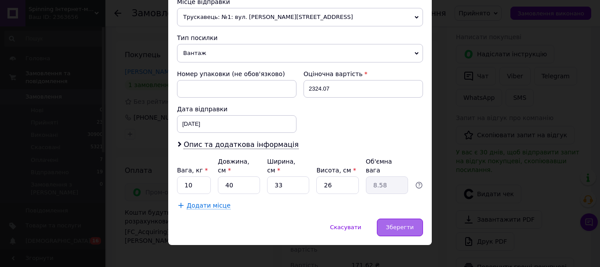
click at [387, 219] on div "Зберегти" at bounding box center [400, 227] width 46 height 18
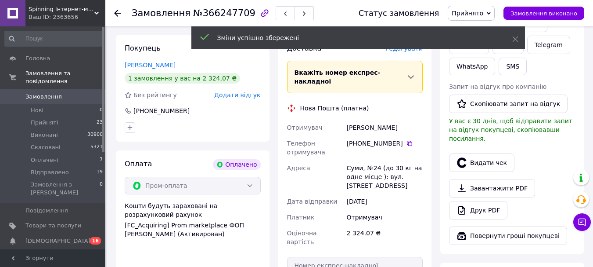
scroll to position [132, 0]
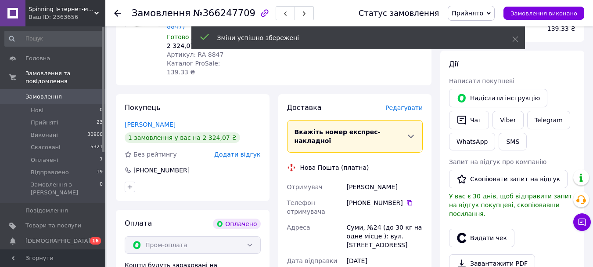
click at [408, 94] on div "Доставка Редагувати Вкажіть номер експрес-накладної Обов'язково введіть номер е…" at bounding box center [355, 248] width 154 height 308
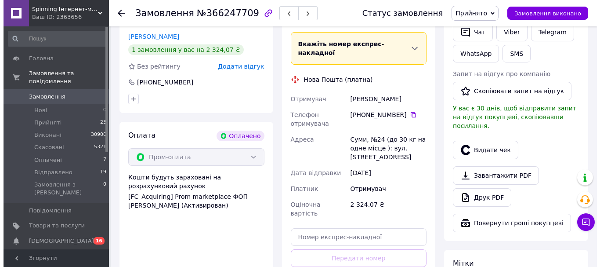
scroll to position [88, 0]
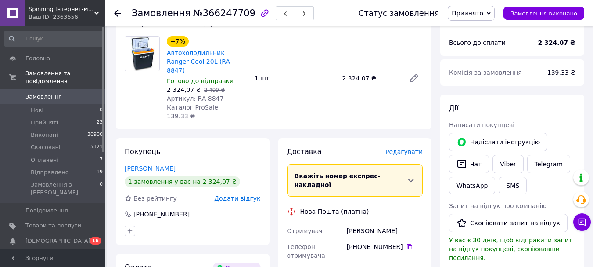
click at [404, 148] on span "Редагувати" at bounding box center [404, 151] width 37 height 7
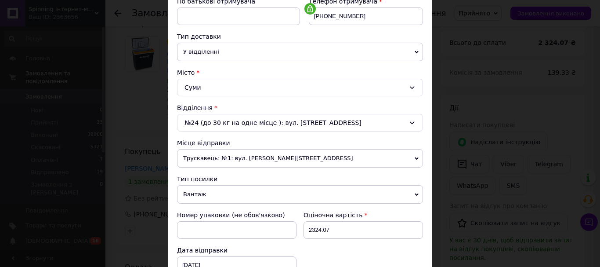
scroll to position [307, 0]
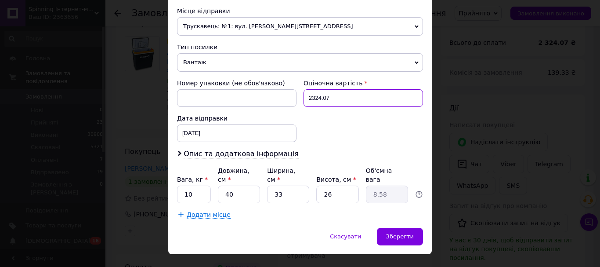
drag, startPoint x: 324, startPoint y: 96, endPoint x: 296, endPoint y: 90, distance: 28.2
click at [296, 90] on div "Номер упаковки (не обов'язково) Оціночна вартість 2324.07 Дата відправки 12.10.…" at bounding box center [299, 110] width 253 height 70
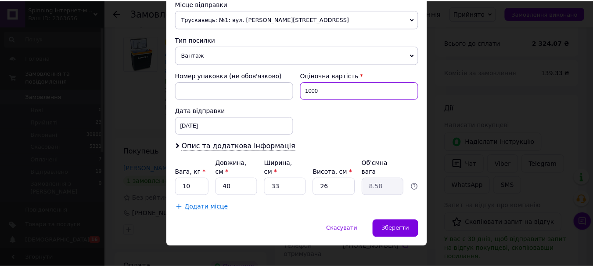
scroll to position [317, 0]
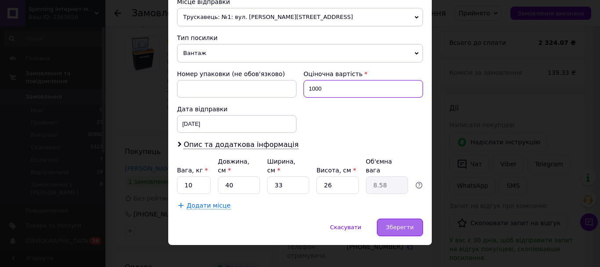
type input "1000"
click at [406, 224] on span "Зберегти" at bounding box center [400, 227] width 28 height 7
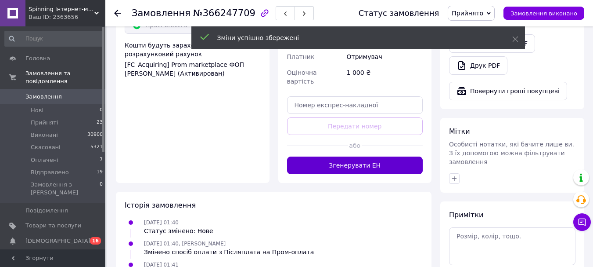
click at [321, 156] on button "Згенерувати ЕН" at bounding box center [355, 165] width 136 height 18
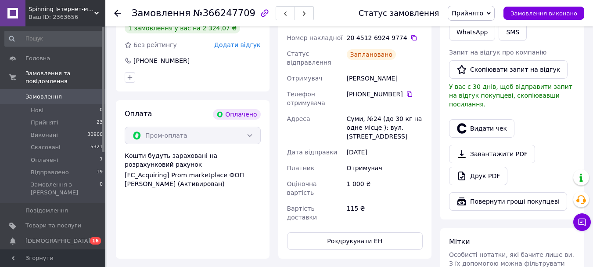
scroll to position [307, 0]
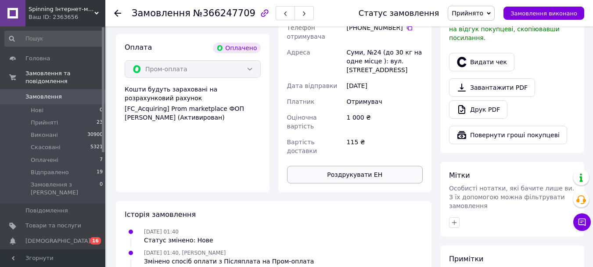
click at [323, 166] on button "Роздрукувати ЕН" at bounding box center [355, 175] width 136 height 18
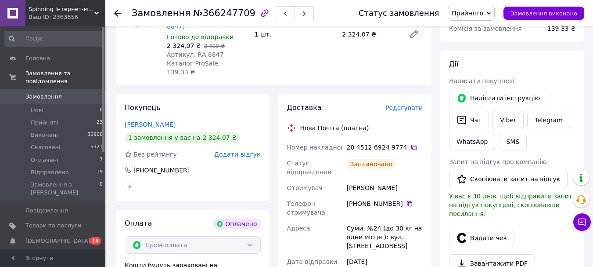
scroll to position [0, 0]
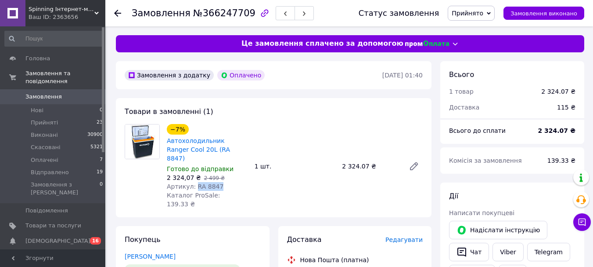
drag, startPoint x: 195, startPoint y: 176, endPoint x: 217, endPoint y: 175, distance: 22.9
click at [217, 182] on div "Артикул: RA 8847" at bounding box center [207, 186] width 81 height 9
copy span "RA 8847"
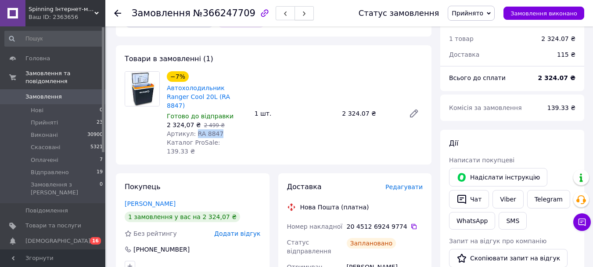
scroll to position [132, 0]
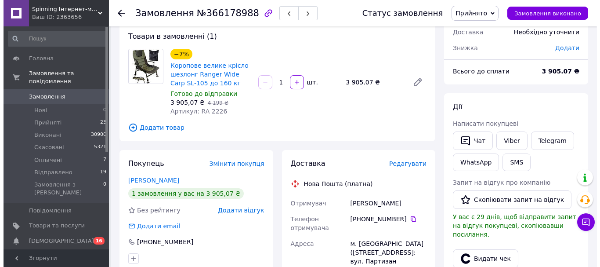
scroll to position [176, 0]
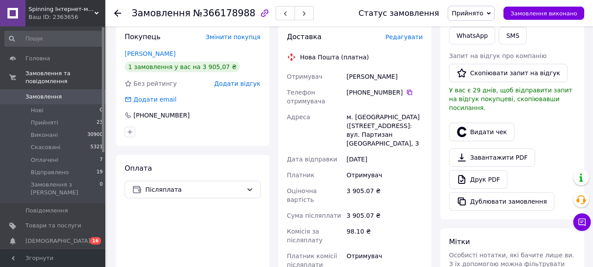
click at [400, 45] on div "Доставка Редагувати Нова Пошта (платна) Отримувач Деркач Володимир Телефон отри…" at bounding box center [355, 194] width 136 height 325
click at [401, 42] on div "Доставка Редагувати" at bounding box center [355, 37] width 136 height 10
click at [400, 36] on span "Редагувати" at bounding box center [404, 36] width 37 height 7
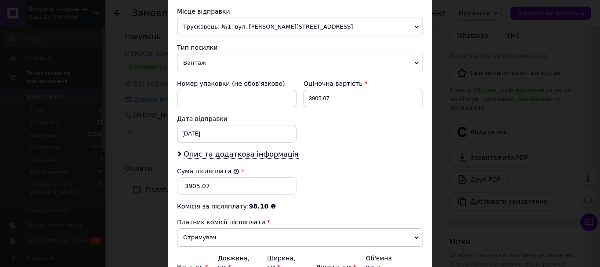
scroll to position [307, 0]
drag, startPoint x: 336, startPoint y: 98, endPoint x: 318, endPoint y: 94, distance: 18.3
click at [318, 94] on input "3905.07" at bounding box center [362, 98] width 119 height 18
click at [345, 105] on input "3905.07" at bounding box center [362, 98] width 119 height 18
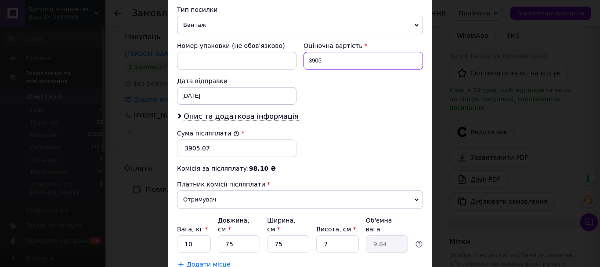
scroll to position [395, 0]
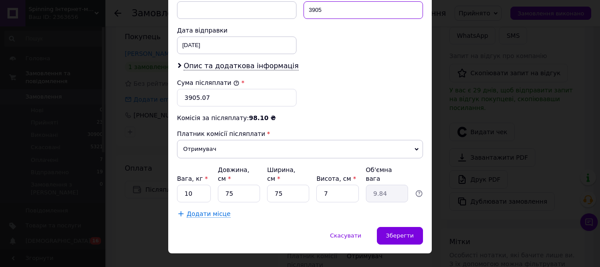
type input "3905"
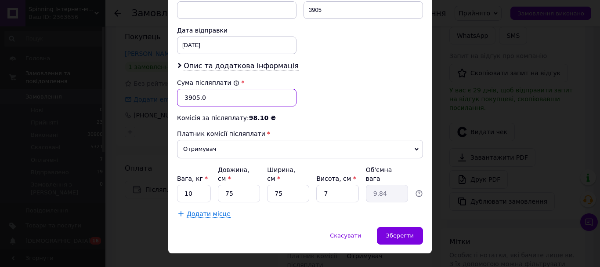
click at [209, 96] on input "3905.0" at bounding box center [236, 98] width 119 height 18
type input "3905"
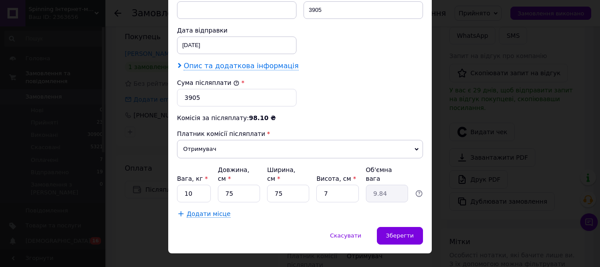
click at [229, 69] on span "Опис та додаткова інформація" at bounding box center [241, 65] width 115 height 9
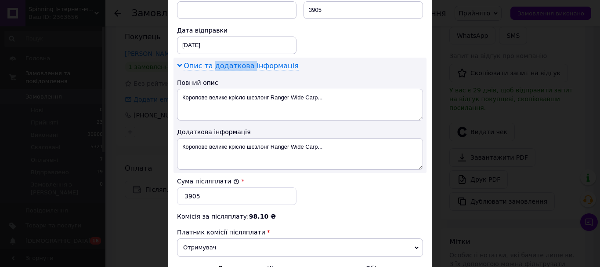
click at [229, 69] on span "Опис та додаткова інформація" at bounding box center [241, 65] width 115 height 9
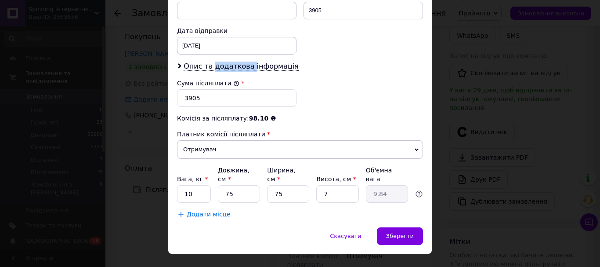
scroll to position [404, 0]
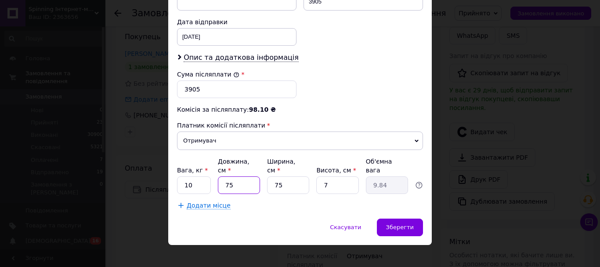
drag, startPoint x: 238, startPoint y: 178, endPoint x: 221, endPoint y: 175, distance: 17.3
click at [221, 176] on input "75" at bounding box center [239, 185] width 42 height 18
type input "8"
type input "1.05"
type input "80"
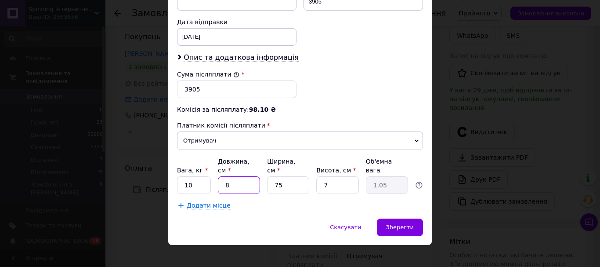
type input "10.5"
type input "80"
drag, startPoint x: 284, startPoint y: 180, endPoint x: 268, endPoint y: 182, distance: 16.4
click at [268, 182] on input "75" at bounding box center [288, 185] width 42 height 18
click at [279, 180] on input "75" at bounding box center [288, 185] width 42 height 18
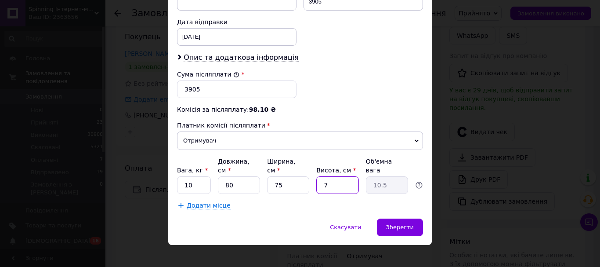
drag, startPoint x: 327, startPoint y: 179, endPoint x: 320, endPoint y: 179, distance: 7.5
click at [320, 179] on input "7" at bounding box center [337, 185] width 42 height 18
type input "2"
type input "3"
type input "22"
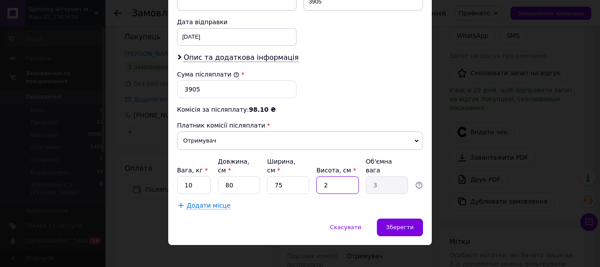
type input "33"
drag, startPoint x: 331, startPoint y: 176, endPoint x: 314, endPoint y: 177, distance: 16.7
click at [316, 177] on input "22" at bounding box center [337, 185] width 42 height 18
type input "1"
type input "1.5"
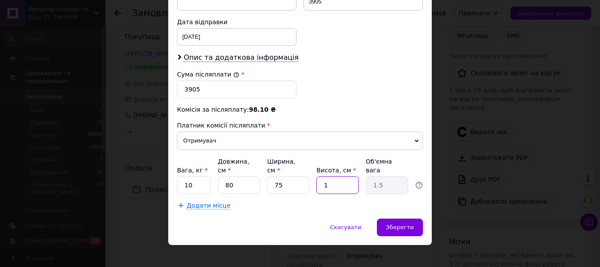
type input "16"
type input "24"
type input "16"
click at [414, 218] on div "Зберегти" at bounding box center [400, 227] width 46 height 18
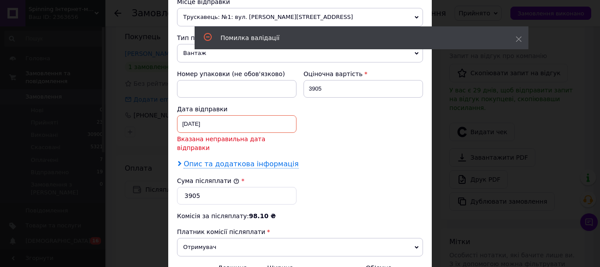
scroll to position [316, 0]
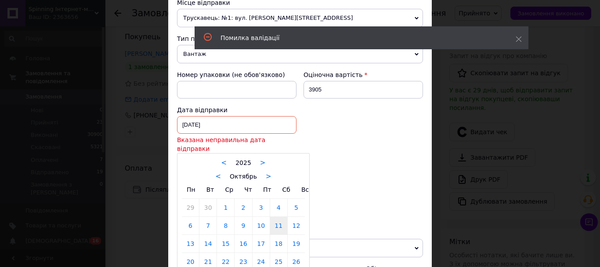
click at [227, 122] on div "11.10.2025 < 2025 > < Октябрь > Пн Вт Ср Чт Пт Сб Вс 29 30 1 2 3 4 5 6 7 8 9 10…" at bounding box center [236, 125] width 119 height 18
drag, startPoint x: 303, startPoint y: 218, endPoint x: 297, endPoint y: 216, distance: 6.4
click at [299, 216] on div "< 2025 > < Октябрь > Пн Вт Ср Чт Пт Сб Вс 29 30 1 2 3 4 5 6 7 8 9 10 11 12 13 1…" at bounding box center [243, 228] width 133 height 150
click at [297, 216] on link "12" at bounding box center [296, 225] width 17 height 18
type input "12.10.2025"
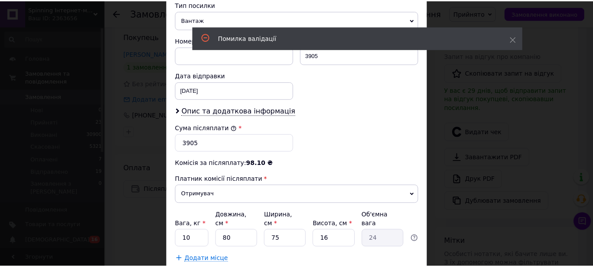
scroll to position [404, 0]
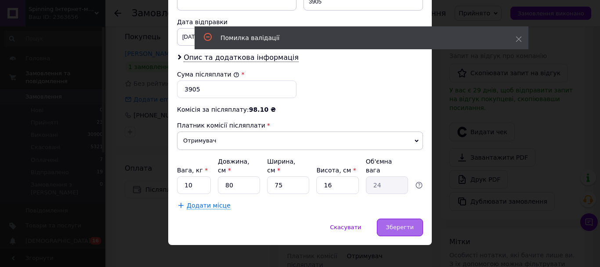
click at [411, 224] on span "Зберегти" at bounding box center [400, 227] width 28 height 7
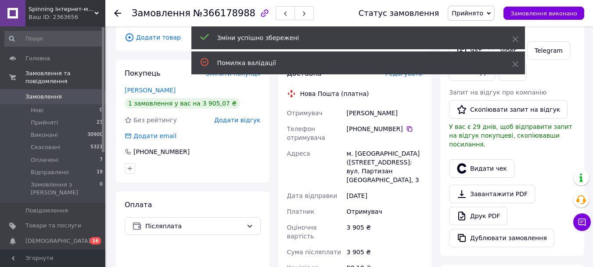
scroll to position [263, 0]
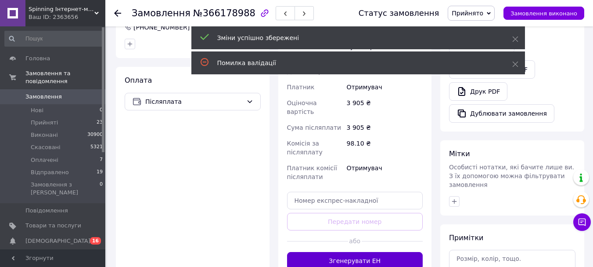
click at [331, 252] on button "Згенерувати ЕН" at bounding box center [355, 261] width 136 height 18
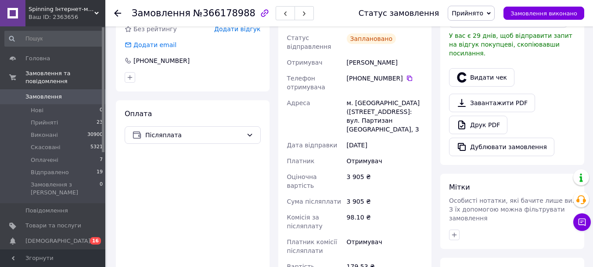
scroll to position [307, 0]
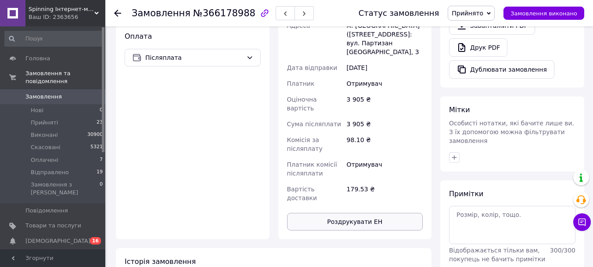
click at [334, 213] on button "Роздрукувати ЕН" at bounding box center [355, 222] width 136 height 18
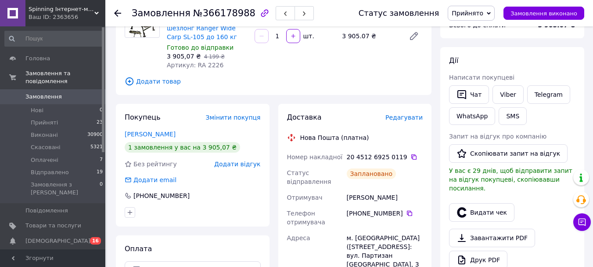
scroll to position [44, 0]
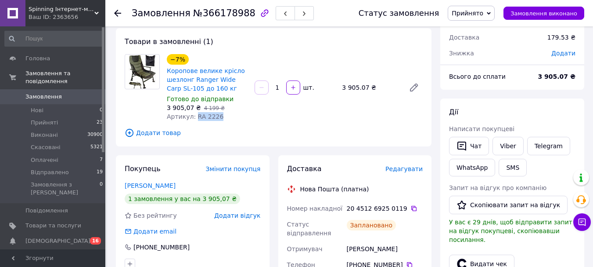
drag, startPoint x: 194, startPoint y: 116, endPoint x: 223, endPoint y: 116, distance: 29.4
click at [223, 116] on div "Артикул: RA 2226" at bounding box center [207, 116] width 81 height 9
copy span "RA 2226"
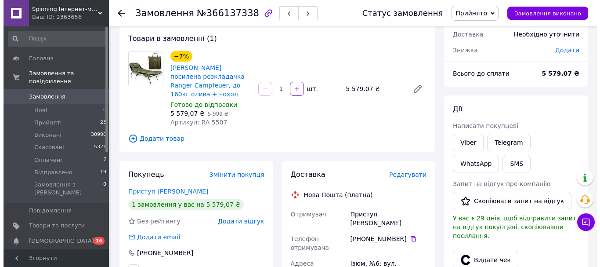
scroll to position [88, 0]
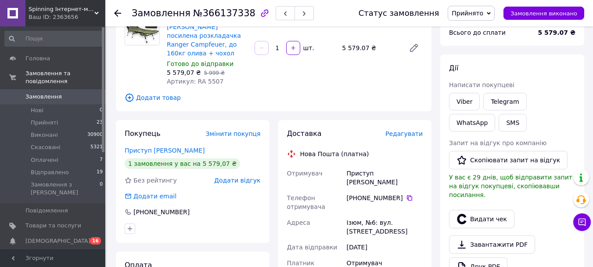
click at [396, 131] on span "Редагувати" at bounding box center [404, 133] width 37 height 7
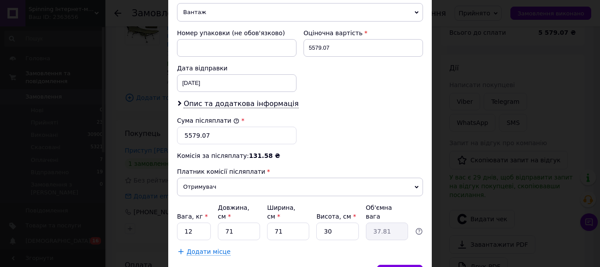
scroll to position [307, 0]
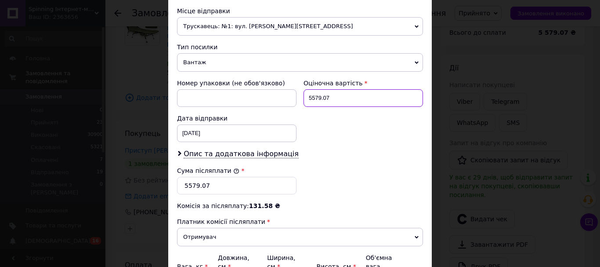
click at [322, 96] on input "5579.07" at bounding box center [362, 98] width 119 height 18
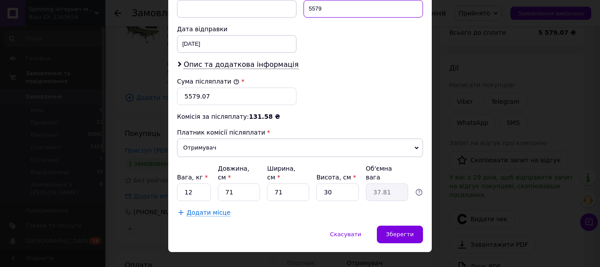
scroll to position [404, 0]
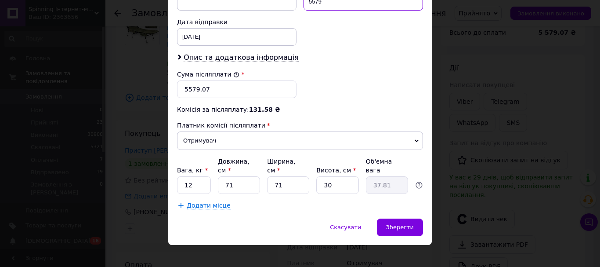
type input "5579"
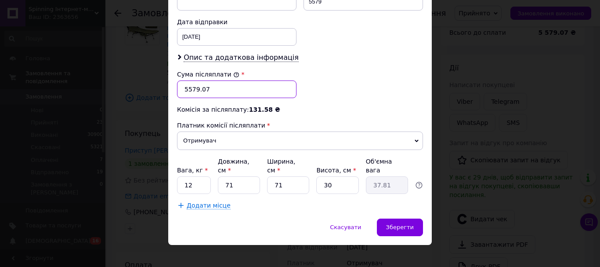
click at [209, 90] on input "5579.07" at bounding box center [236, 89] width 119 height 18
type input "5579"
drag, startPoint x: 189, startPoint y: 177, endPoint x: 178, endPoint y: 175, distance: 10.8
click at [178, 176] on input "12" at bounding box center [194, 185] width 34 height 18
type input "30"
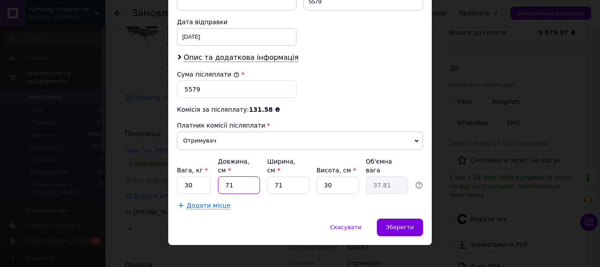
click at [228, 176] on input "71" at bounding box center [239, 185] width 42 height 18
type input "75"
type input "39.94"
type input "75"
drag, startPoint x: 287, startPoint y: 172, endPoint x: 278, endPoint y: 173, distance: 9.3
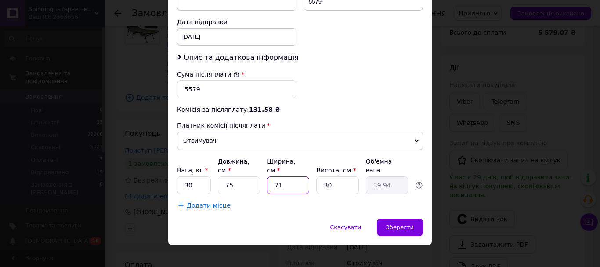
click at [278, 176] on input "71" at bounding box center [288, 185] width 42 height 18
type input "75"
type input "42.19"
type input "75"
drag, startPoint x: 327, startPoint y: 176, endPoint x: 316, endPoint y: 179, distance: 11.4
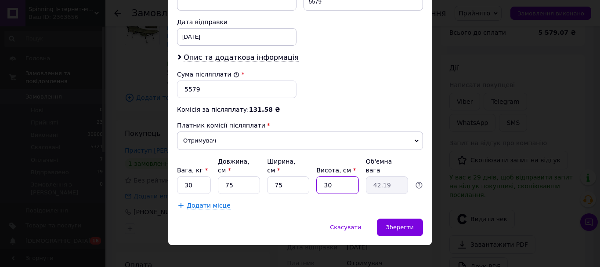
click at [316, 177] on input "30" at bounding box center [337, 185] width 42 height 18
click at [319, 179] on input "30" at bounding box center [337, 185] width 42 height 18
click at [323, 178] on input "30" at bounding box center [337, 185] width 42 height 18
click at [332, 176] on input "30" at bounding box center [337, 185] width 42 height 18
drag, startPoint x: 331, startPoint y: 176, endPoint x: 314, endPoint y: 177, distance: 16.3
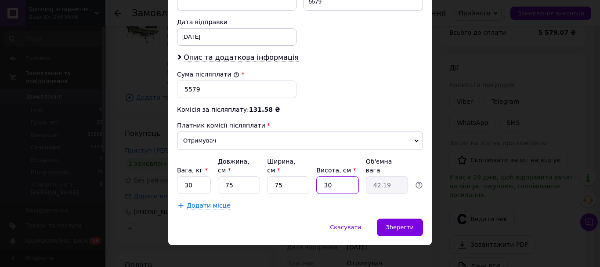
click at [314, 177] on div "Вага, кг * 30 Довжина, см * 75 Ширина, см * 75 Висота, см * 30 Об'ємна вага 42.…" at bounding box center [300, 175] width 246 height 37
type input "2"
type input "2.81"
type input "21"
type input "29.53"
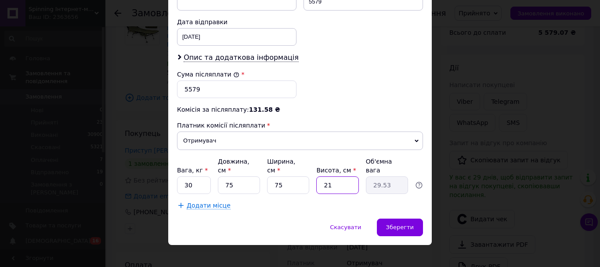
type input "21"
click at [424, 222] on div "Скасувати   Зберегти" at bounding box center [299, 231] width 263 height 26
click at [414, 218] on div "Зберегти" at bounding box center [400, 227] width 46 height 18
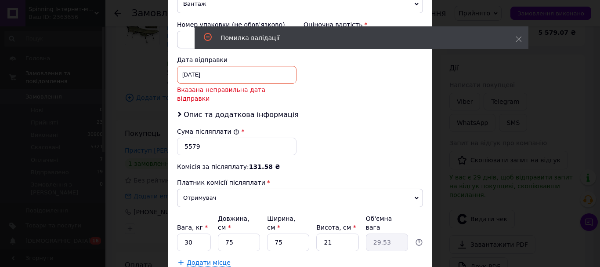
scroll to position [316, 0]
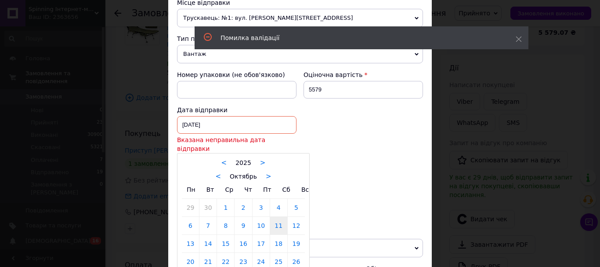
click at [213, 122] on div "11.10.2025 < 2025 > < Октябрь > Пн Вт Ср Чт Пт Сб Вс 29 30 1 2 3 4 5 6 7 8 9 10…" at bounding box center [236, 125] width 119 height 18
click at [290, 216] on link "12" at bounding box center [296, 225] width 17 height 18
type input "12.10.2025"
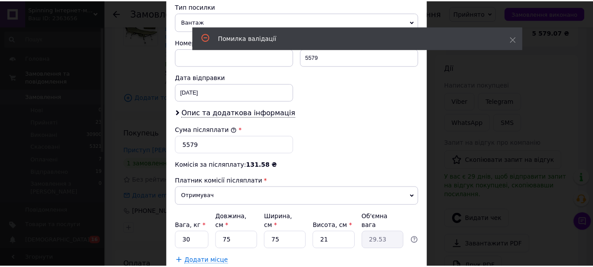
scroll to position [404, 0]
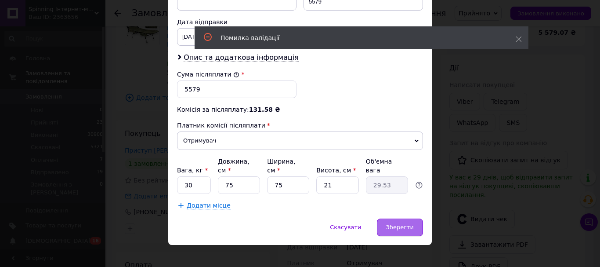
click at [414, 221] on div "Зберегти" at bounding box center [400, 227] width 46 height 18
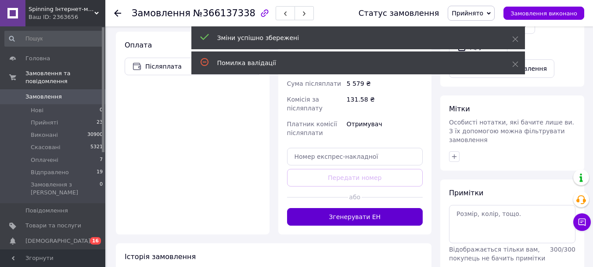
click at [338, 208] on button "Згенерувати ЕН" at bounding box center [355, 217] width 136 height 18
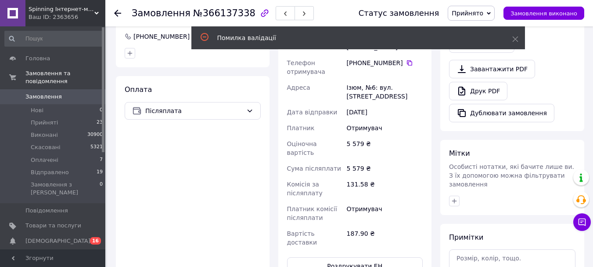
scroll to position [351, 0]
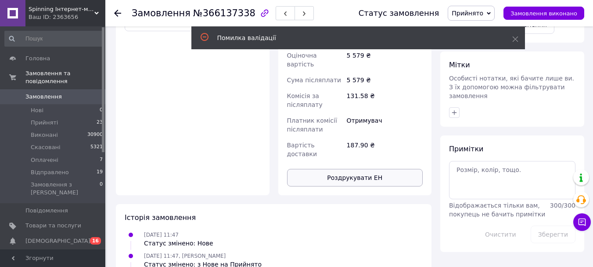
click at [321, 169] on button "Роздрукувати ЕН" at bounding box center [355, 178] width 136 height 18
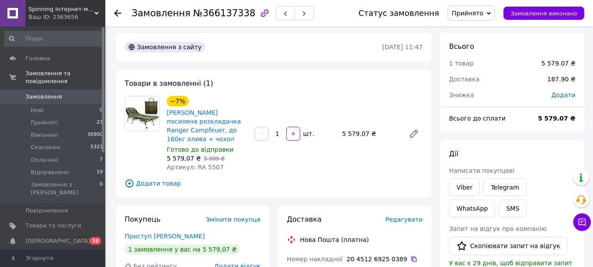
scroll to position [0, 0]
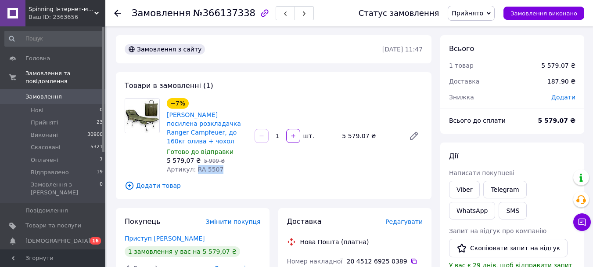
drag, startPoint x: 195, startPoint y: 167, endPoint x: 237, endPoint y: 167, distance: 42.6
click at [237, 168] on div "Артикул: RA 5507" at bounding box center [207, 169] width 81 height 9
copy span "RA 5507"
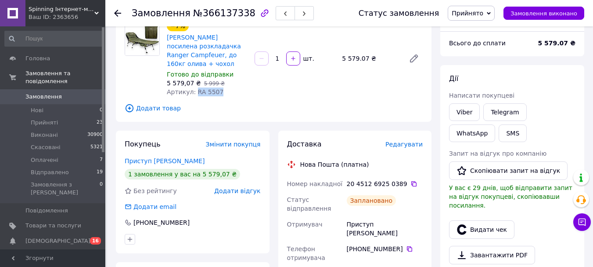
scroll to position [176, 0]
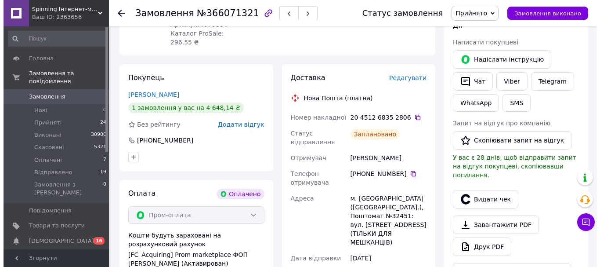
scroll to position [176, 0]
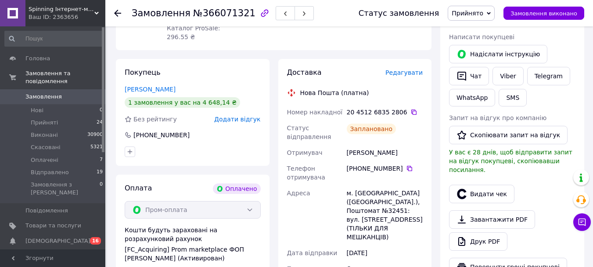
click at [402, 69] on span "Редагувати" at bounding box center [404, 72] width 37 height 7
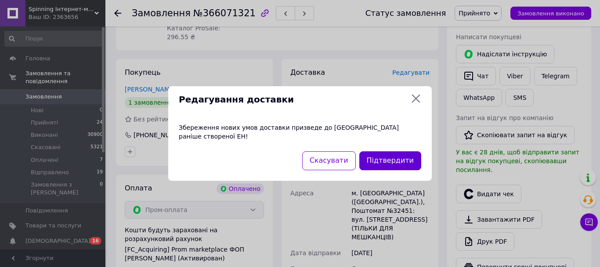
click at [384, 153] on button "Підтвердити" at bounding box center [390, 160] width 62 height 19
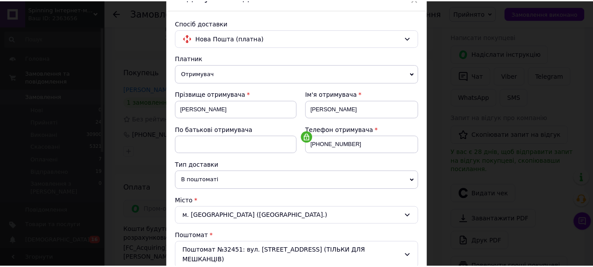
scroll to position [0, 0]
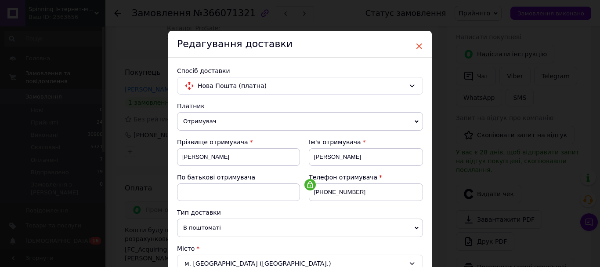
click at [416, 49] on span "×" at bounding box center [419, 46] width 8 height 15
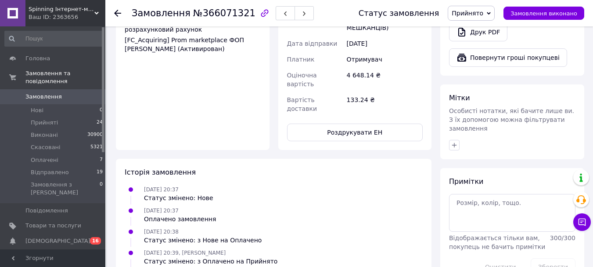
scroll to position [439, 0]
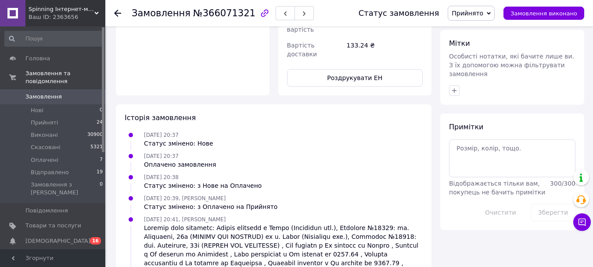
click at [348, 69] on button "Роздрукувати ЕН" at bounding box center [355, 78] width 136 height 18
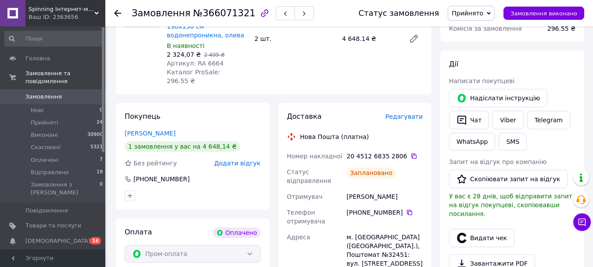
scroll to position [0, 0]
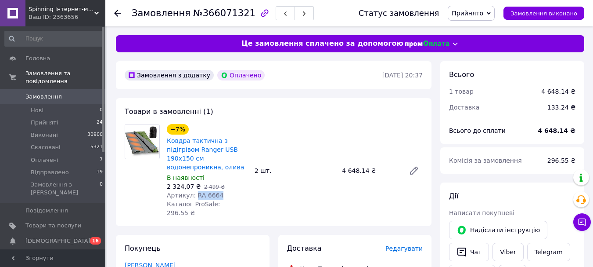
drag, startPoint x: 194, startPoint y: 193, endPoint x: 220, endPoint y: 194, distance: 25.9
click at [220, 194] on div "Артикул: RA 6664" at bounding box center [207, 195] width 81 height 9
copy span "RA 6664"
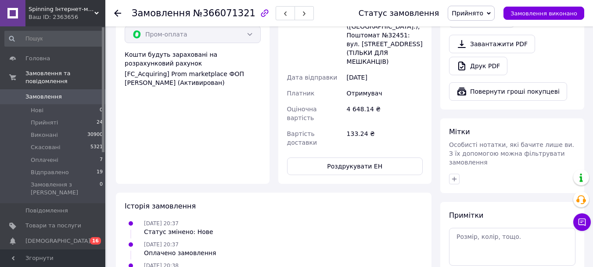
scroll to position [351, 0]
